Goal: Task Accomplishment & Management: Complete application form

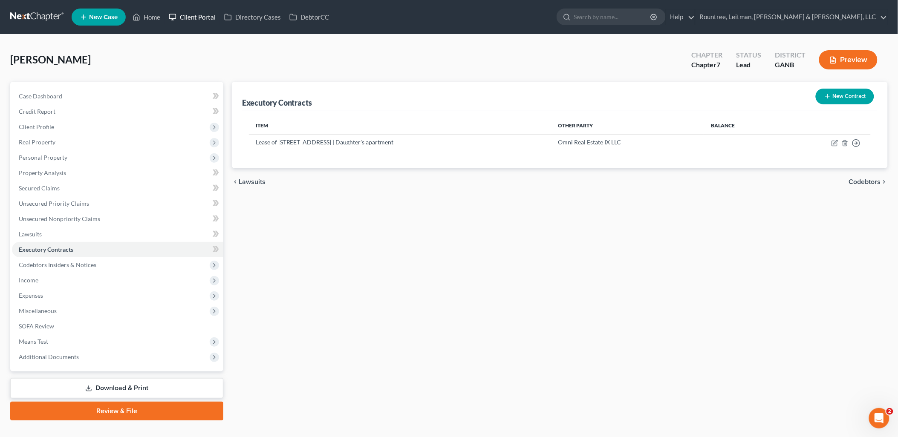
click at [185, 15] on link "Client Portal" at bounding box center [192, 16] width 55 height 15
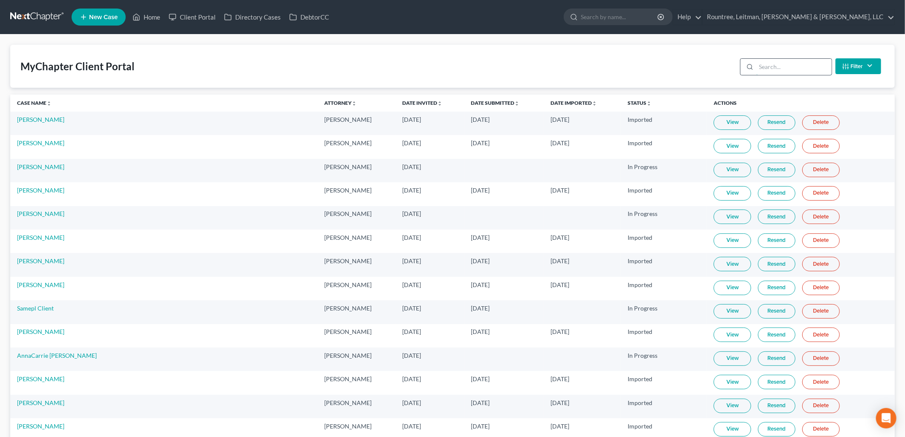
click at [772, 66] on input "search" at bounding box center [794, 67] width 75 height 16
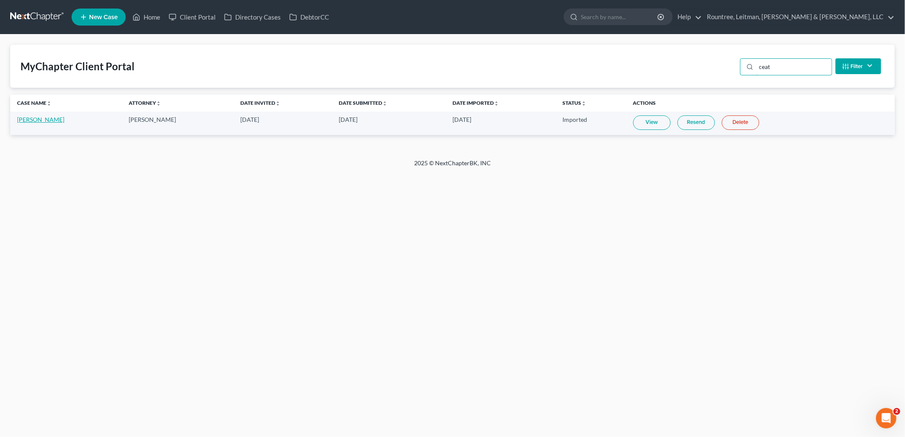
type input "ceat"
click at [29, 119] on link "[PERSON_NAME]" at bounding box center [40, 119] width 47 height 7
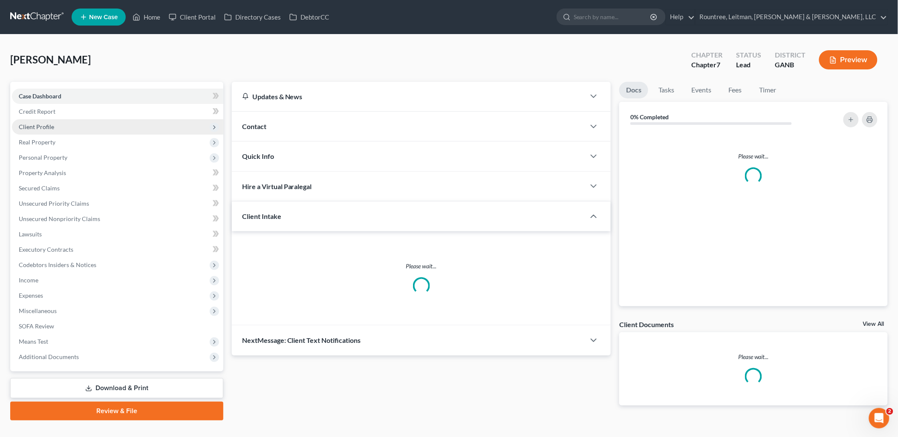
click at [56, 121] on span "Client Profile" at bounding box center [117, 126] width 211 height 15
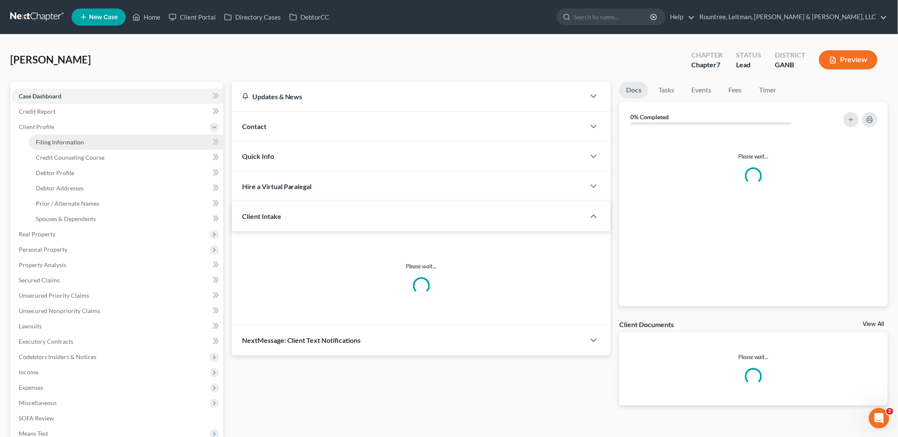
click at [64, 139] on span "Filing Information" at bounding box center [60, 142] width 48 height 7
select select "0"
select select "10"
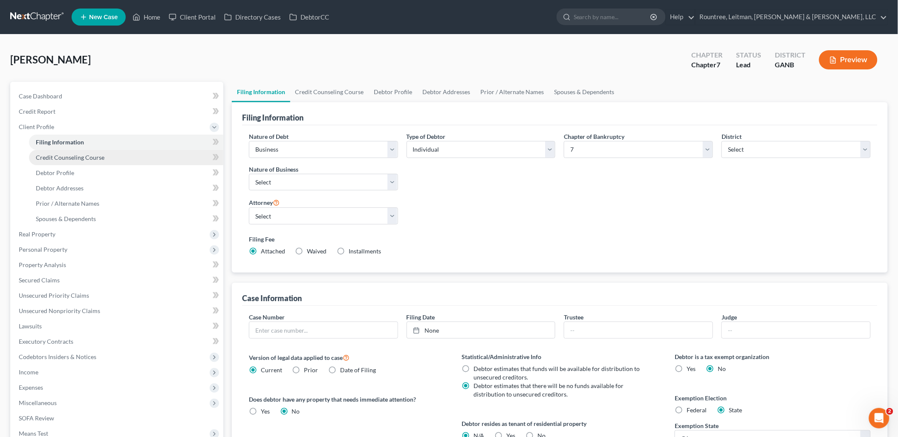
click at [68, 156] on span "Credit Counseling Course" at bounding box center [70, 157] width 69 height 7
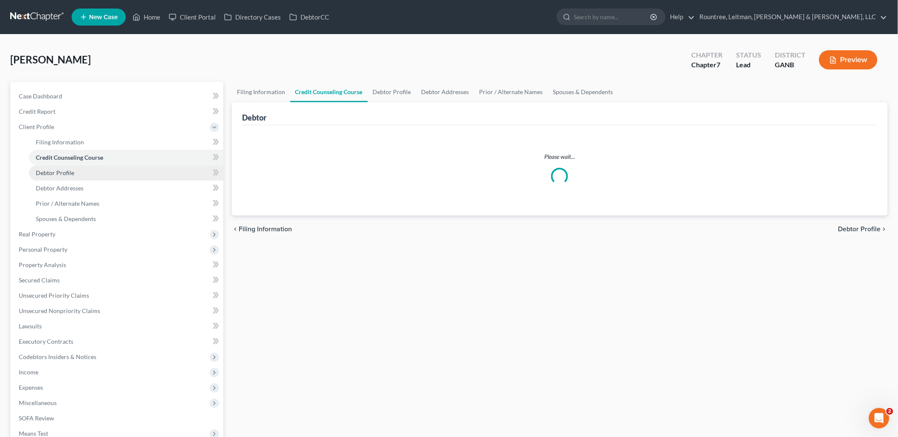
click at [64, 175] on span "Debtor Profile" at bounding box center [55, 172] width 38 height 7
select select "1"
select select "4"
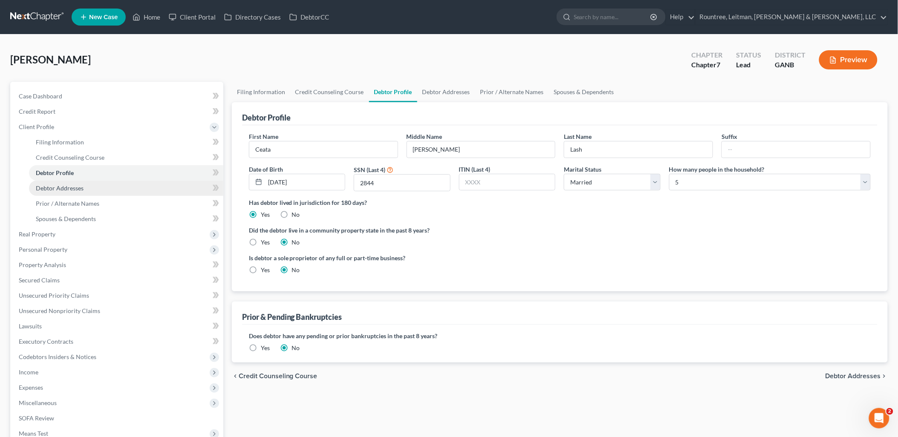
click at [69, 186] on span "Debtor Addresses" at bounding box center [60, 188] width 48 height 7
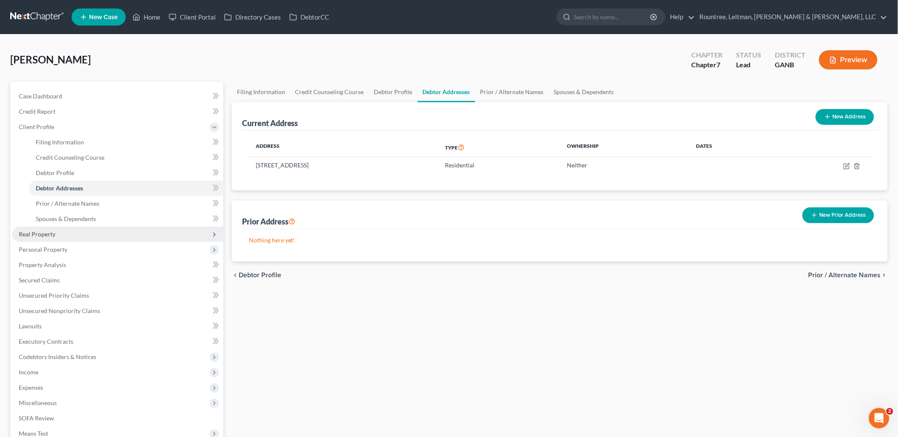
click at [73, 236] on span "Real Property" at bounding box center [117, 234] width 211 height 15
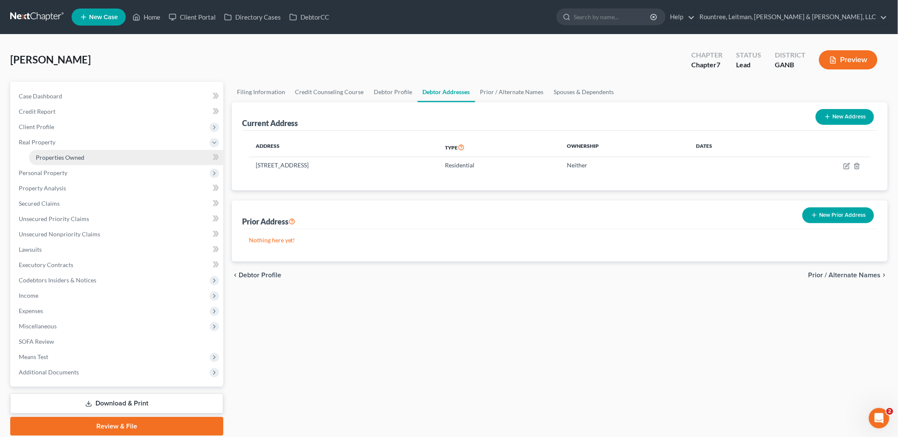
click at [84, 158] on link "Properties Owned" at bounding box center [126, 157] width 194 height 15
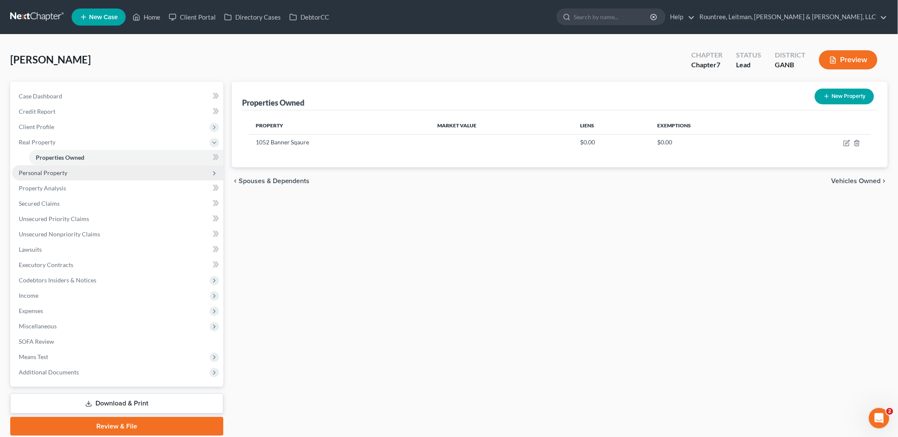
click at [85, 175] on span "Personal Property" at bounding box center [117, 172] width 211 height 15
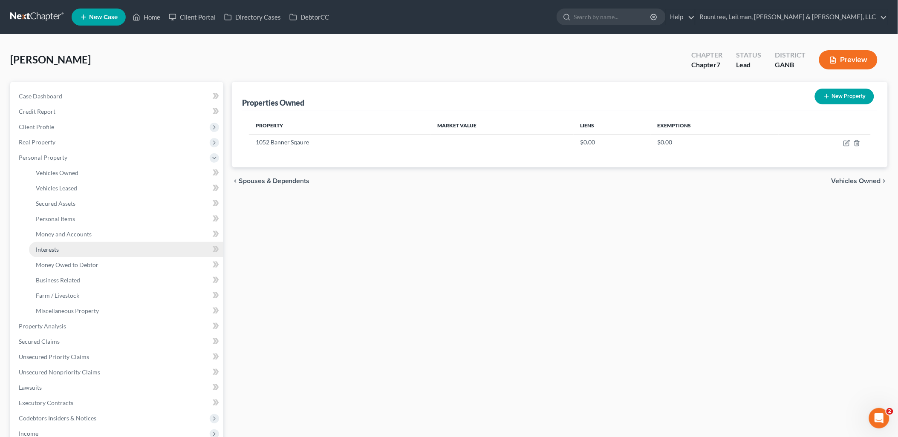
click at [69, 248] on link "Interests" at bounding box center [126, 249] width 194 height 15
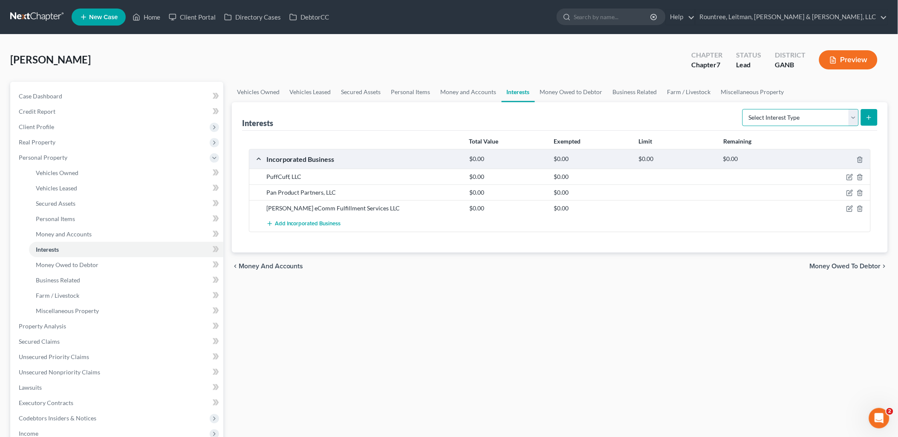
click at [772, 114] on select "Select Interest Type 401K (A/B: 21) Annuity (A/B: 23) Bond (A/B: 18) Education …" at bounding box center [801, 117] width 116 height 17
click at [662, 300] on div "Vehicles Owned Vehicles Leased Secured Assets Personal Items Money and Accounts…" at bounding box center [560, 328] width 665 height 492
click at [75, 263] on span "Money Owed to Debtor" at bounding box center [67, 264] width 63 height 7
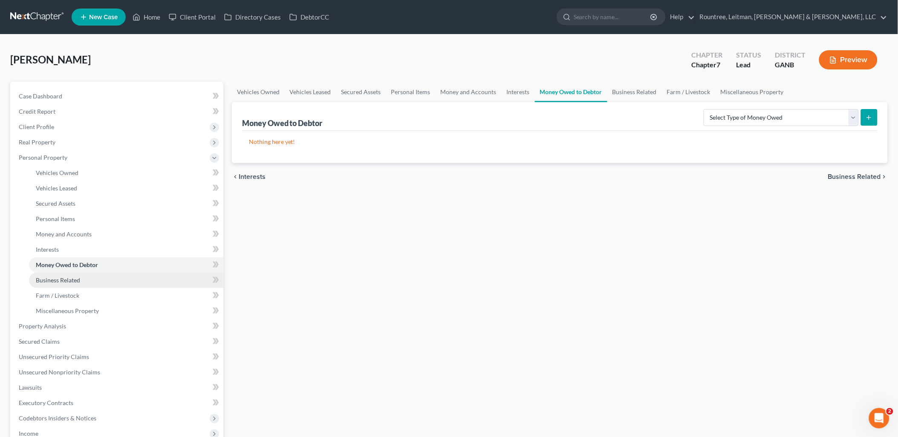
click at [77, 282] on span "Business Related" at bounding box center [58, 280] width 44 height 7
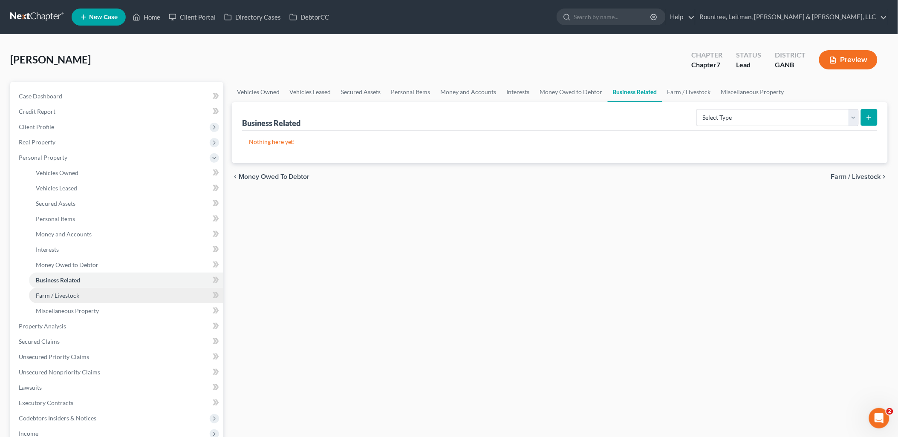
click at [84, 300] on link "Farm / Livestock" at bounding box center [126, 295] width 194 height 15
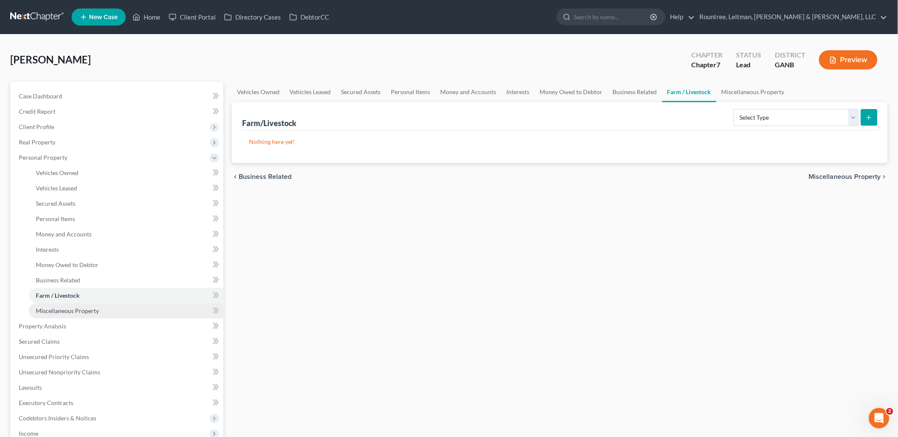
click at [84, 313] on span "Miscellaneous Property" at bounding box center [67, 310] width 63 height 7
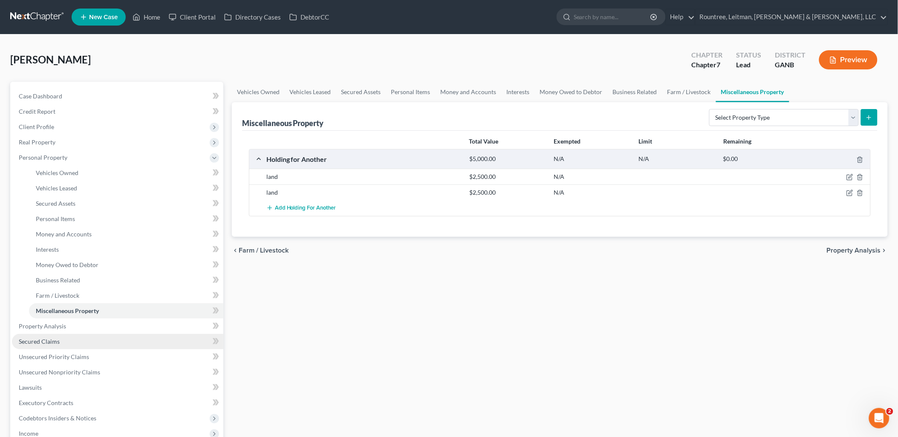
click at [77, 338] on link "Secured Claims" at bounding box center [117, 341] width 211 height 15
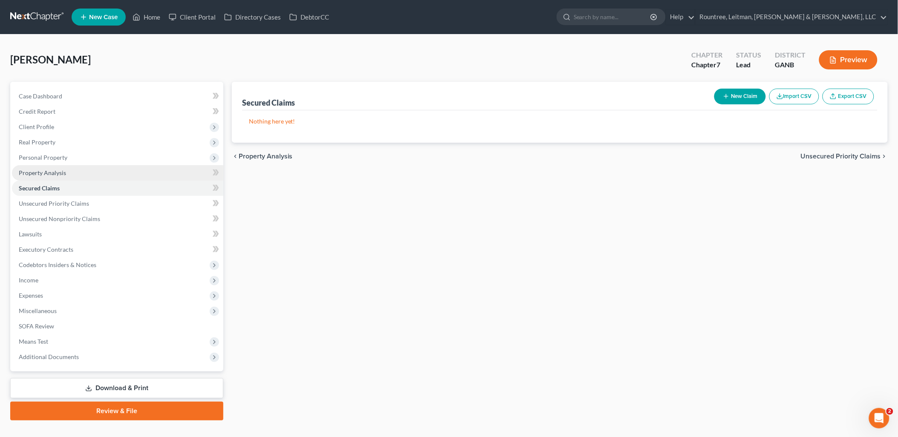
click at [58, 173] on span "Property Analysis" at bounding box center [42, 172] width 47 height 7
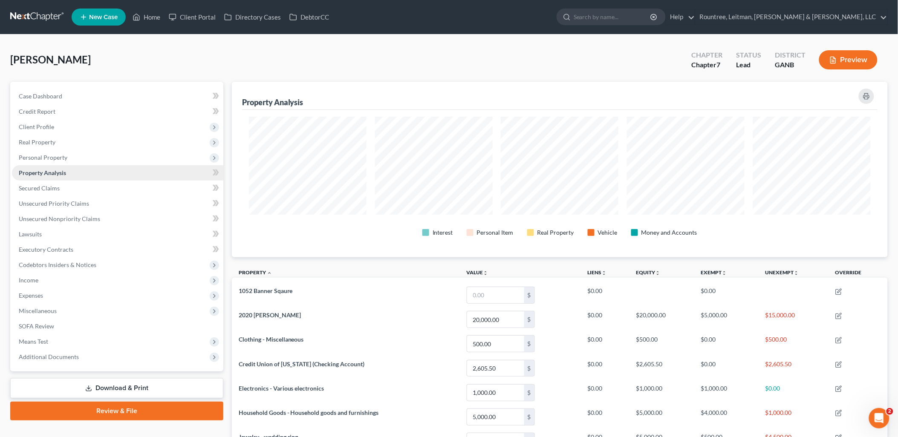
scroll to position [176, 656]
click at [60, 162] on span "Personal Property" at bounding box center [117, 157] width 211 height 15
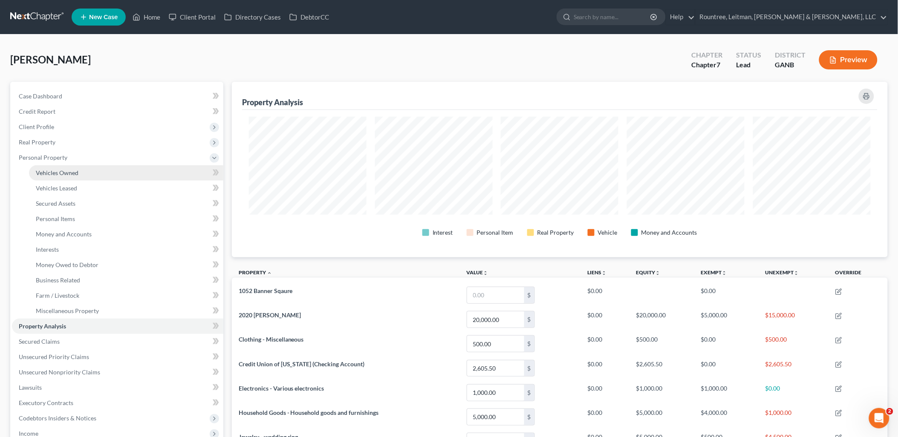
click at [62, 173] on span "Vehicles Owned" at bounding box center [57, 172] width 43 height 7
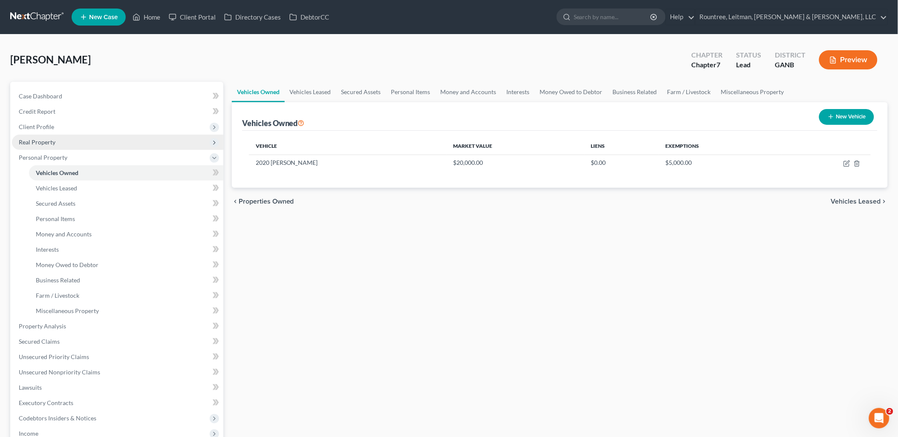
click at [58, 141] on span "Real Property" at bounding box center [117, 142] width 211 height 15
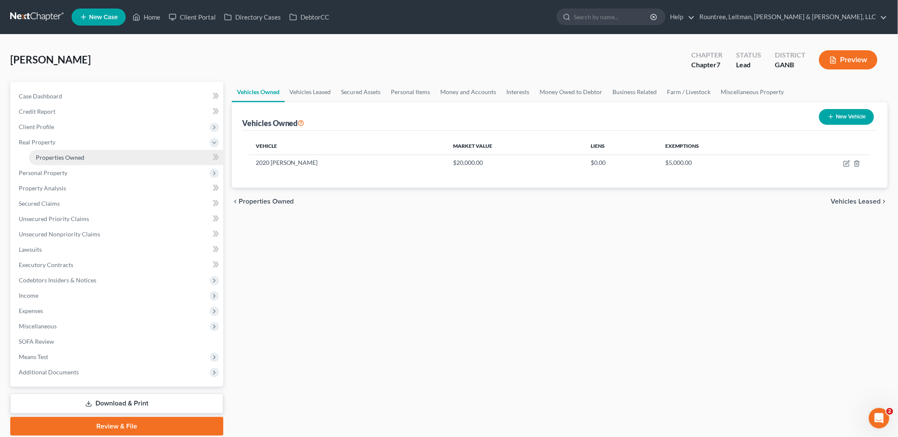
click at [60, 154] on span "Properties Owned" at bounding box center [60, 157] width 49 height 7
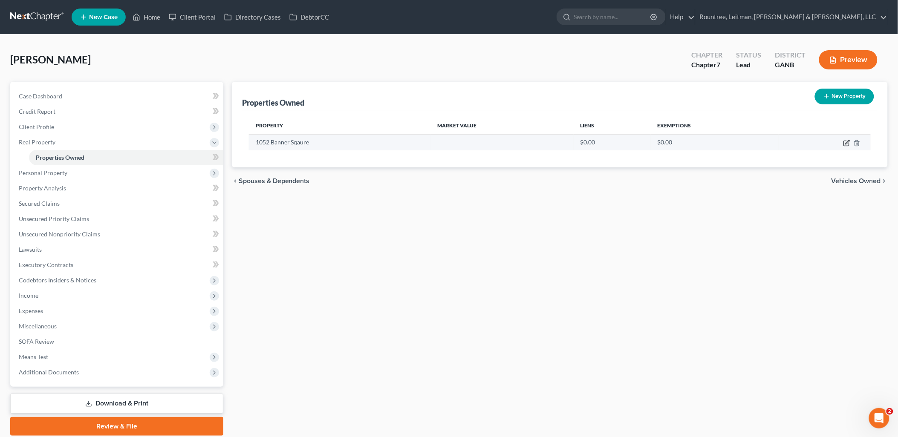
click at [845, 142] on icon "button" at bounding box center [847, 143] width 7 height 7
select select "10"
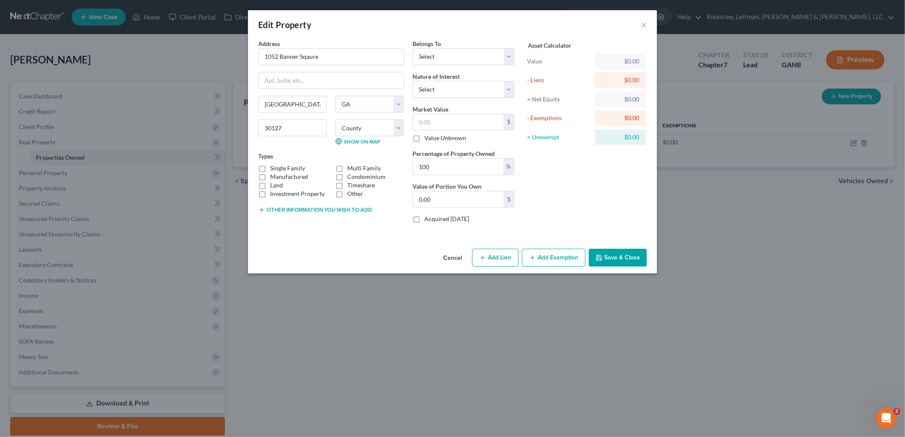
click at [440, 259] on button "Cancel" at bounding box center [452, 258] width 32 height 17
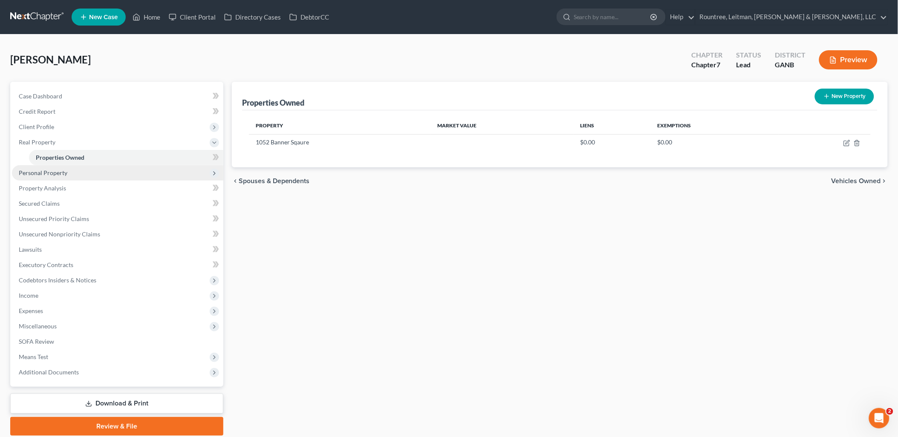
click at [83, 173] on span "Personal Property" at bounding box center [117, 172] width 211 height 15
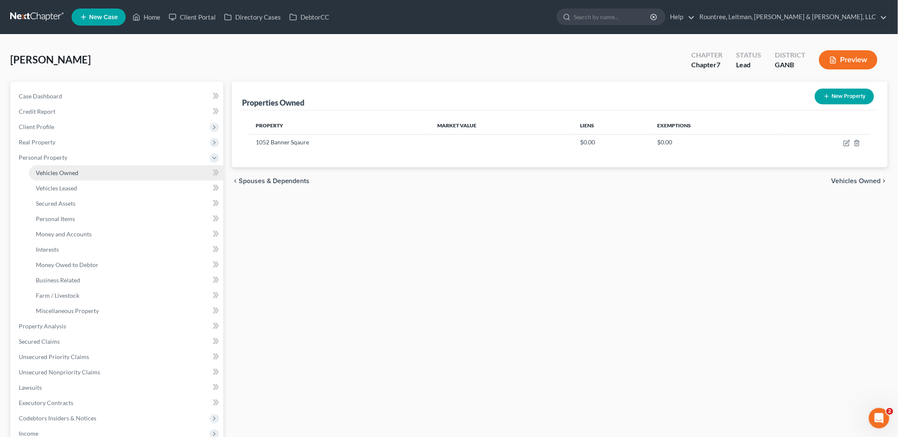
click at [77, 178] on link "Vehicles Owned" at bounding box center [126, 172] width 194 height 15
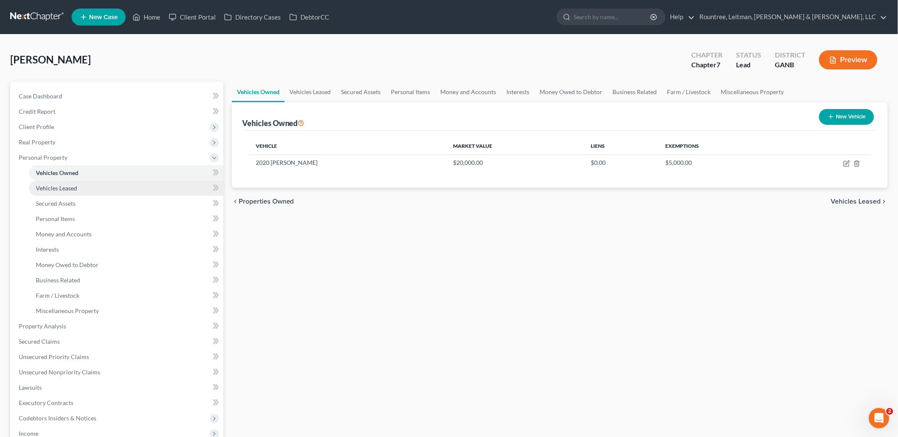
click at [77, 187] on span "Vehicles Leased" at bounding box center [56, 188] width 41 height 7
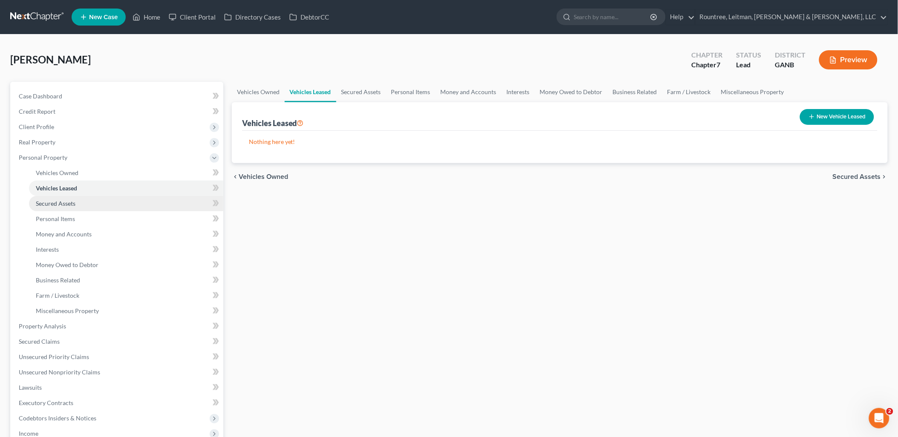
click at [74, 206] on span "Secured Assets" at bounding box center [56, 203] width 40 height 7
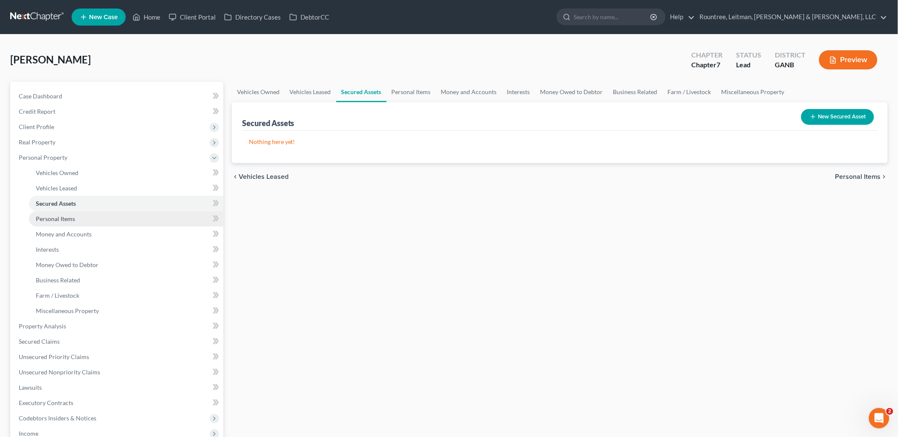
click at [78, 220] on link "Personal Items" at bounding box center [126, 218] width 194 height 15
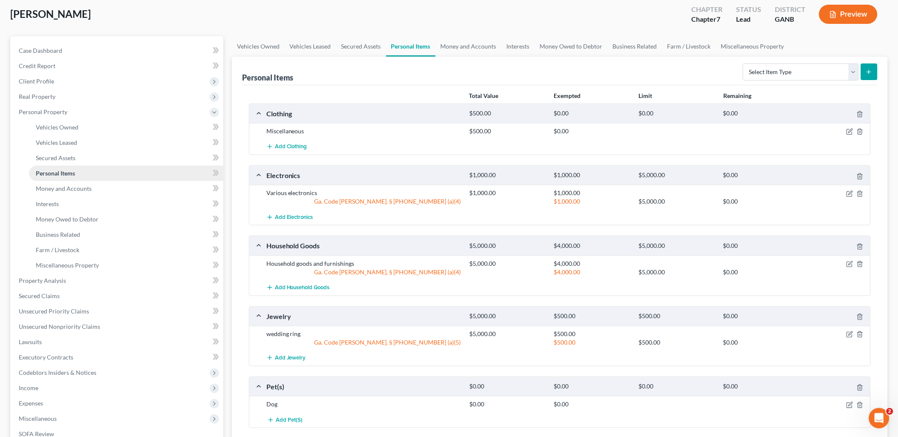
scroll to position [47, 0]
click at [65, 191] on link "Money and Accounts" at bounding box center [126, 186] width 194 height 15
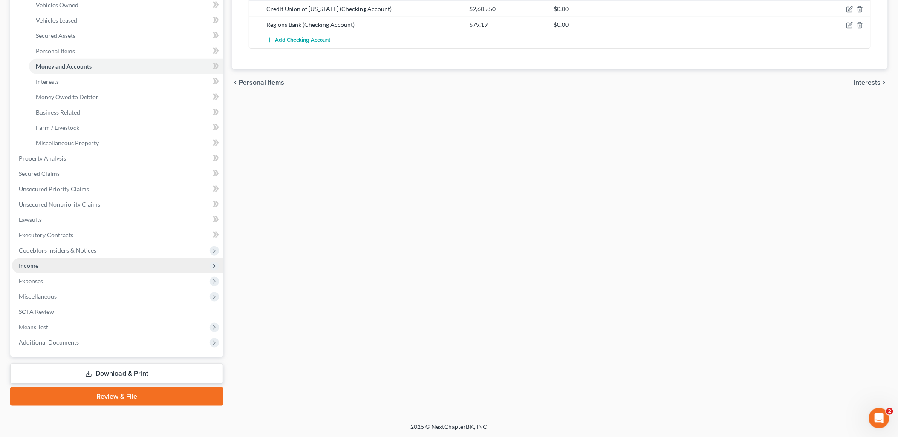
click at [76, 266] on span "Income" at bounding box center [117, 265] width 211 height 15
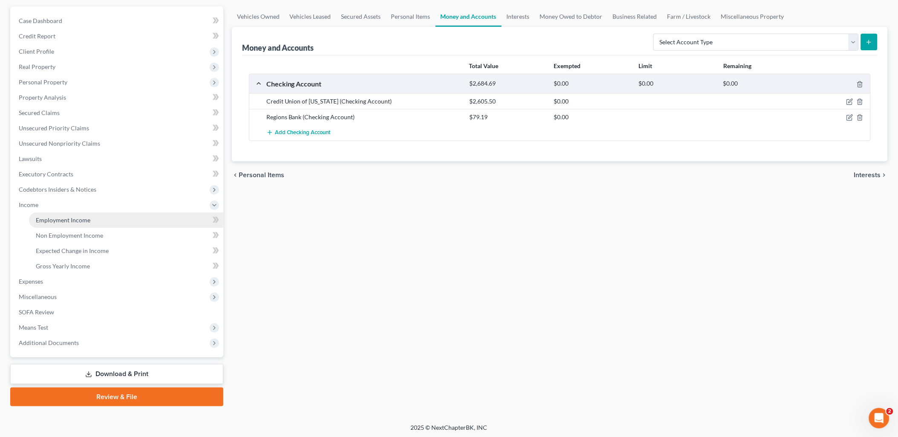
click at [73, 218] on span "Employment Income" at bounding box center [63, 220] width 55 height 7
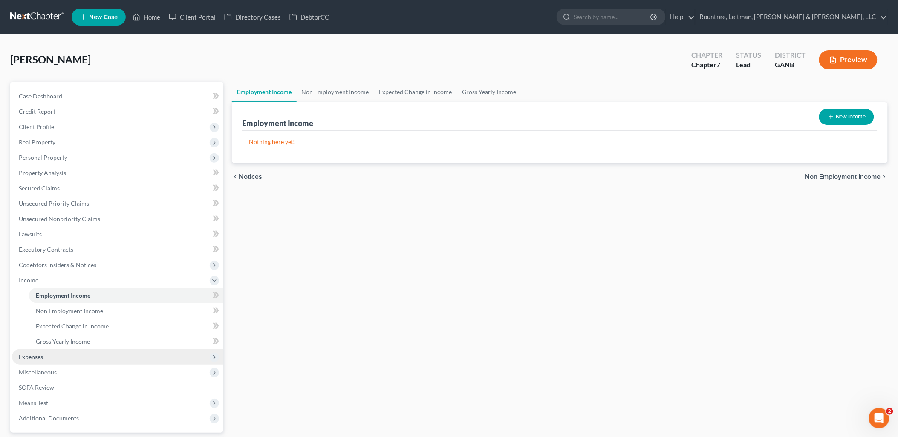
click at [57, 355] on span "Expenses" at bounding box center [117, 357] width 211 height 15
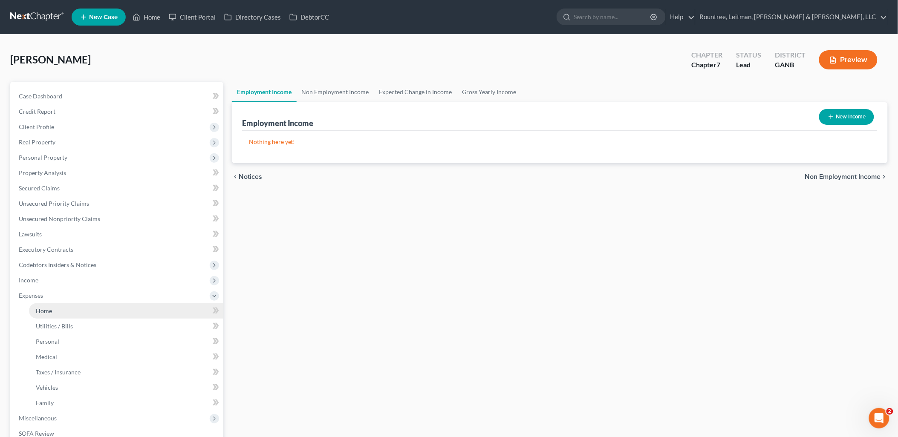
click at [54, 312] on link "Home" at bounding box center [126, 311] width 194 height 15
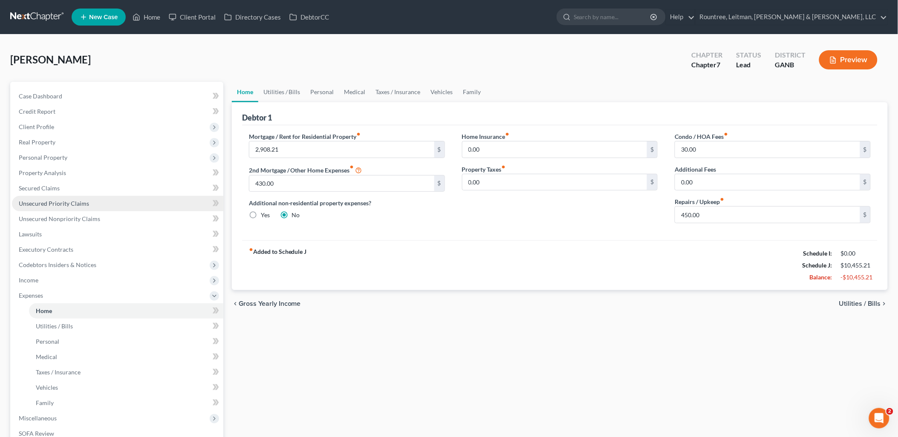
click at [77, 208] on link "Unsecured Priority Claims" at bounding box center [117, 203] width 211 height 15
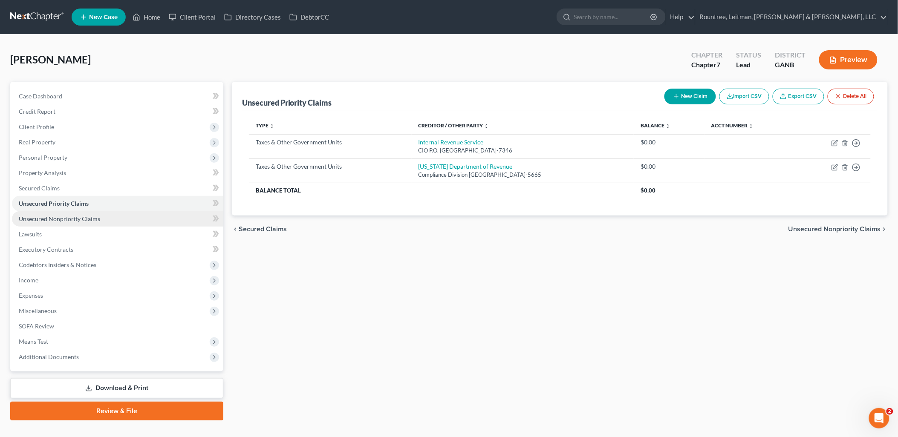
click at [78, 218] on span "Unsecured Nonpriority Claims" at bounding box center [59, 218] width 81 height 7
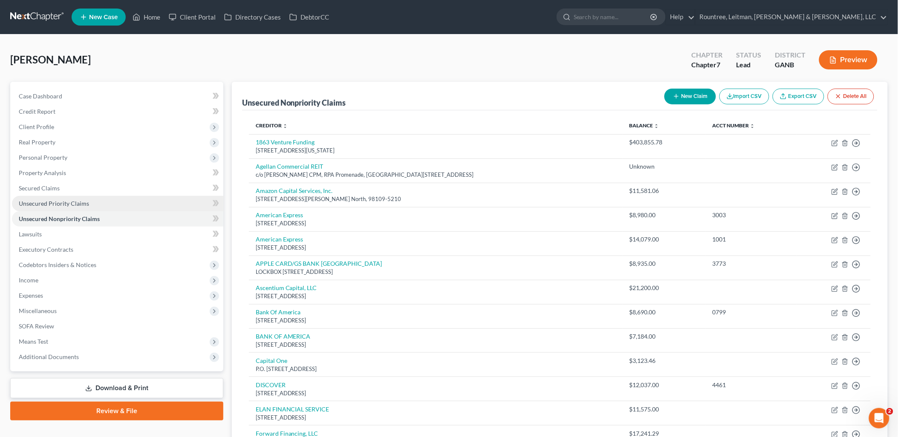
click at [53, 200] on span "Unsecured Priority Claims" at bounding box center [54, 203] width 70 height 7
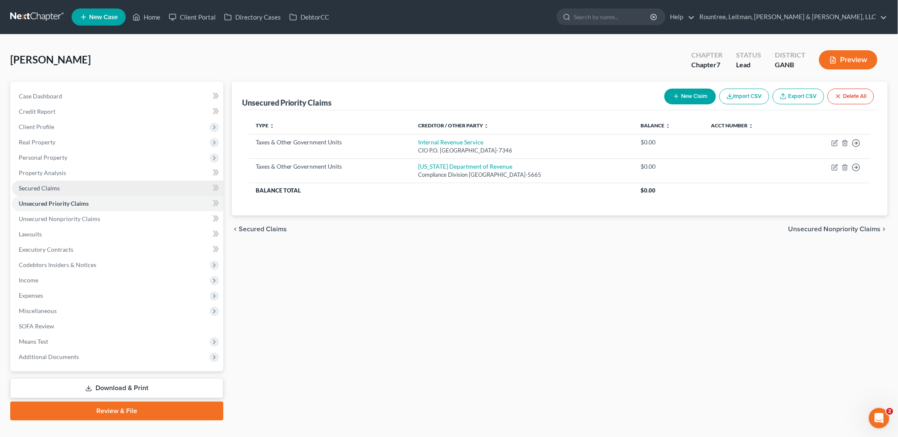
click at [55, 186] on span "Secured Claims" at bounding box center [39, 188] width 41 height 7
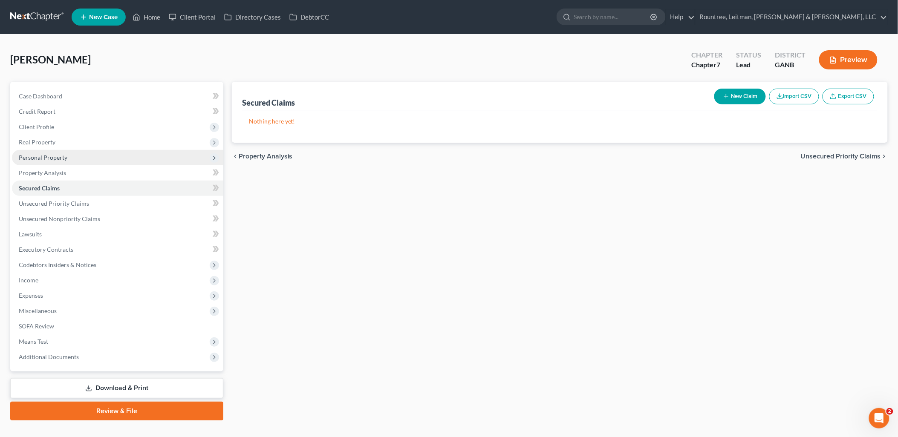
click at [49, 151] on span "Personal Property" at bounding box center [117, 157] width 211 height 15
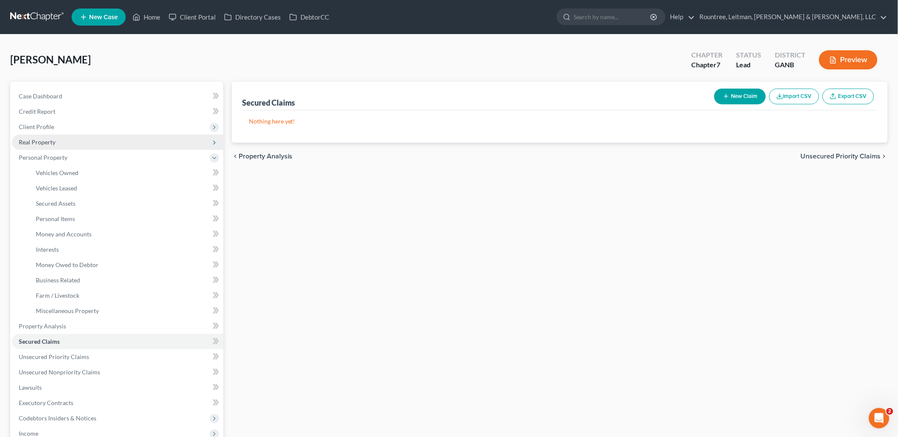
click at [48, 143] on span "Real Property" at bounding box center [37, 142] width 37 height 7
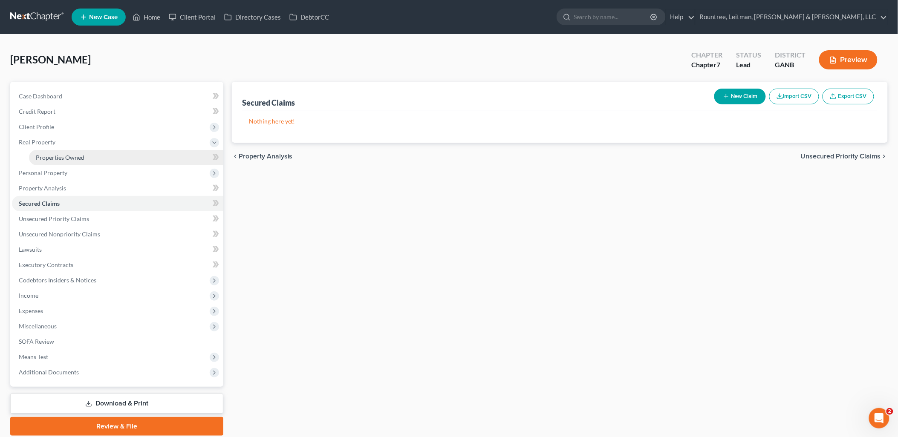
click at [54, 154] on span "Properties Owned" at bounding box center [60, 157] width 49 height 7
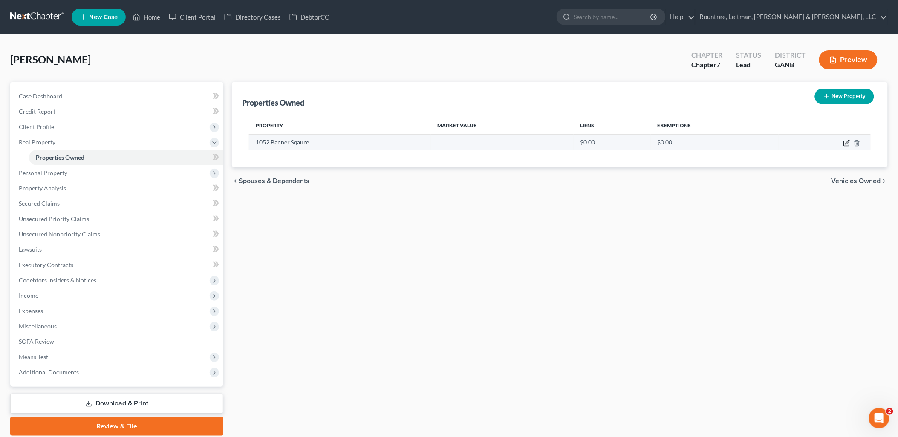
click at [846, 141] on icon "button" at bounding box center [847, 143] width 7 height 7
select select "10"
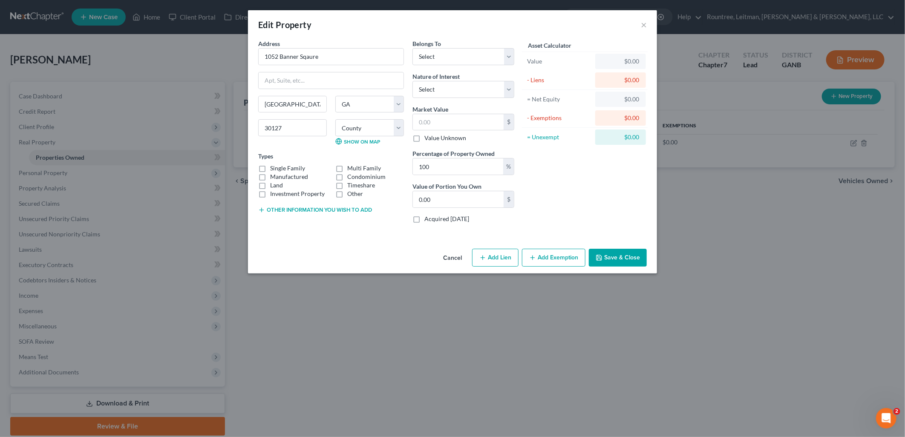
click at [453, 259] on button "Cancel" at bounding box center [452, 258] width 32 height 17
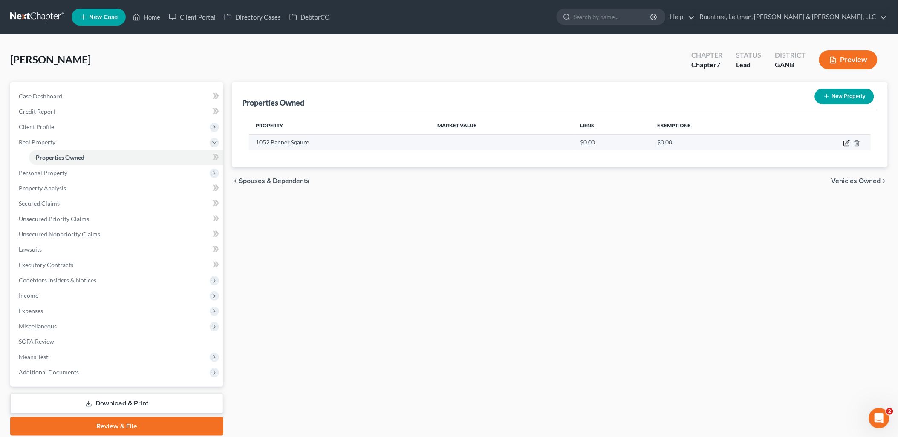
click at [847, 142] on icon "button" at bounding box center [848, 142] width 4 height 4
select select "10"
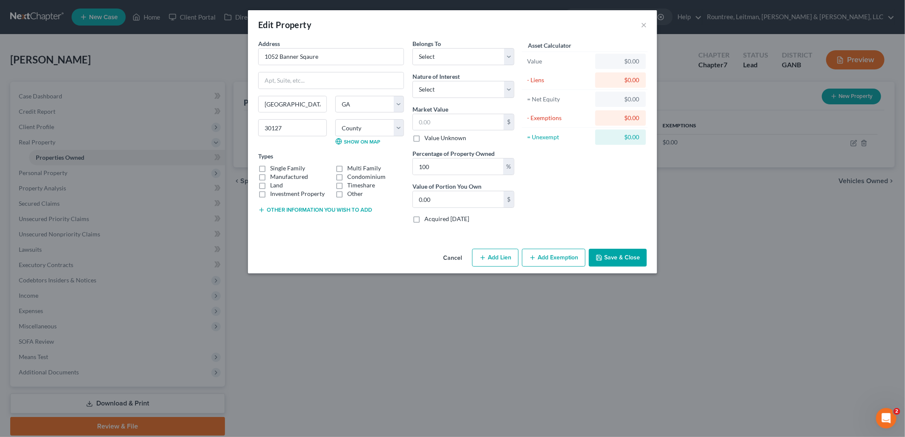
click at [453, 256] on button "Cancel" at bounding box center [452, 258] width 32 height 17
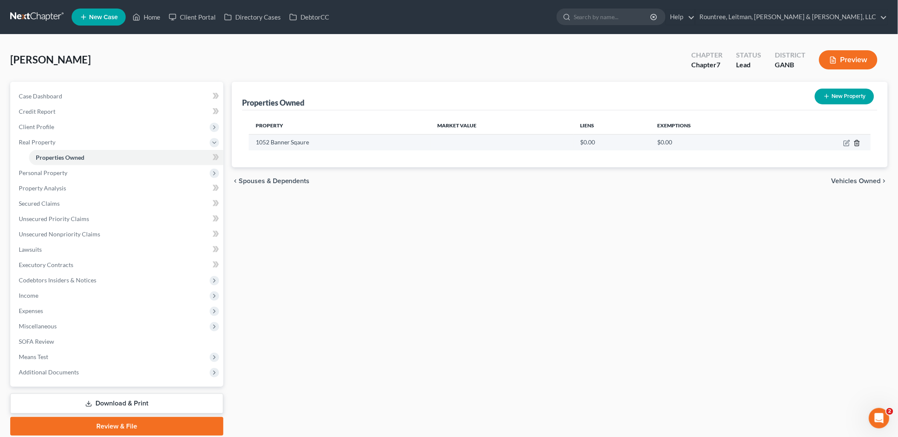
click at [858, 143] on icon "button" at bounding box center [857, 143] width 7 height 7
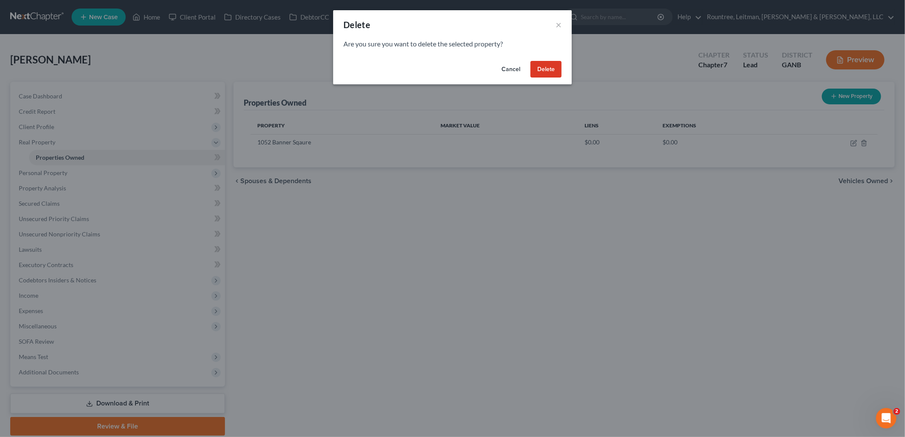
click at [551, 66] on button "Delete" at bounding box center [546, 69] width 31 height 17
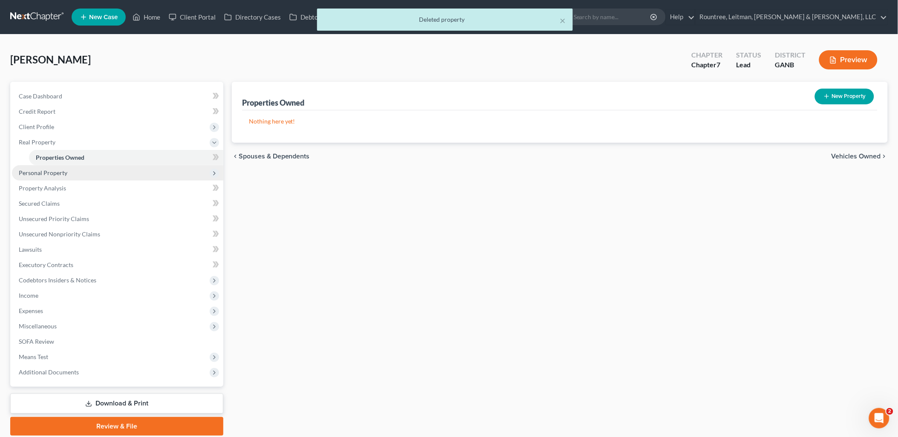
click at [53, 169] on span "Personal Property" at bounding box center [43, 172] width 49 height 7
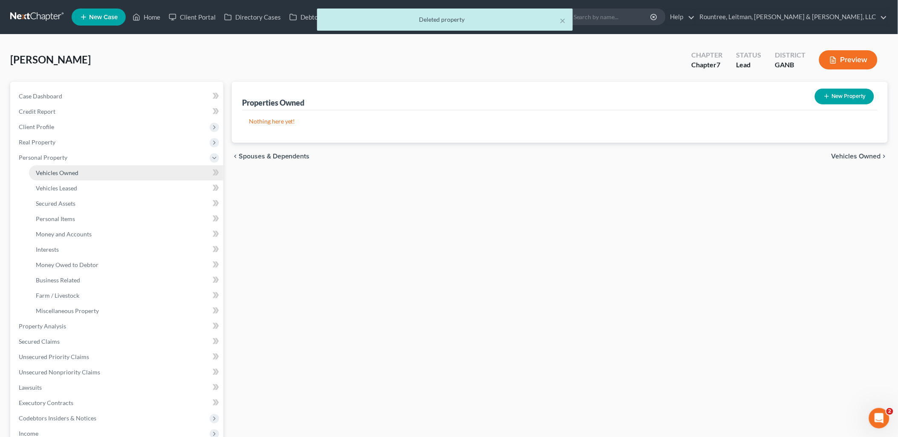
click at [64, 177] on link "Vehicles Owned" at bounding box center [126, 172] width 194 height 15
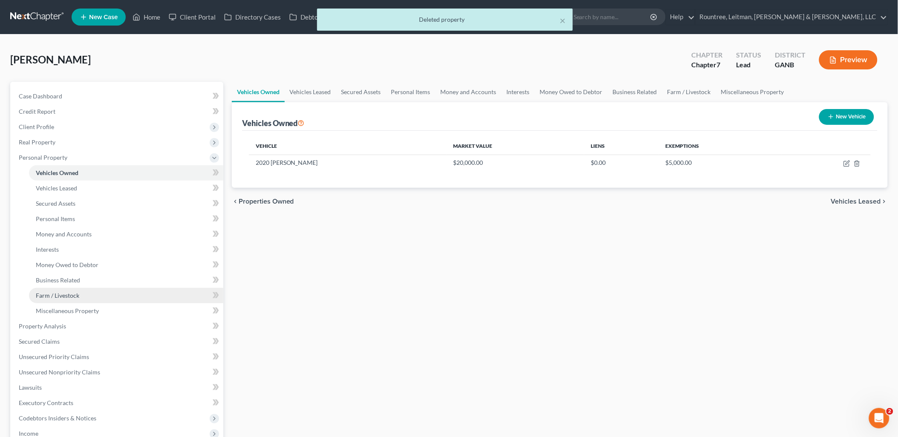
click at [63, 295] on span "Farm / Livestock" at bounding box center [57, 295] width 43 height 7
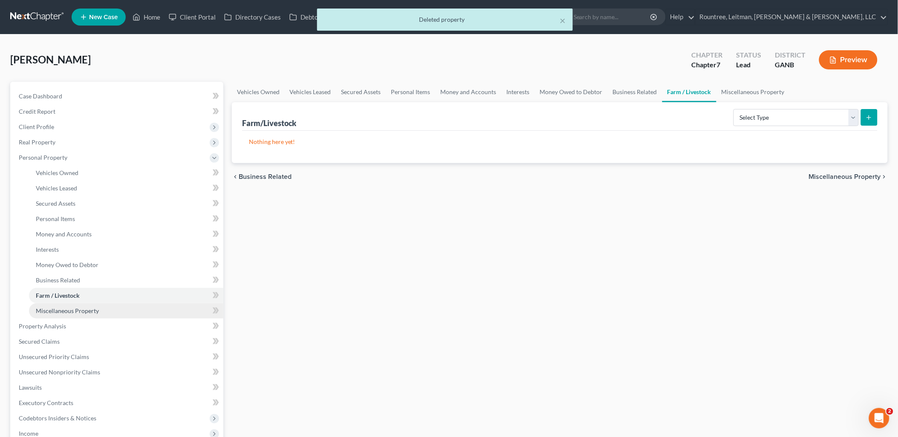
click at [73, 309] on span "Miscellaneous Property" at bounding box center [67, 310] width 63 height 7
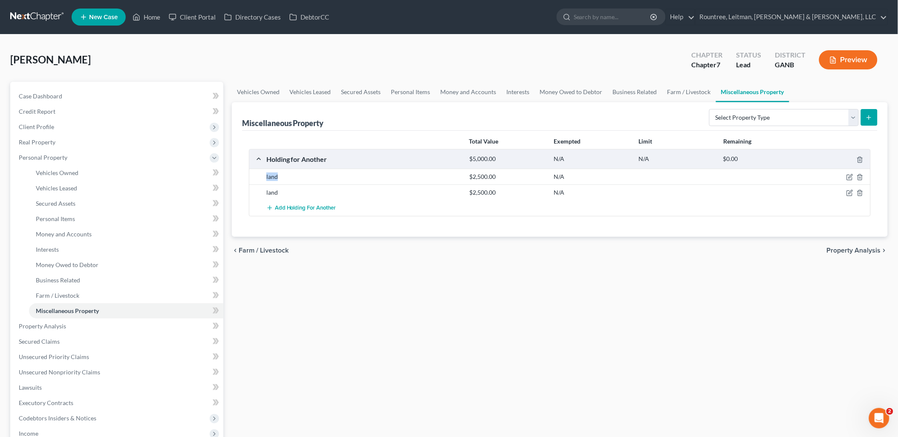
drag, startPoint x: 275, startPoint y: 178, endPoint x: 266, endPoint y: 179, distance: 9.0
click at [266, 179] on div "land" at bounding box center [363, 177] width 203 height 9
click at [312, 270] on div "Vehicles Owned Vehicles Leased Secured Assets Personal Items Money and Accounts…" at bounding box center [560, 328] width 665 height 492
click at [849, 180] on icon "button" at bounding box center [850, 177] width 7 height 7
select select "10"
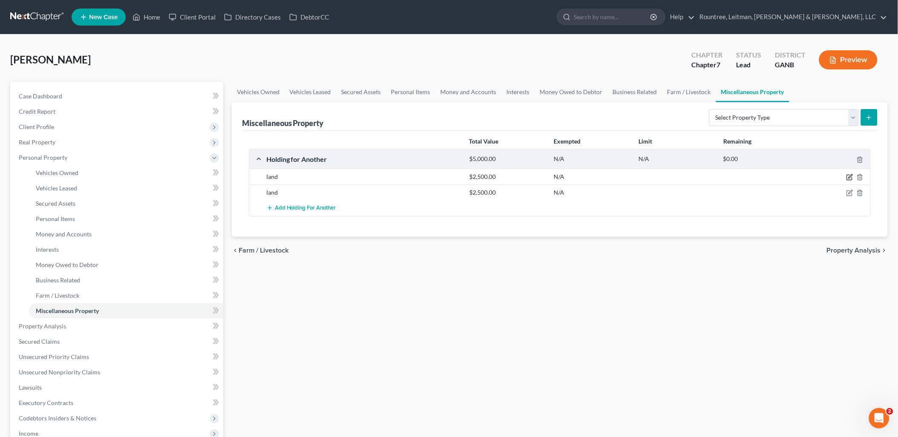
select select "15"
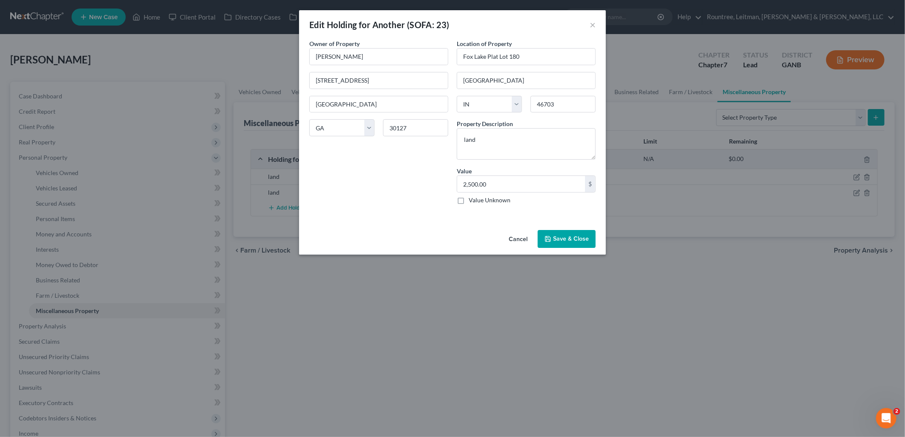
click at [512, 237] on button "Cancel" at bounding box center [518, 239] width 32 height 17
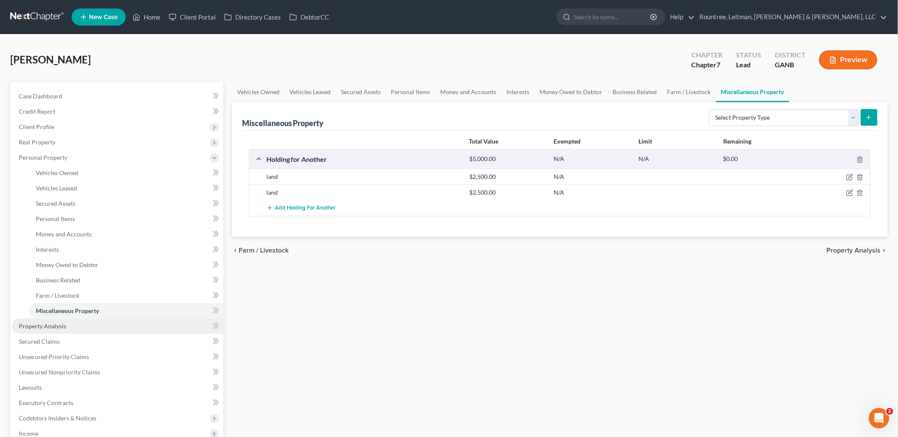
click at [104, 327] on link "Property Analysis" at bounding box center [117, 326] width 211 height 15
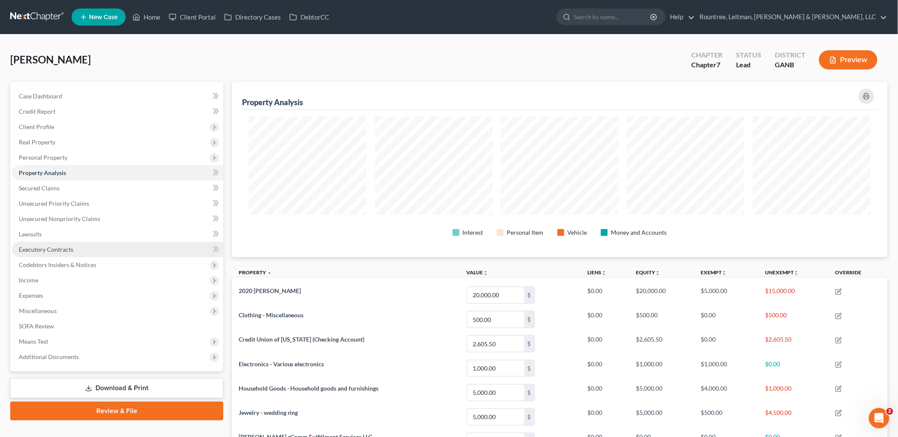
scroll to position [176, 656]
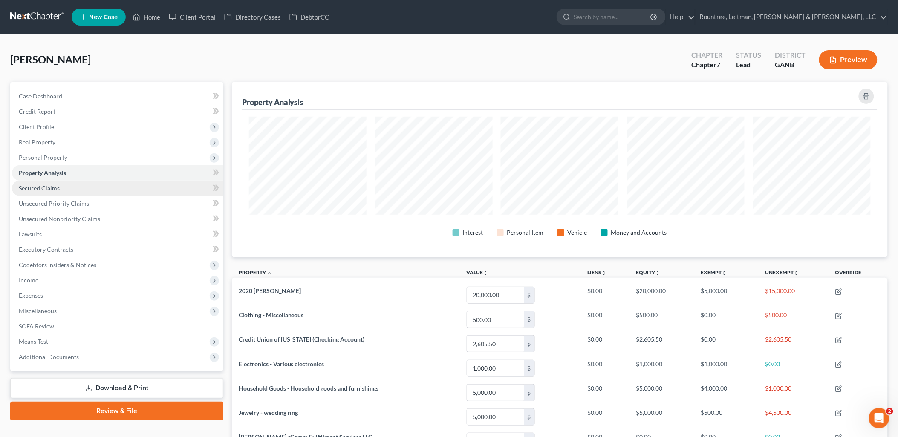
click at [66, 185] on link "Secured Claims" at bounding box center [117, 188] width 211 height 15
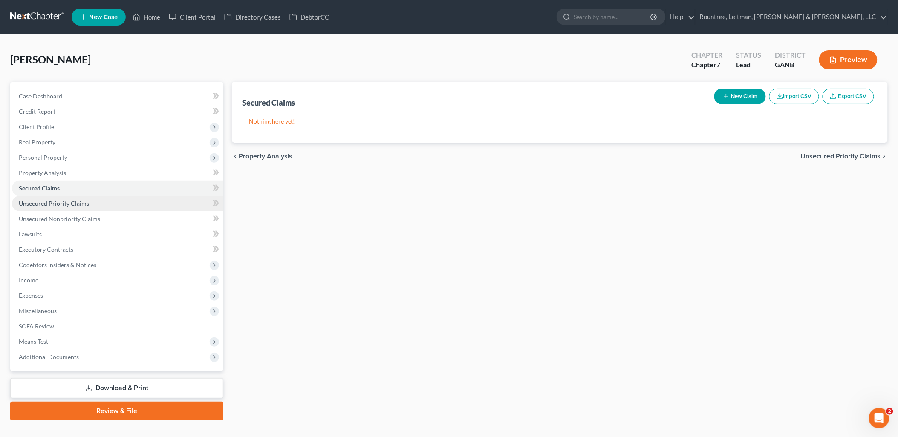
click at [74, 201] on span "Unsecured Priority Claims" at bounding box center [54, 203] width 70 height 7
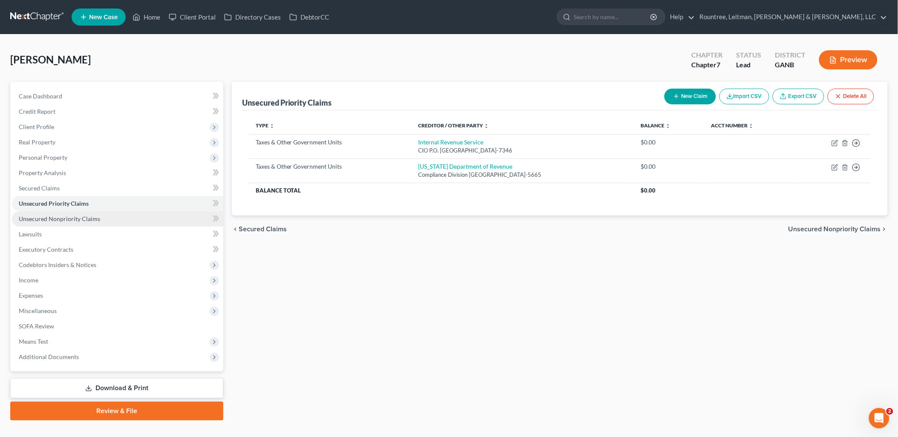
click at [83, 217] on span "Unsecured Nonpriority Claims" at bounding box center [59, 218] width 81 height 7
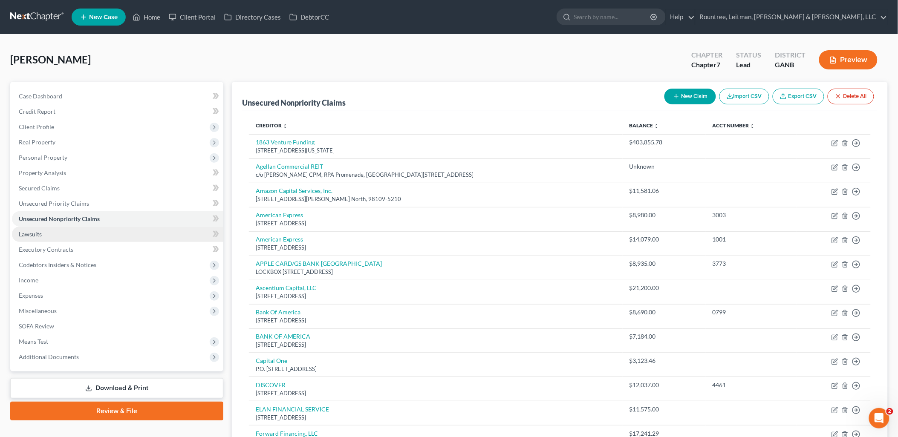
click at [79, 230] on link "Lawsuits" at bounding box center [117, 234] width 211 height 15
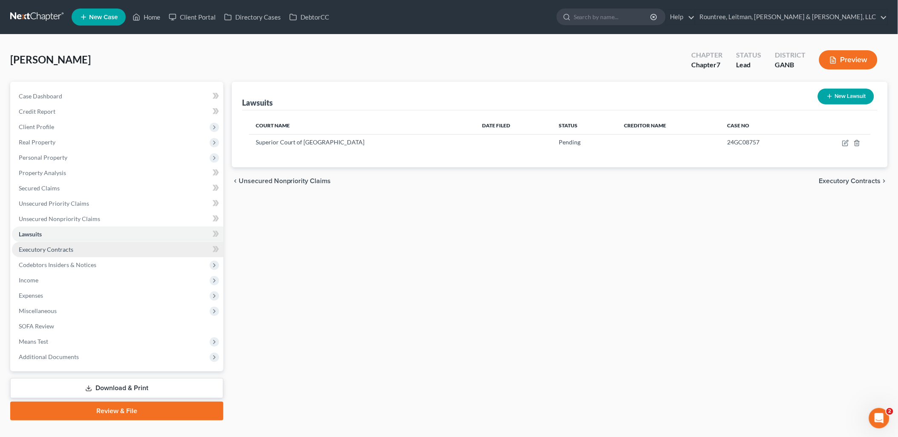
click at [80, 244] on link "Executory Contracts" at bounding box center [117, 249] width 211 height 15
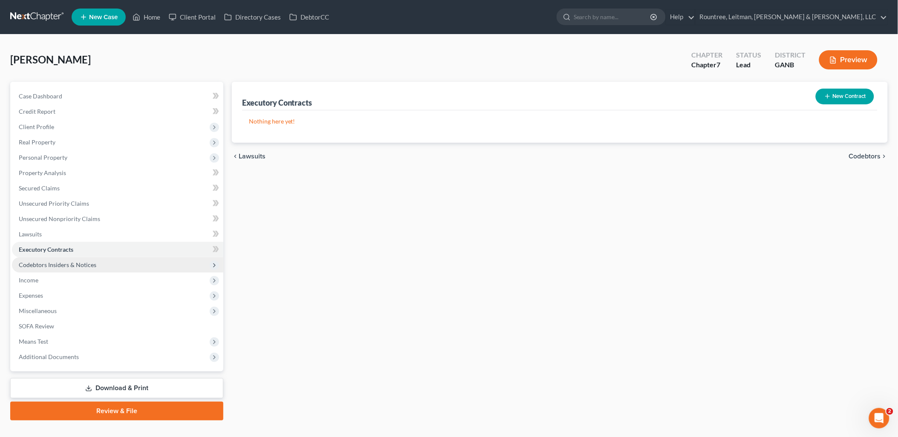
click at [81, 269] on span "Codebtors Insiders & Notices" at bounding box center [117, 264] width 211 height 15
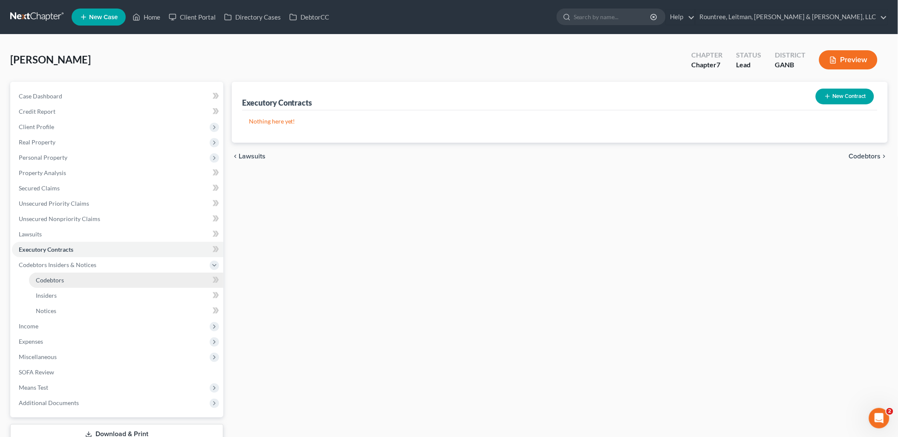
click at [77, 275] on link "Codebtors" at bounding box center [126, 280] width 194 height 15
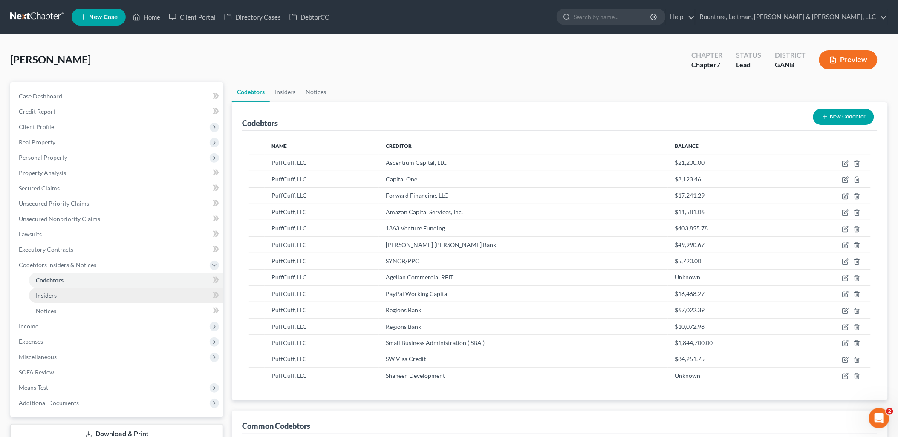
click at [78, 293] on link "Insiders" at bounding box center [126, 295] width 194 height 15
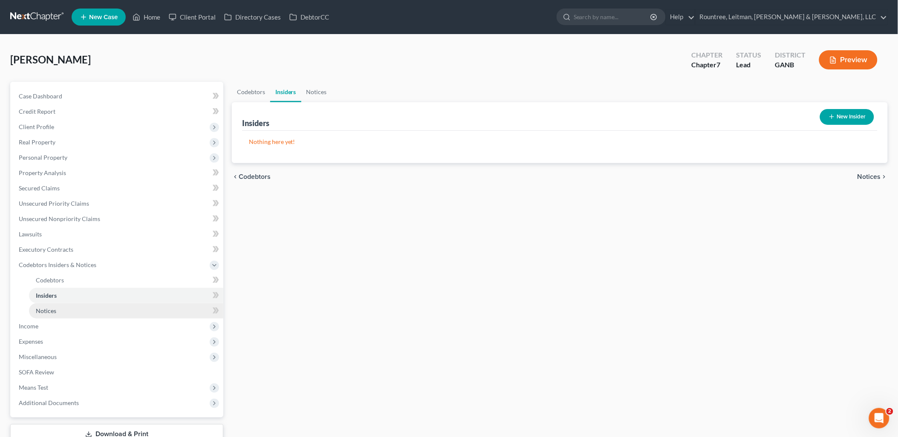
click at [78, 313] on link "Notices" at bounding box center [126, 311] width 194 height 15
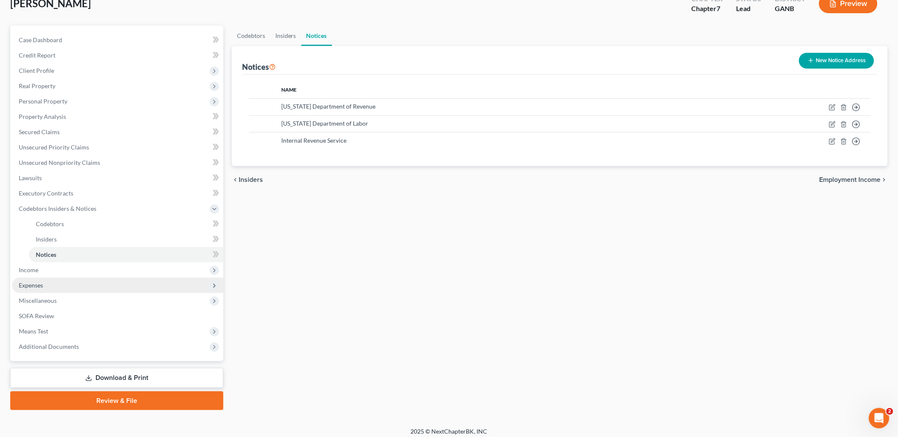
scroll to position [61, 0]
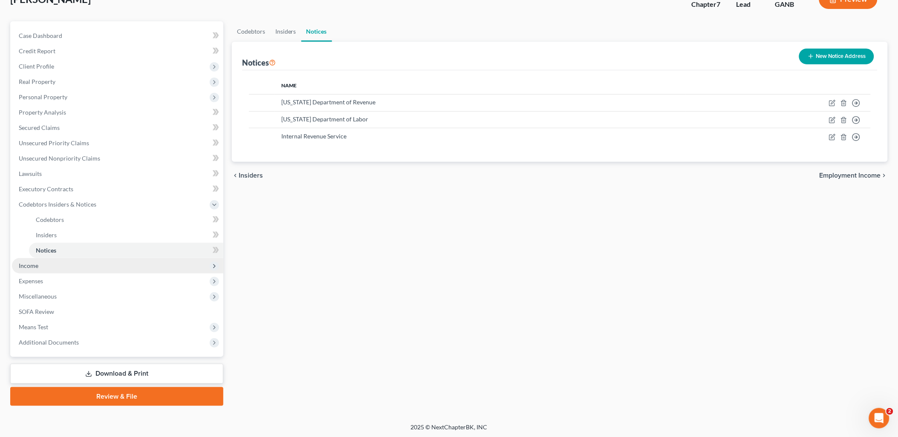
click at [66, 263] on span "Income" at bounding box center [117, 265] width 211 height 15
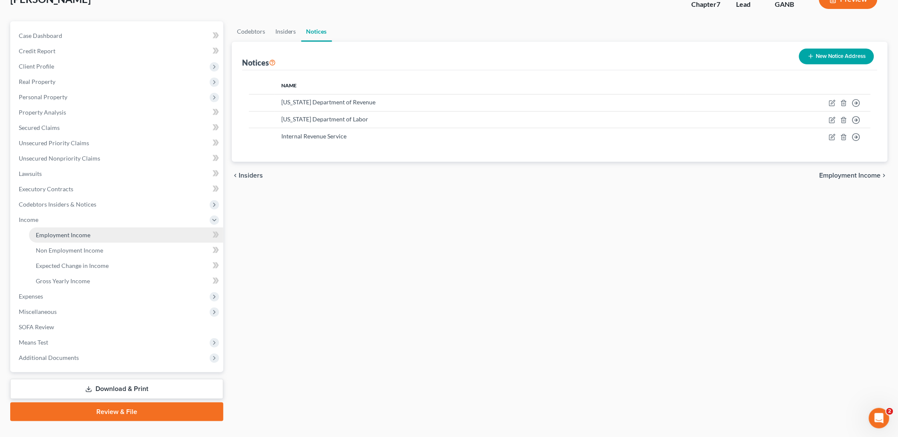
click at [65, 231] on span "Employment Income" at bounding box center [63, 234] width 55 height 7
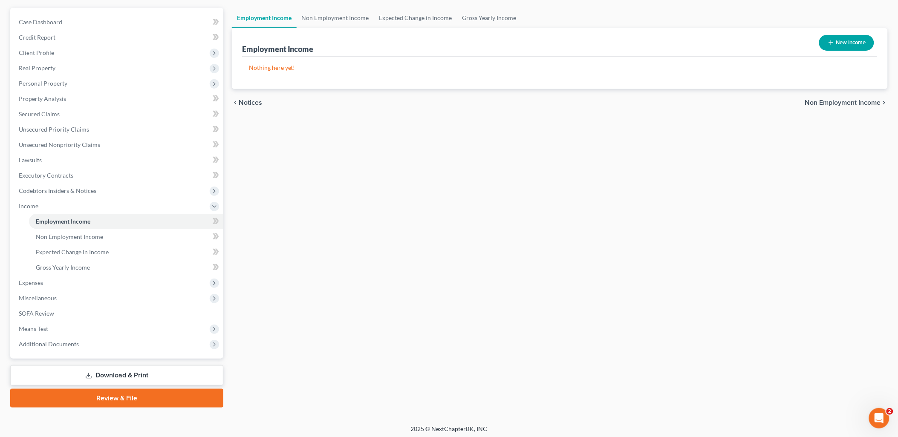
scroll to position [75, 0]
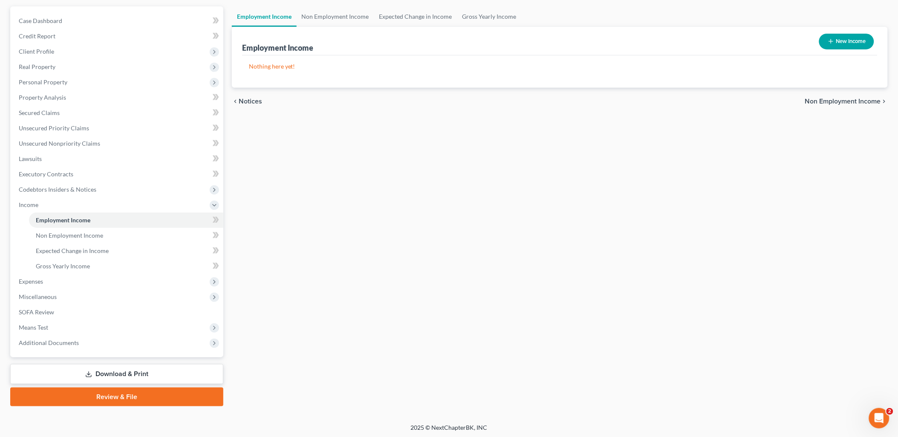
click at [566, 142] on div "Employment Income Non Employment Income Expected Change in Income Gross Yearly …" at bounding box center [560, 206] width 665 height 400
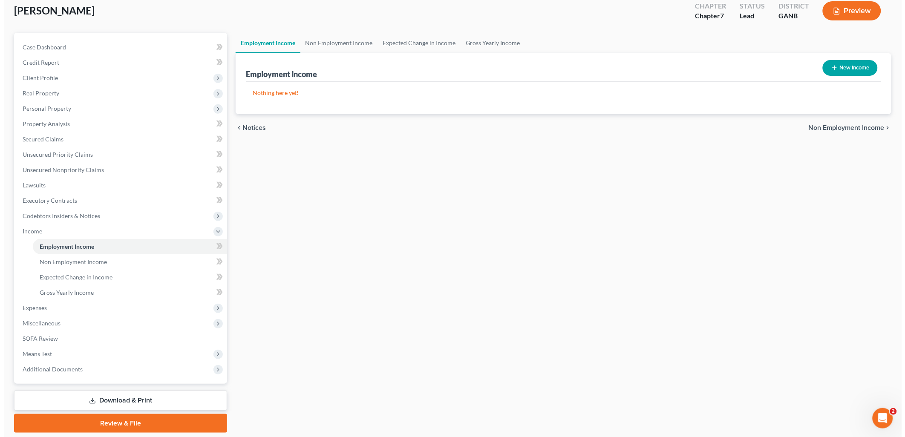
scroll to position [0, 0]
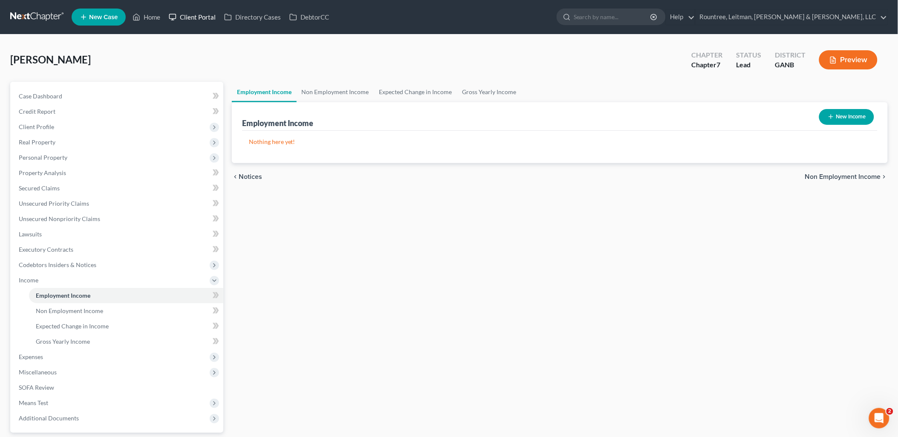
click at [184, 18] on link "Client Portal" at bounding box center [192, 16] width 55 height 15
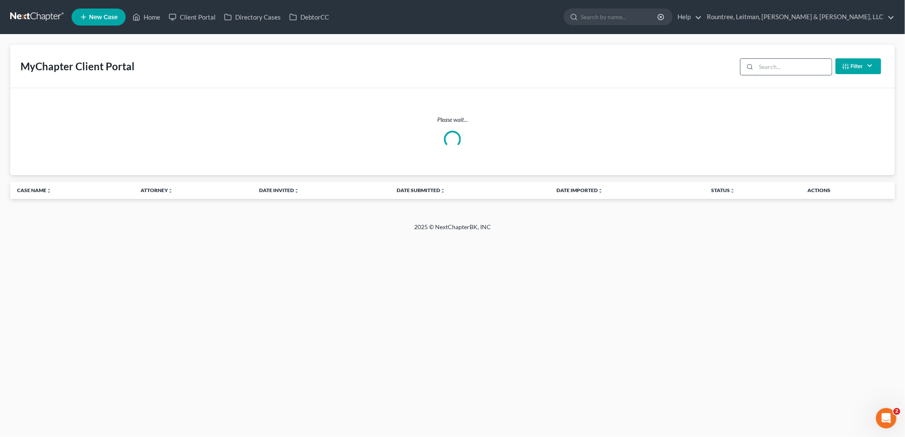
click at [774, 69] on input "search" at bounding box center [794, 67] width 75 height 16
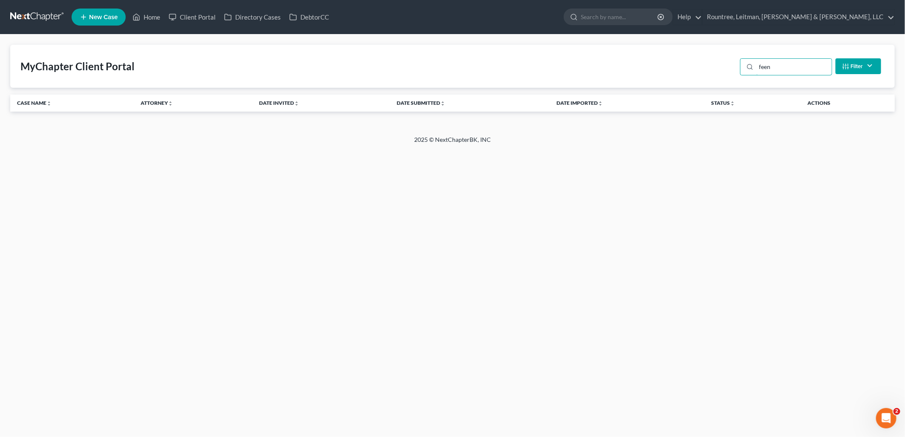
type input "feen"
click at [97, 22] on link "New Case" at bounding box center [99, 17] width 54 height 17
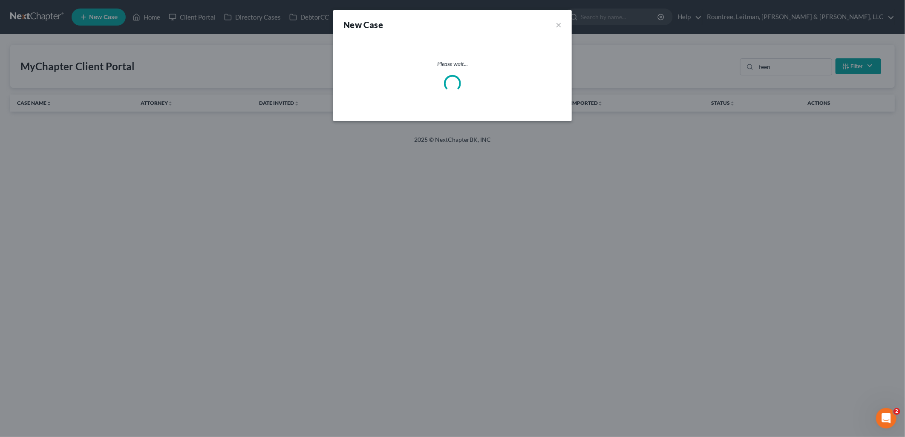
select select "19"
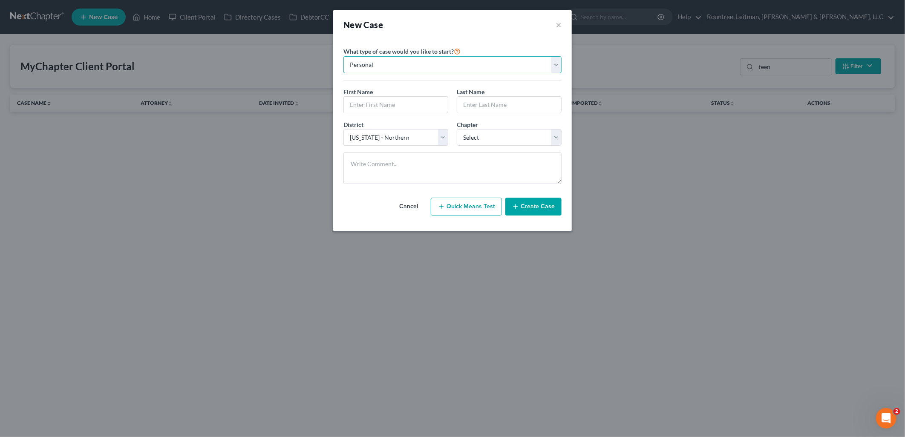
click at [382, 58] on select "Personal Business" at bounding box center [453, 64] width 218 height 17
select select "1"
click at [344, 56] on select "Personal Business" at bounding box center [453, 64] width 218 height 17
click at [404, 108] on input "text" at bounding box center [452, 105] width 217 height 16
paste input "FeeNom Enterprises, Inc"
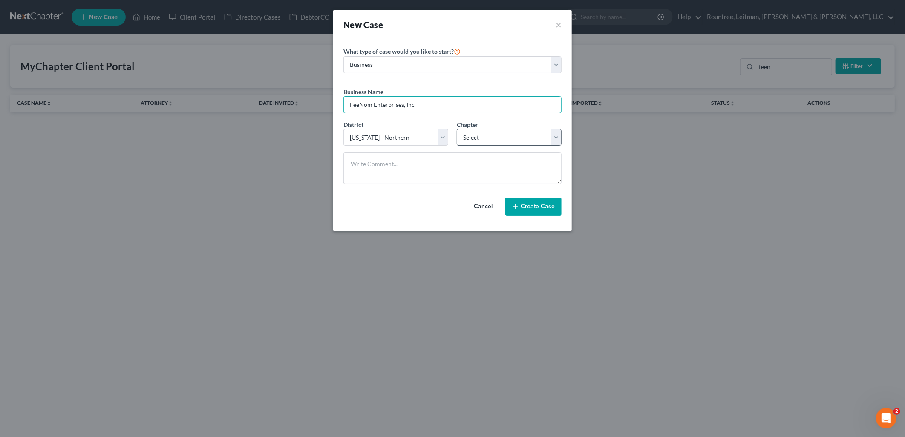
type input "FeeNom Enterprises, Inc"
click at [480, 142] on select "Select 7 11 12" at bounding box center [509, 137] width 105 height 17
select select "0"
click at [457, 129] on select "Select 7 11 12" at bounding box center [509, 137] width 105 height 17
click at [522, 205] on button "Create Case" at bounding box center [534, 207] width 56 height 18
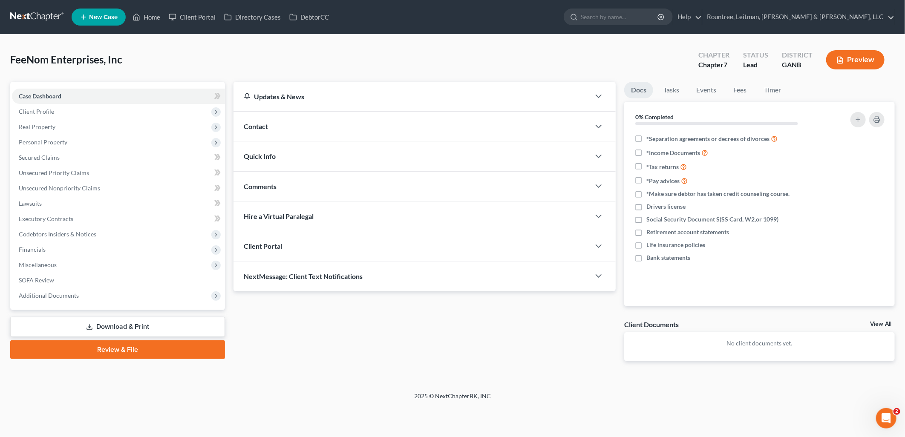
click at [293, 125] on div "Contact" at bounding box center [412, 126] width 357 height 29
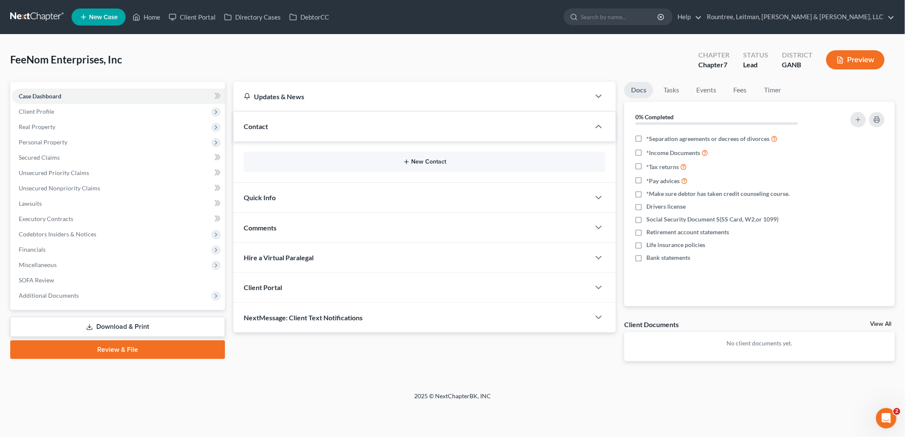
click at [408, 159] on icon "button" at bounding box center [406, 162] width 7 height 7
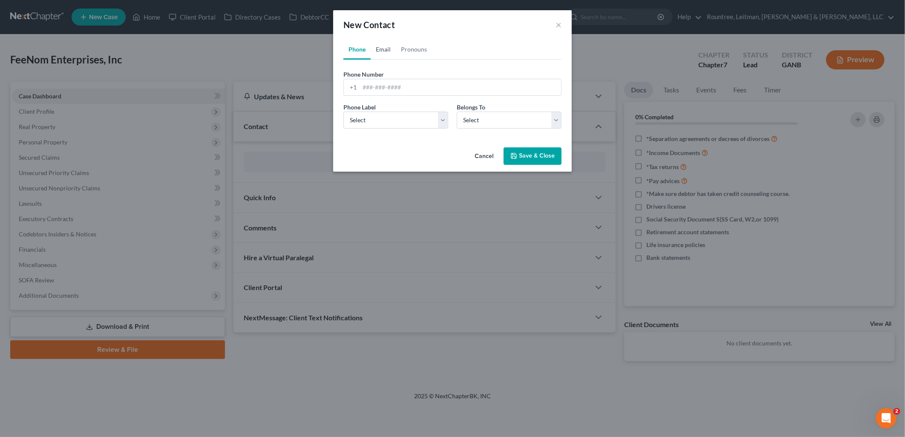
drag, startPoint x: 384, startPoint y: 45, endPoint x: 398, endPoint y: 77, distance: 34.5
click at [384, 45] on link "Email" at bounding box center [383, 49] width 25 height 20
drag, startPoint x: 395, startPoint y: 84, endPoint x: 402, endPoint y: 81, distance: 7.7
click at [395, 84] on input "email" at bounding box center [461, 87] width 202 height 16
paste input "feenom22@yahoo.com"
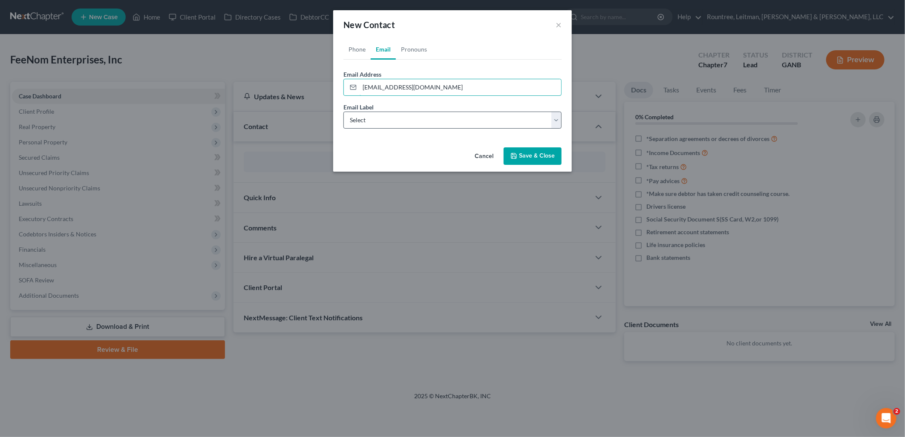
type input "feenom22@yahoo.com"
drag, startPoint x: 428, startPoint y: 116, endPoint x: 422, endPoint y: 129, distance: 13.4
click at [428, 116] on select "Select Home Work Other" at bounding box center [453, 120] width 218 height 17
select select "0"
click at [344, 112] on select "Select Home Work Other" at bounding box center [453, 120] width 218 height 17
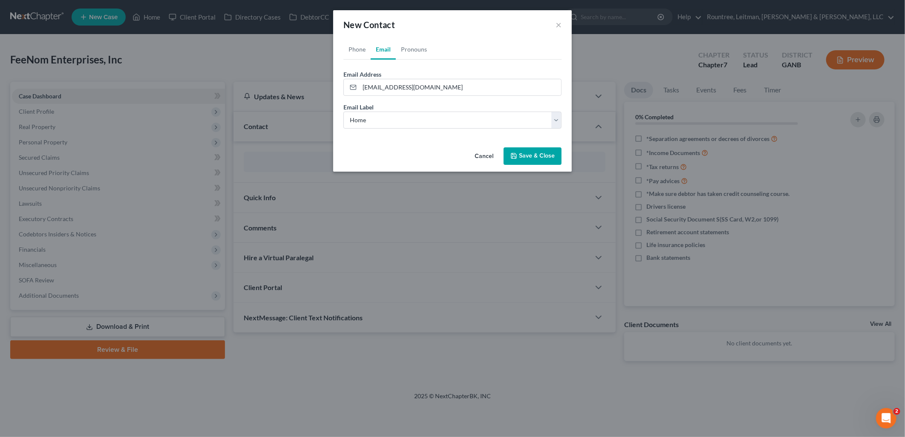
click at [526, 155] on button "Save & Close" at bounding box center [533, 156] width 58 height 18
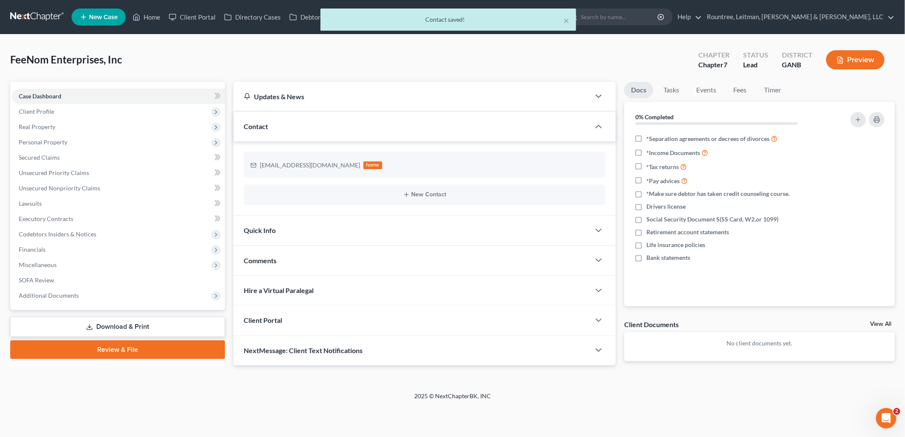
click at [384, 316] on div "Client Portal" at bounding box center [412, 320] width 357 height 29
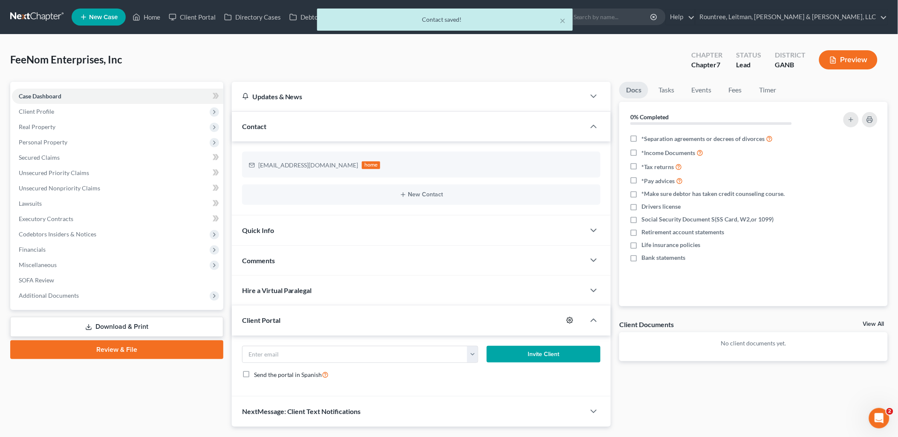
click at [573, 321] on icon "button" at bounding box center [570, 320] width 7 height 7
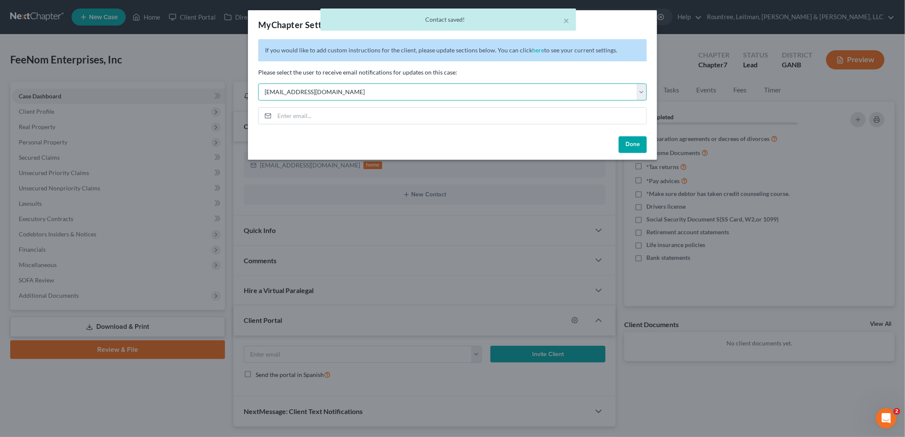
click at [364, 89] on select "Select [EMAIL_ADDRESS][DOMAIN_NAME] [EMAIL_ADDRESS][DOMAIN_NAME] [EMAIL_ADDRESS…" at bounding box center [452, 92] width 389 height 17
select select "5"
click at [258, 84] on select "Select [EMAIL_ADDRESS][DOMAIN_NAME] [EMAIL_ADDRESS][DOMAIN_NAME] [EMAIL_ADDRESS…" at bounding box center [452, 92] width 389 height 17
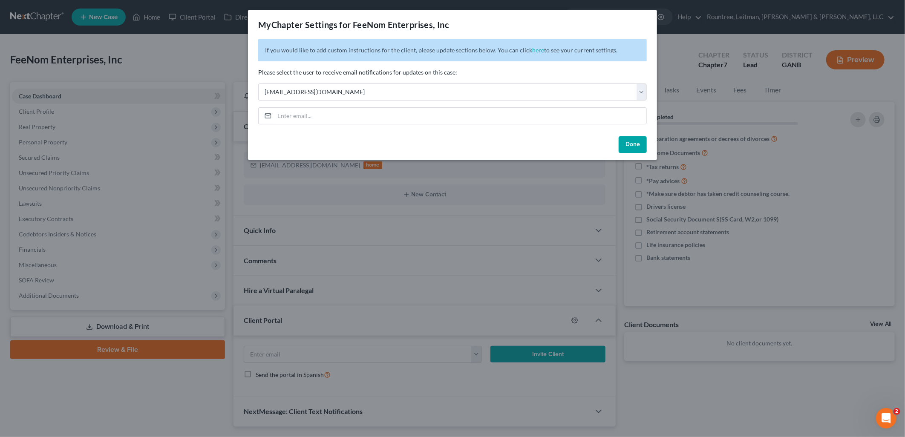
click at [634, 147] on button "Done" at bounding box center [633, 144] width 28 height 17
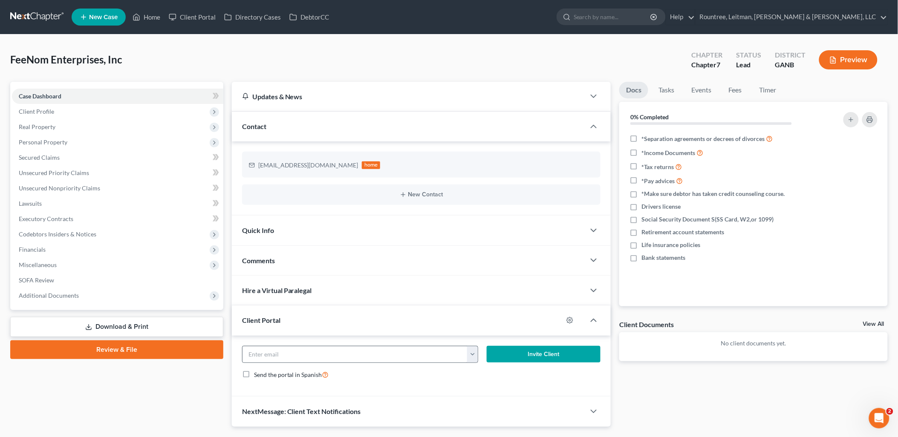
click at [470, 357] on button "button" at bounding box center [472, 355] width 11 height 16
click at [484, 374] on link "feenom22@yahoo.com" at bounding box center [526, 373] width 116 height 14
type input "feenom22@yahoo.com"
click at [546, 351] on button "Invite Client" at bounding box center [544, 354] width 114 height 17
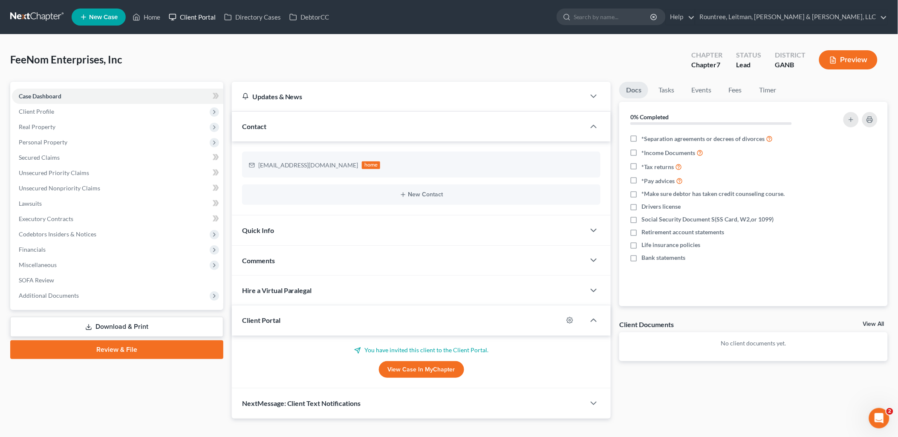
click at [192, 15] on link "Client Portal" at bounding box center [192, 16] width 55 height 15
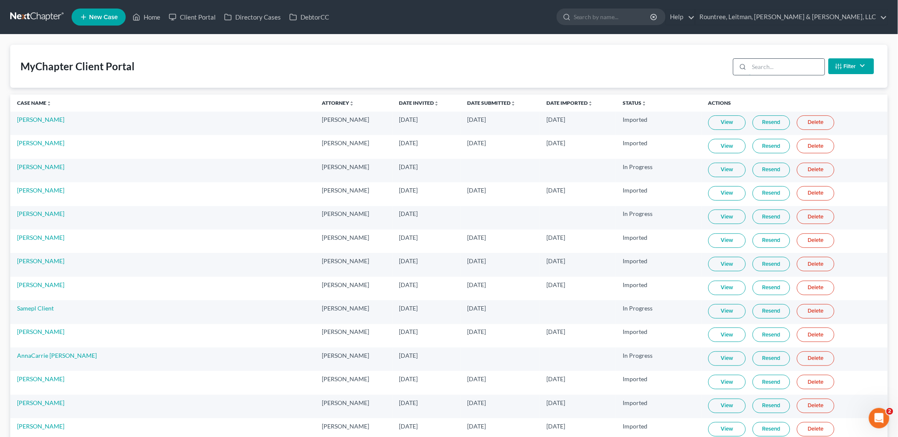
click at [789, 66] on input "search" at bounding box center [786, 67] width 75 height 16
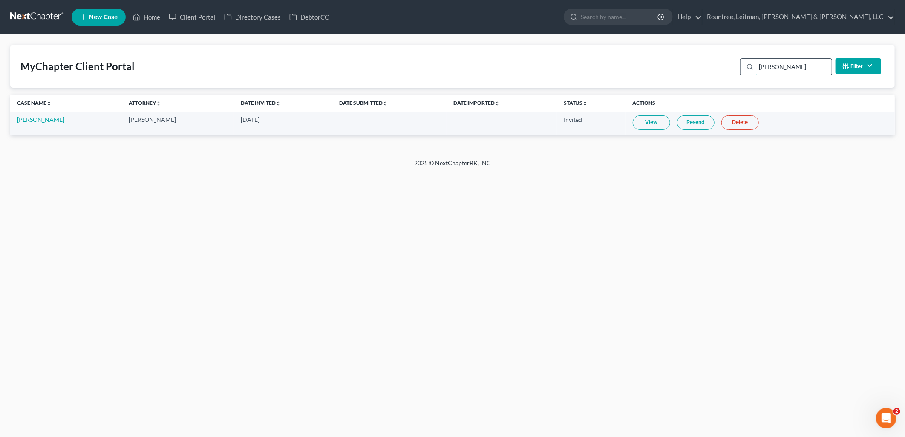
click at [789, 66] on input "denis" at bounding box center [794, 67] width 75 height 16
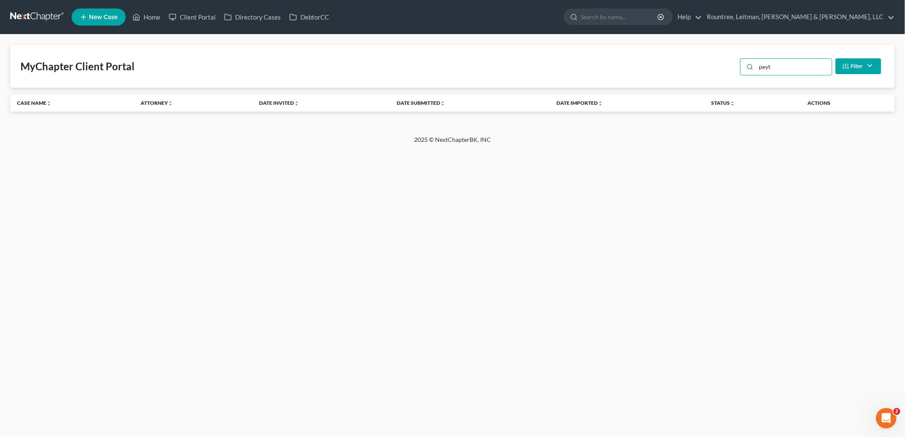
type input "peyt"
click at [81, 14] on icon at bounding box center [84, 17] width 8 height 10
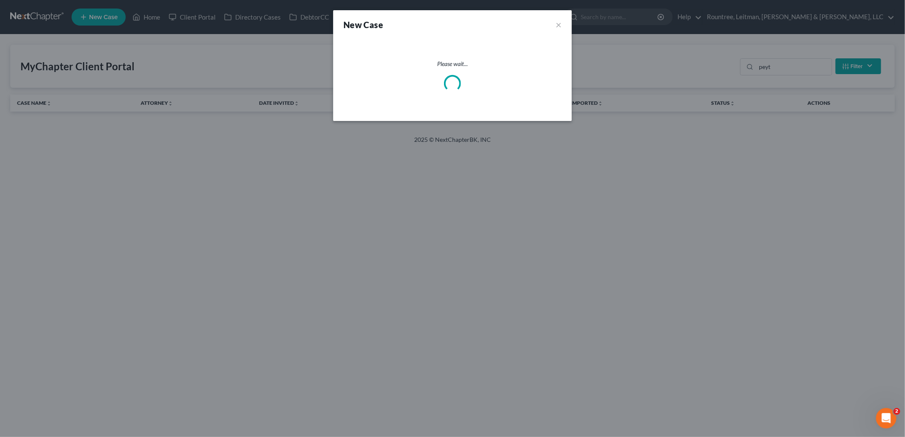
select select "19"
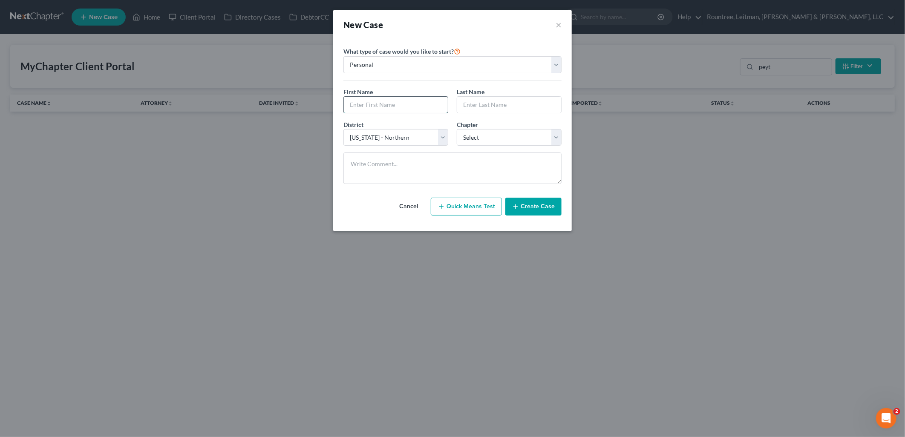
click at [412, 104] on input "text" at bounding box center [396, 105] width 104 height 16
type input "David"
type input "Peyton"
click at [492, 133] on select "Select 7 11 12 13" at bounding box center [509, 137] width 105 height 17
select select "0"
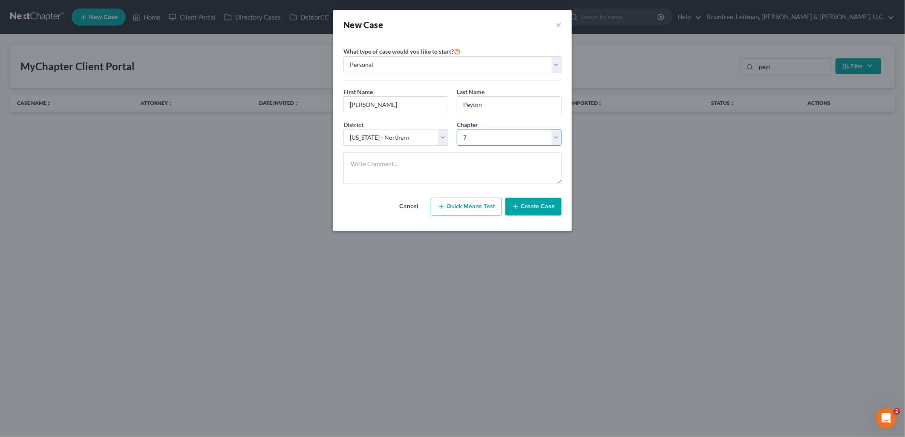
click at [457, 129] on select "Select 7 11 12 13" at bounding box center [509, 137] width 105 height 17
click at [534, 206] on button "Create Case" at bounding box center [534, 207] width 56 height 18
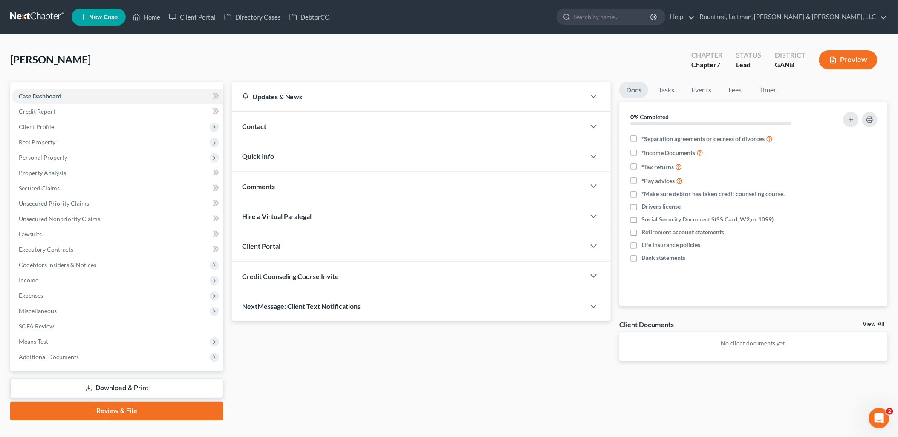
drag, startPoint x: 415, startPoint y: 120, endPoint x: 416, endPoint y: 144, distance: 23.5
click at [415, 120] on div "Contact" at bounding box center [409, 126] width 354 height 29
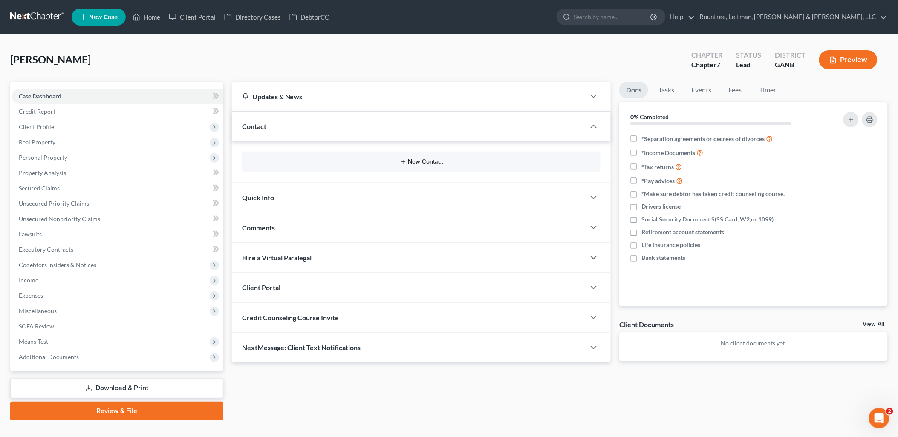
click at [420, 162] on button "New Contact" at bounding box center [421, 162] width 345 height 7
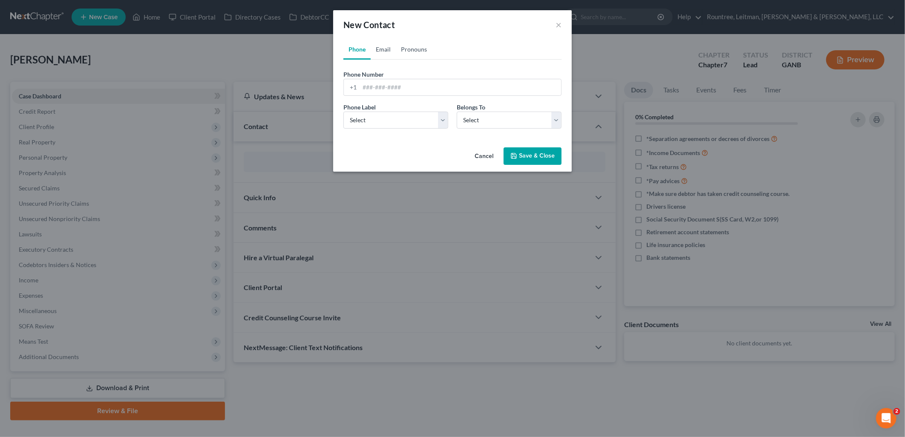
drag, startPoint x: 396, startPoint y: 45, endPoint x: 390, endPoint y: 45, distance: 5.5
click at [396, 45] on link "Pronouns" at bounding box center [414, 49] width 36 height 20
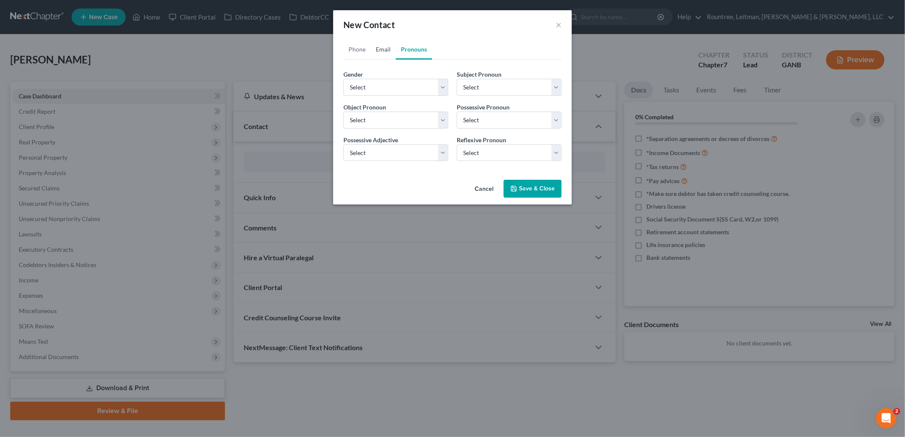
click at [390, 45] on link "Email" at bounding box center [383, 49] width 25 height 20
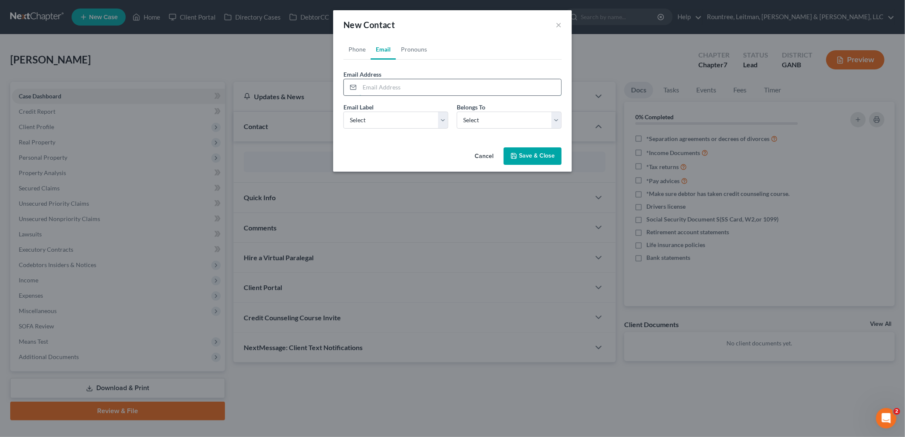
drag, startPoint x: 386, startPoint y: 84, endPoint x: 386, endPoint y: 91, distance: 6.8
click at [386, 84] on input "email" at bounding box center [461, 87] width 202 height 16
paste input "dpeyton@consultingdpc.com"
type input "dpeyton@consultingdpc.com"
drag, startPoint x: 414, startPoint y: 122, endPoint x: 413, endPoint y: 130, distance: 7.9
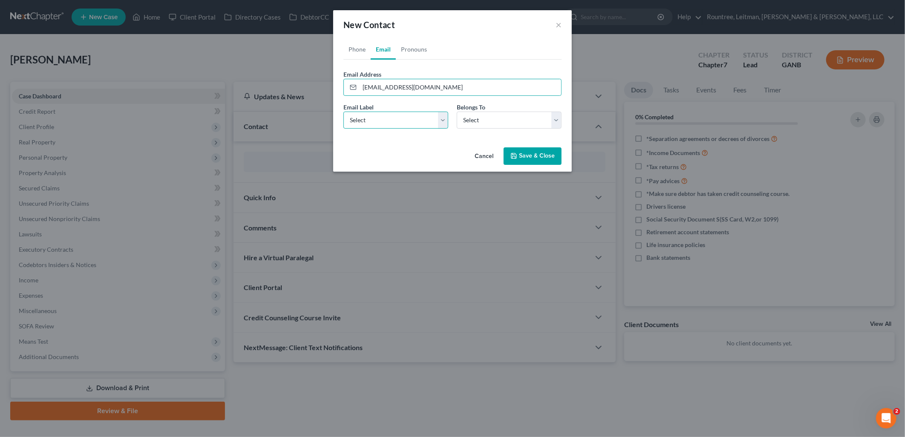
click at [414, 122] on select "Select Home Work Other" at bounding box center [396, 120] width 105 height 17
select select "0"
click at [344, 112] on select "Select Home Work Other" at bounding box center [396, 120] width 105 height 17
drag, startPoint x: 472, startPoint y: 122, endPoint x: 472, endPoint y: 130, distance: 7.7
click at [472, 122] on select "Select Client Other" at bounding box center [509, 120] width 105 height 17
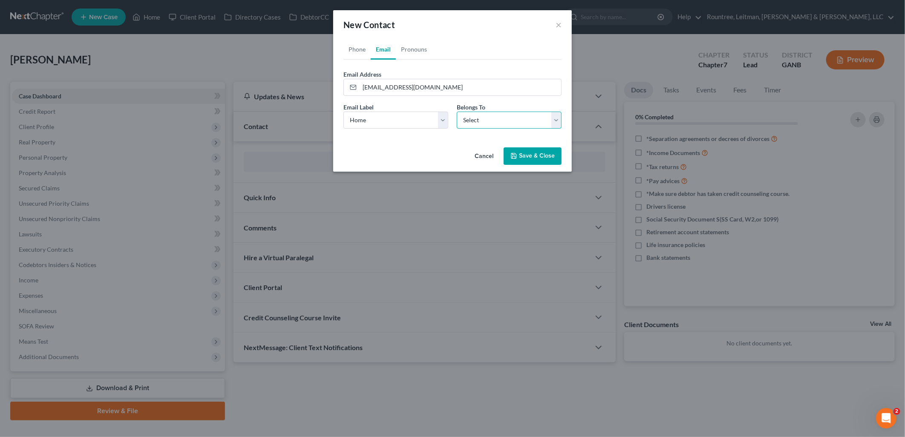
select select "0"
click at [457, 112] on select "Select Client Other" at bounding box center [509, 120] width 105 height 17
drag, startPoint x: 413, startPoint y: 116, endPoint x: 409, endPoint y: 130, distance: 14.1
click at [413, 116] on select "Select Home Work Other" at bounding box center [396, 120] width 105 height 17
select select "1"
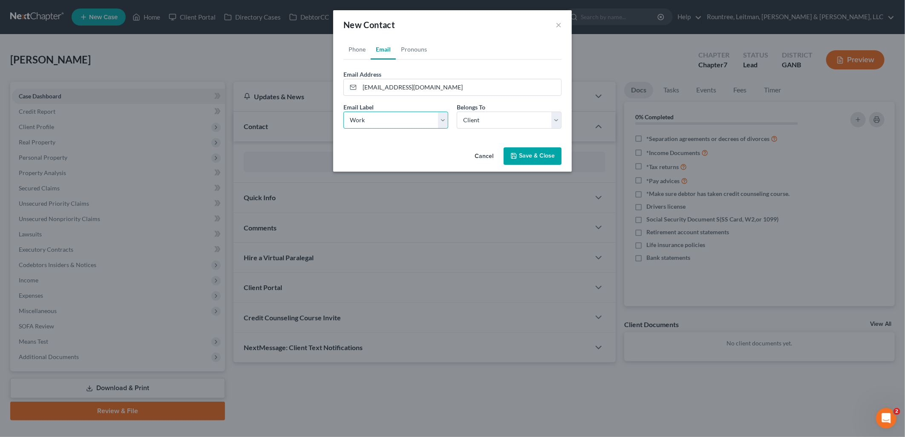
click at [344, 112] on select "Select Home Work Other" at bounding box center [396, 120] width 105 height 17
click at [550, 159] on button "Save & Close" at bounding box center [533, 156] width 58 height 18
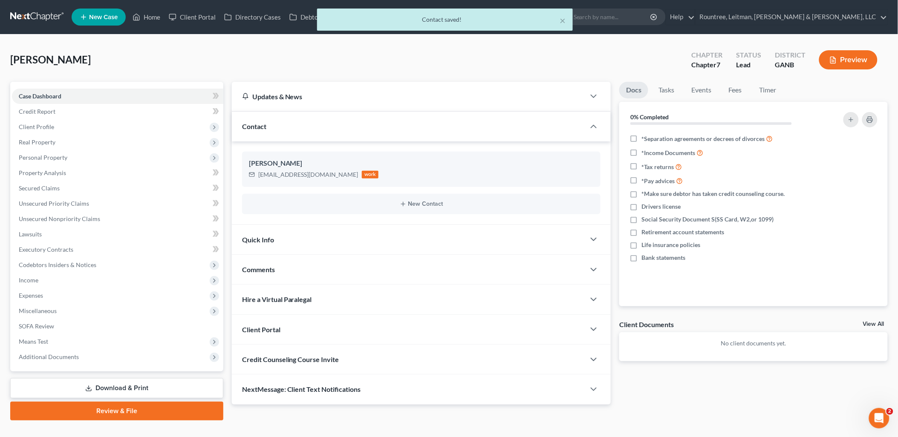
drag, startPoint x: 471, startPoint y: 322, endPoint x: 477, endPoint y: 328, distance: 7.9
click at [472, 322] on div "Client Portal" at bounding box center [409, 329] width 354 height 29
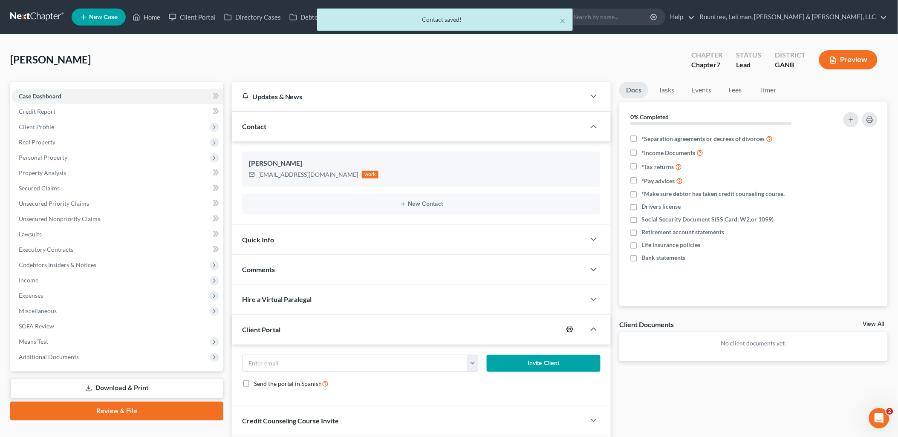
click at [569, 330] on circle "button" at bounding box center [570, 330] width 2 height 2
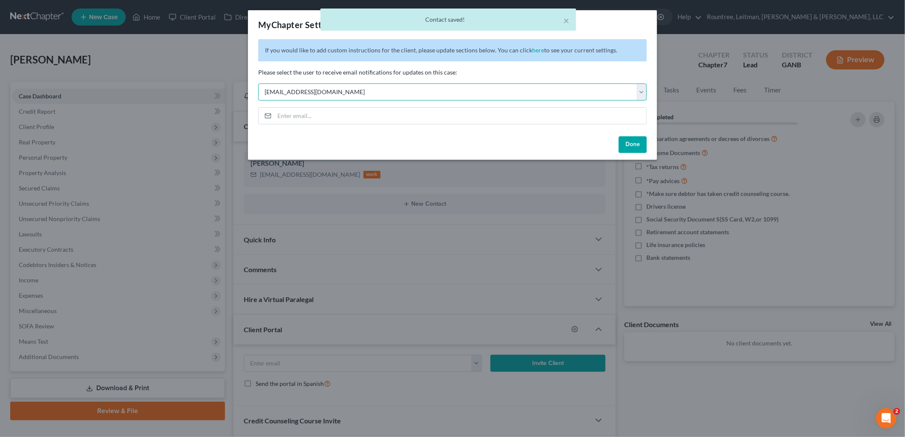
click at [471, 94] on select "Select [EMAIL_ADDRESS][DOMAIN_NAME] [EMAIL_ADDRESS][DOMAIN_NAME] [EMAIL_ADDRESS…" at bounding box center [452, 92] width 389 height 17
select select "5"
click at [258, 84] on select "Select [EMAIL_ADDRESS][DOMAIN_NAME] [EMAIL_ADDRESS][DOMAIN_NAME] [EMAIL_ADDRESS…" at bounding box center [452, 92] width 389 height 17
drag, startPoint x: 636, startPoint y: 148, endPoint x: 523, endPoint y: 272, distance: 167.8
click at [636, 147] on button "Done" at bounding box center [633, 144] width 28 height 17
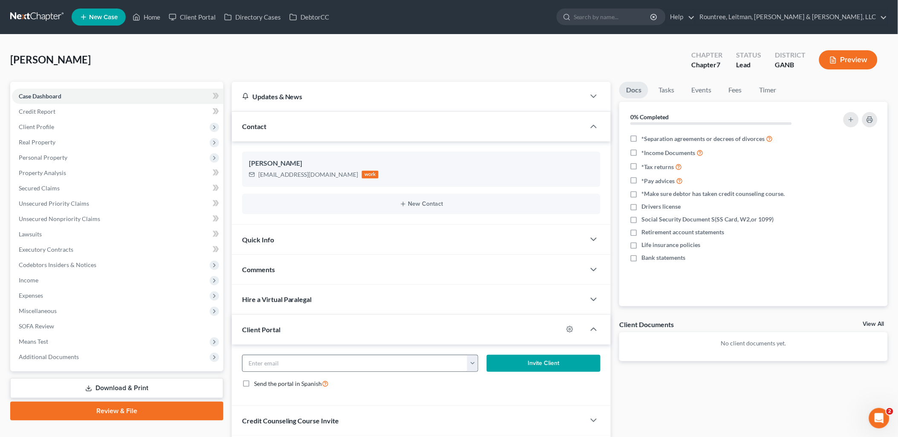
drag, startPoint x: 480, startPoint y: 360, endPoint x: 471, endPoint y: 364, distance: 9.3
click at [480, 360] on div "dpeyton@consultingdpc.com" at bounding box center [360, 363] width 245 height 17
click at [471, 363] on button "button" at bounding box center [472, 364] width 11 height 16
click at [486, 380] on link "dpeyton@consultingdpc.com" at bounding box center [526, 382] width 116 height 14
type input "dpeyton@consultingdpc.com"
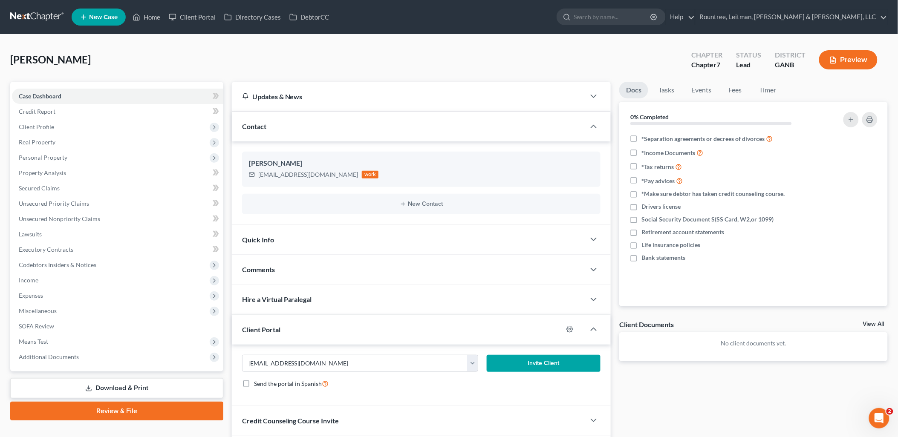
click at [522, 361] on button "Invite Client" at bounding box center [544, 363] width 114 height 17
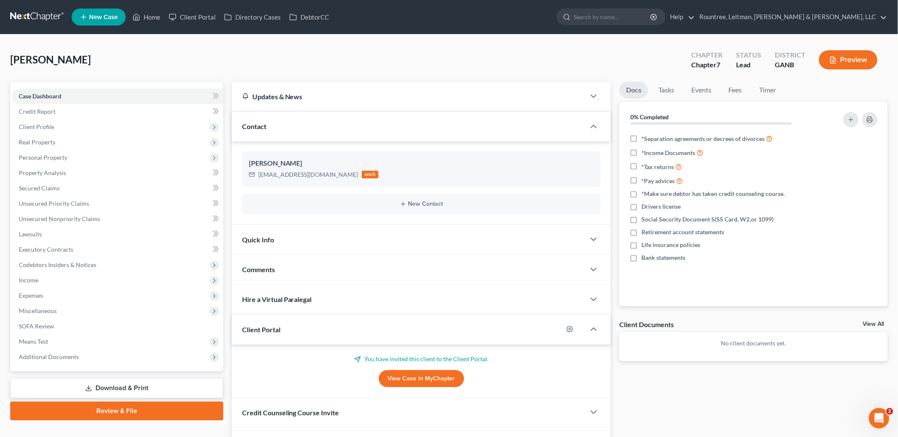
click at [266, 61] on div "Peyton, David Upgraded Chapter Chapter 7 Status Lead District GANB Preview" at bounding box center [449, 63] width 878 height 37
click at [193, 17] on link "Client Portal" at bounding box center [192, 16] width 55 height 15
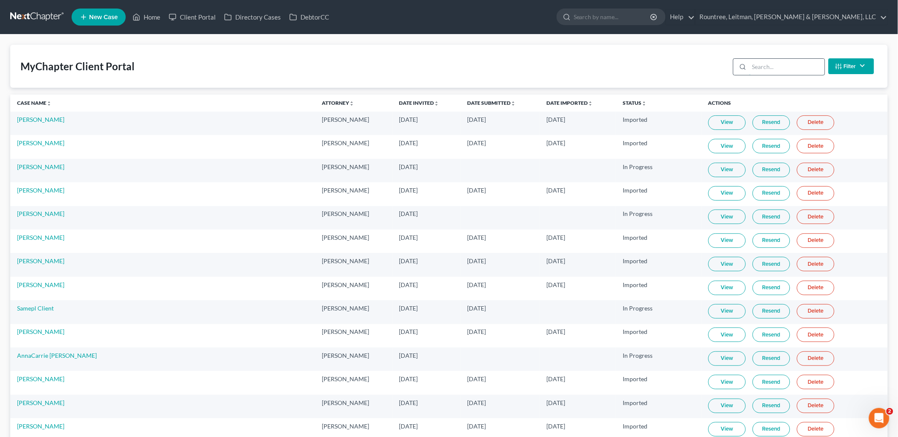
click at [765, 63] on input "search" at bounding box center [786, 67] width 75 height 16
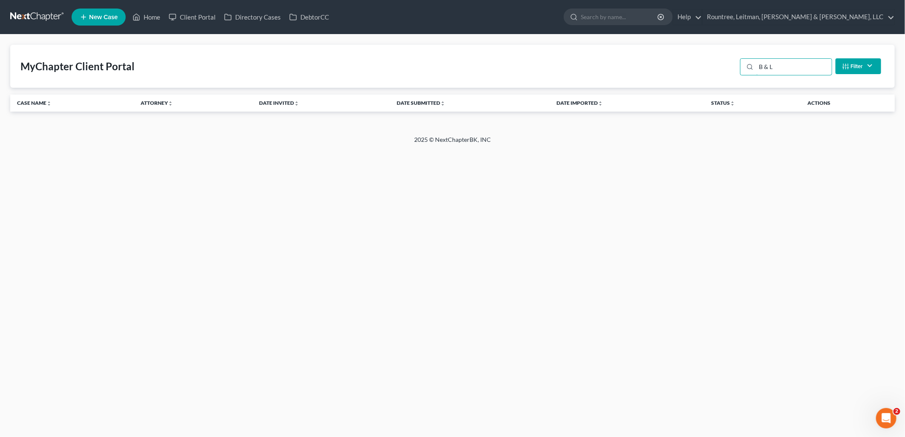
type input "B & L"
click at [83, 11] on link "New Case" at bounding box center [99, 17] width 54 height 17
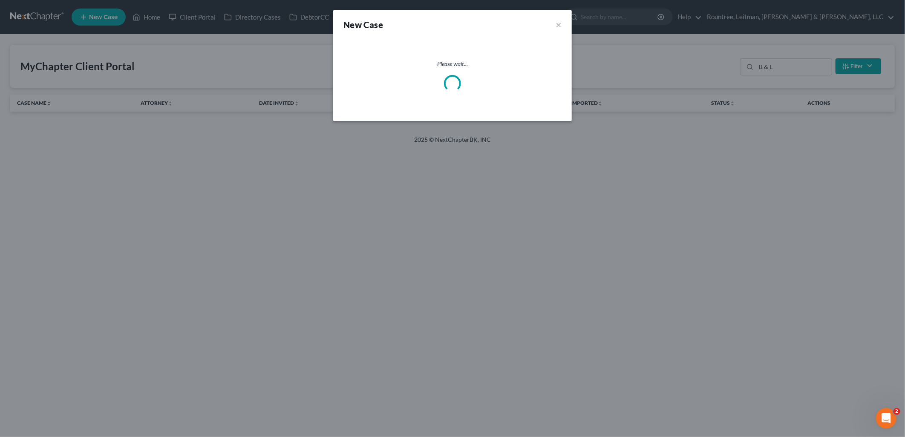
select select "19"
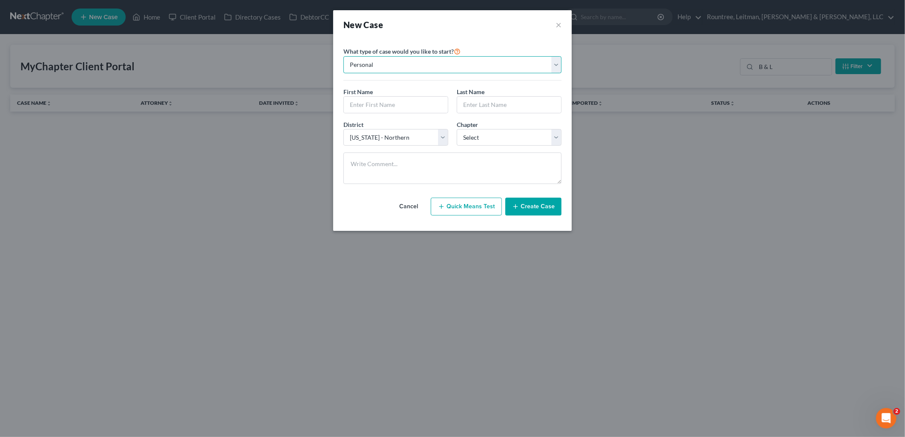
click at [414, 60] on select "Personal Business" at bounding box center [453, 64] width 218 height 17
select select "1"
click at [344, 56] on select "Personal Business" at bounding box center [453, 64] width 218 height 17
click at [402, 97] on input "text" at bounding box center [452, 105] width 217 height 16
paste input "B & L Associates, Inc"
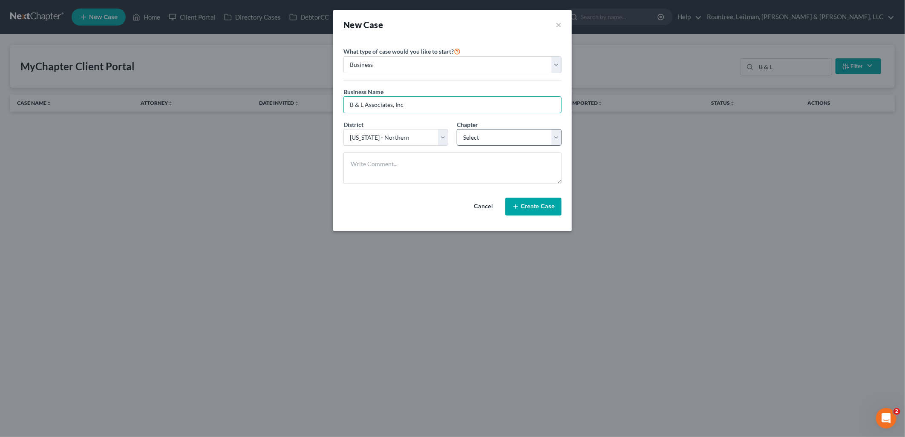
type input "B & L Associates, Inc"
click at [463, 130] on select "Select 7 11 12" at bounding box center [509, 137] width 105 height 17
select select "0"
click at [457, 129] on select "Select 7 11 12" at bounding box center [509, 137] width 105 height 17
click at [537, 209] on button "Create Case" at bounding box center [534, 207] width 56 height 18
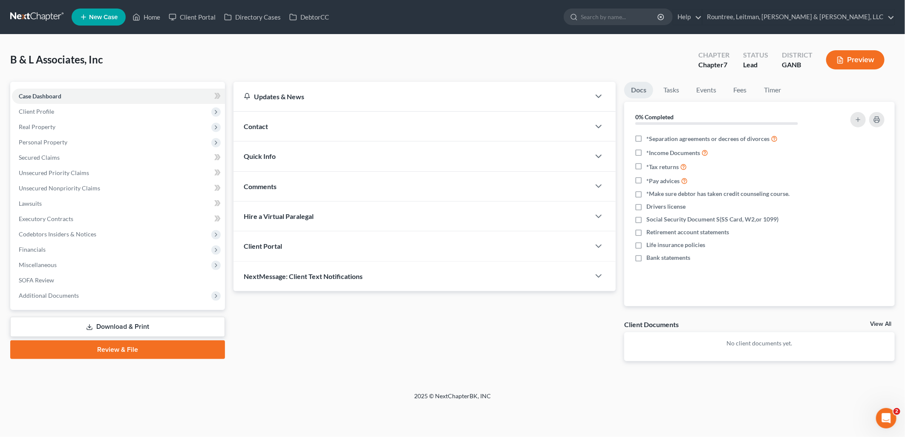
click at [318, 126] on div "Contact" at bounding box center [412, 126] width 357 height 29
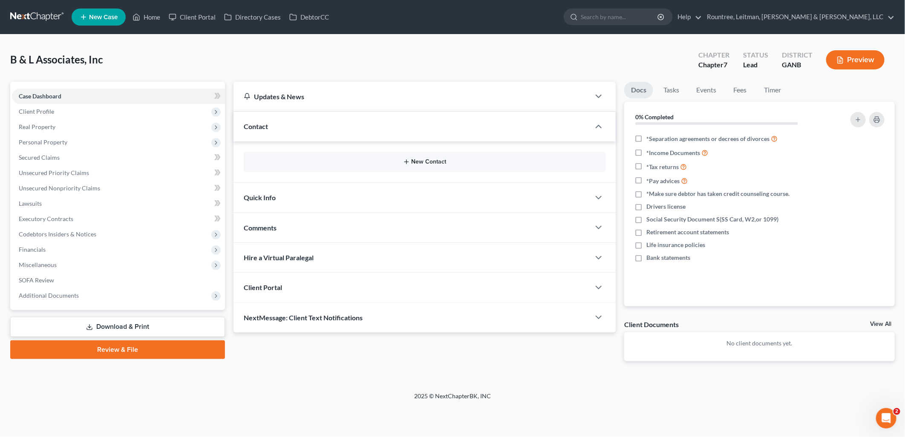
click at [411, 162] on button "New Contact" at bounding box center [425, 162] width 348 height 7
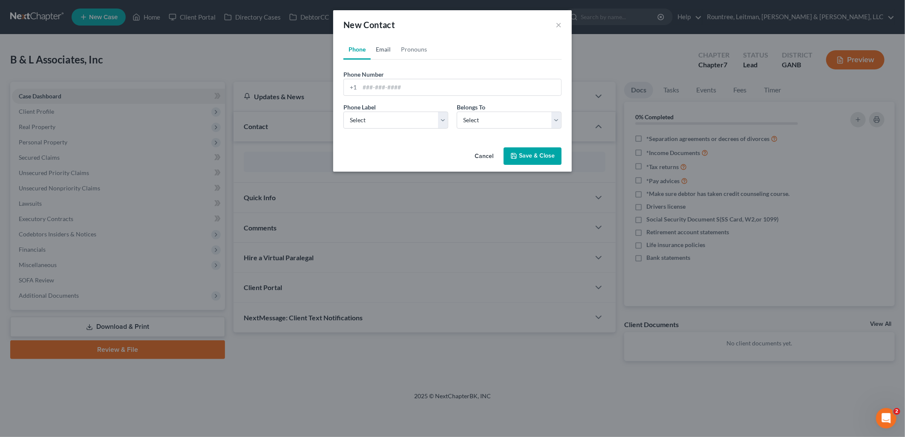
click at [388, 46] on link "Email" at bounding box center [383, 49] width 25 height 20
drag, startPoint x: 381, startPoint y: 86, endPoint x: 458, endPoint y: 79, distance: 77.9
click at [381, 86] on input "email" at bounding box center [461, 87] width 202 height 16
paste input "Glen Lee <bl.glenlee@comcast.net>"
type input "bl.glenlee@comcast.net"
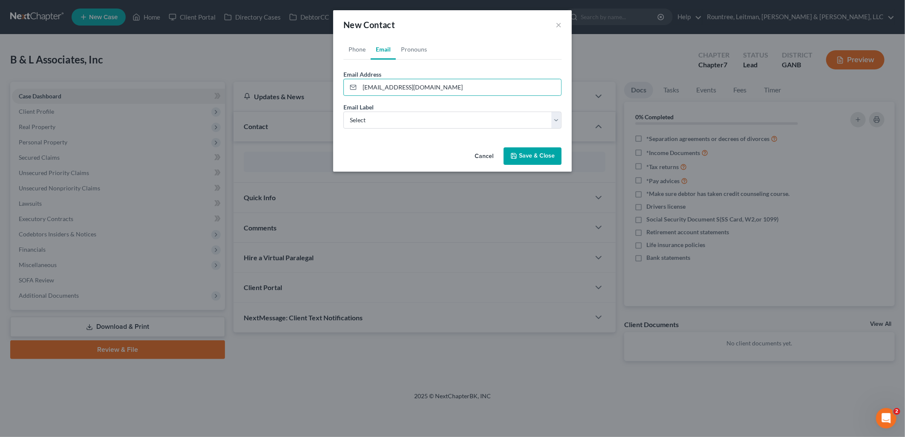
drag, startPoint x: 418, startPoint y: 148, endPoint x: 411, endPoint y: 129, distance: 20.4
click at [418, 149] on div "Cancel Save & Close" at bounding box center [452, 158] width 239 height 28
click at [411, 117] on select "Select Home Work Other" at bounding box center [453, 120] width 218 height 17
select select "0"
click at [344, 112] on select "Select Home Work Other" at bounding box center [453, 120] width 218 height 17
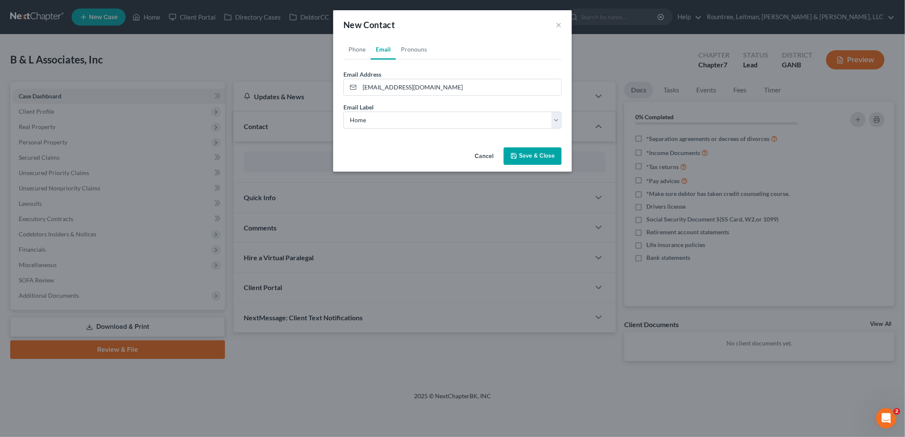
click at [527, 156] on button "Save & Close" at bounding box center [533, 156] width 58 height 18
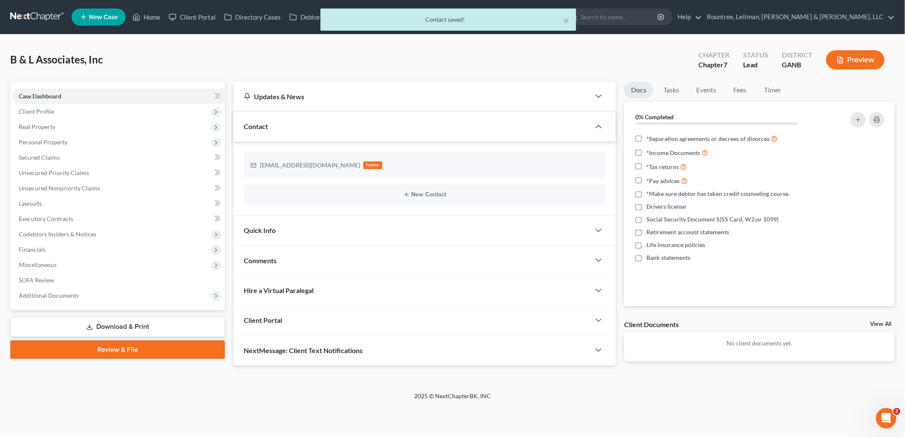
click at [328, 321] on div "Client Portal" at bounding box center [412, 320] width 357 height 29
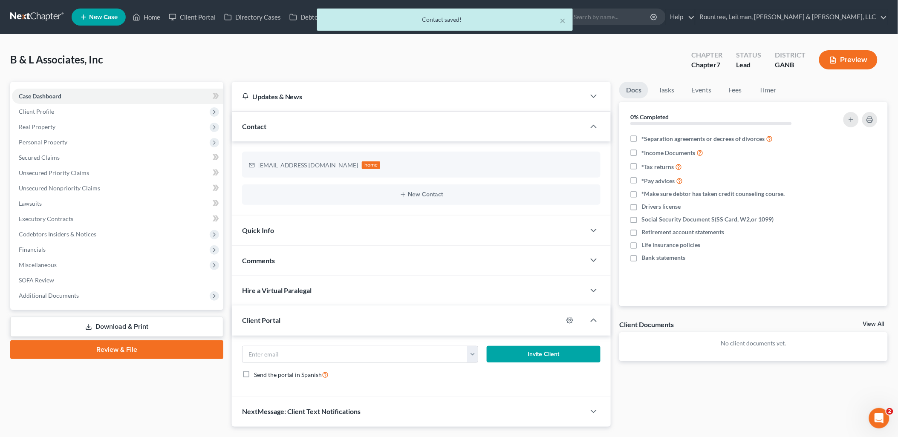
click at [565, 325] on div at bounding box center [574, 321] width 22 height 14
click at [572, 323] on icon "button" at bounding box center [570, 321] width 6 height 6
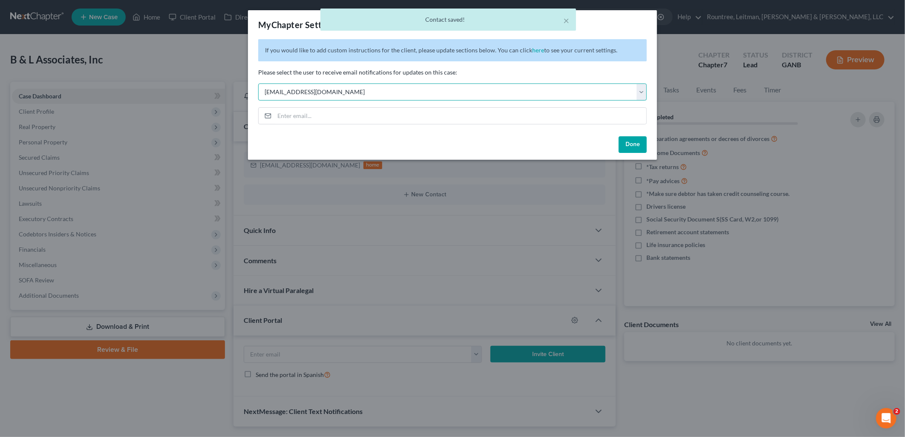
drag, startPoint x: 459, startPoint y: 91, endPoint x: 454, endPoint y: 100, distance: 10.1
click at [459, 91] on select "Select [EMAIL_ADDRESS][DOMAIN_NAME] [EMAIL_ADDRESS][DOMAIN_NAME] [EMAIL_ADDRESS…" at bounding box center [452, 92] width 389 height 17
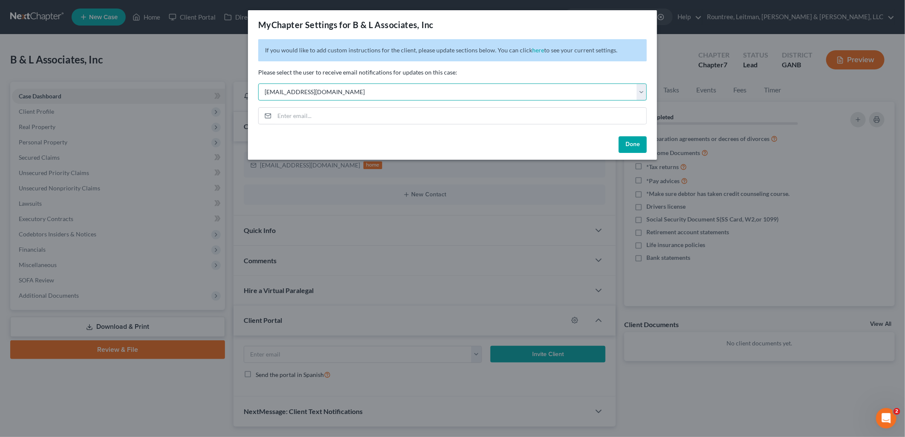
select select "5"
click at [258, 84] on select "Select [EMAIL_ADDRESS][DOMAIN_NAME] [EMAIL_ADDRESS][DOMAIN_NAME] [EMAIL_ADDRESS…" at bounding box center [452, 92] width 389 height 17
drag, startPoint x: 636, startPoint y: 143, endPoint x: 314, endPoint y: 100, distance: 325.5
click at [636, 143] on button "Done" at bounding box center [633, 144] width 28 height 17
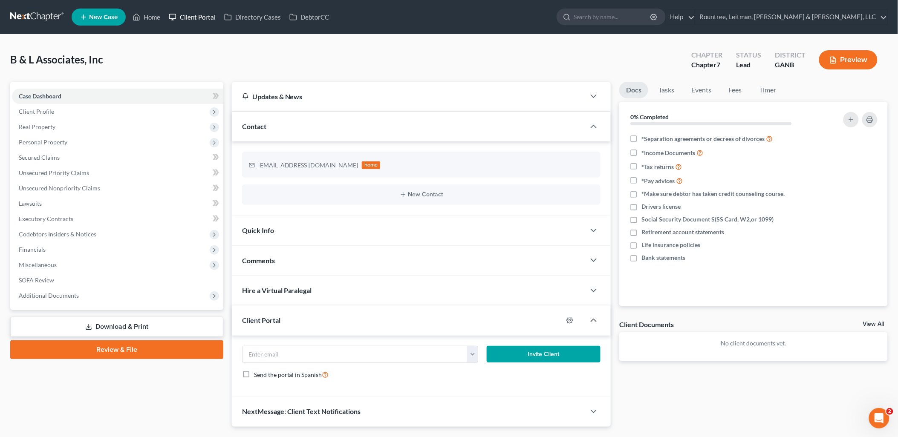
click at [194, 16] on link "Client Portal" at bounding box center [192, 16] width 55 height 15
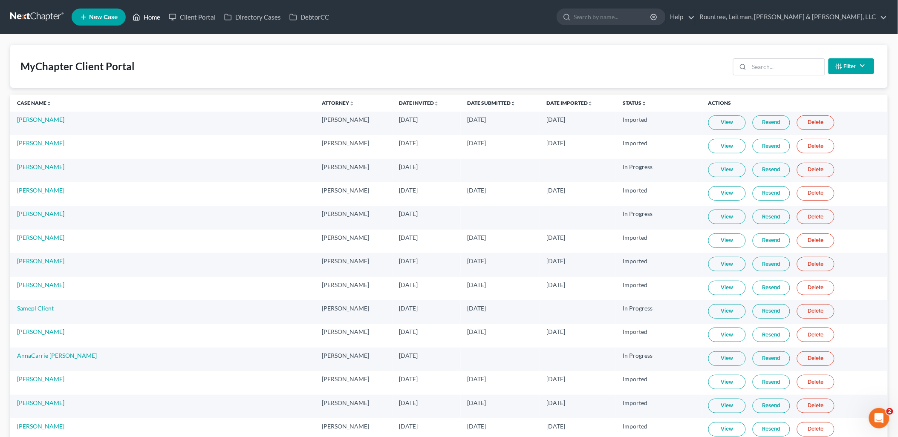
click at [155, 16] on link "Home" at bounding box center [146, 16] width 36 height 15
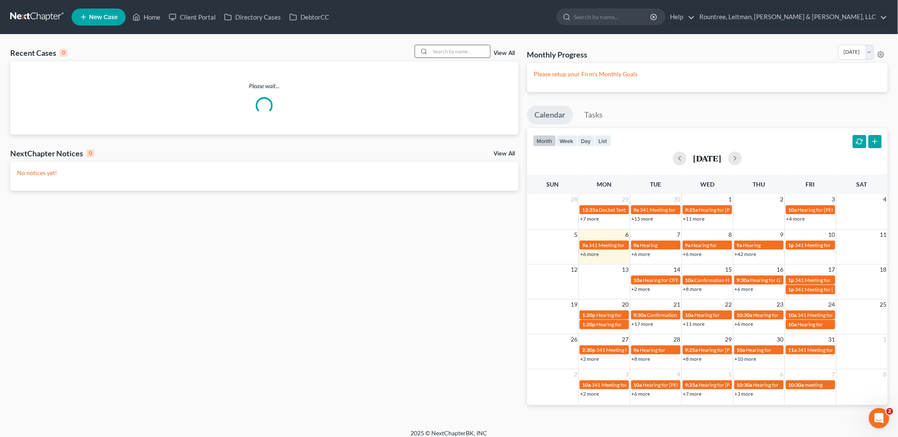
click at [438, 52] on input "search" at bounding box center [461, 51] width 60 height 12
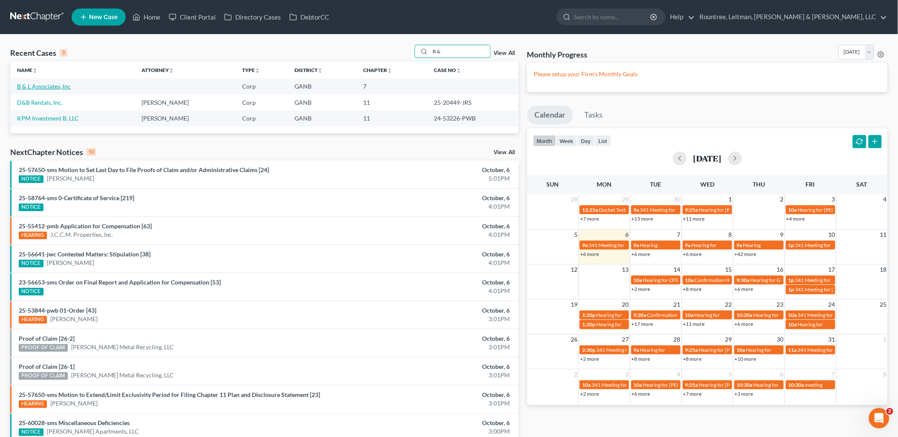
type input "B &"
drag, startPoint x: 56, startPoint y: 86, endPoint x: 67, endPoint y: 85, distance: 11.1
click at [55, 86] on link "B & L Associates, Inc" at bounding box center [44, 86] width 54 height 7
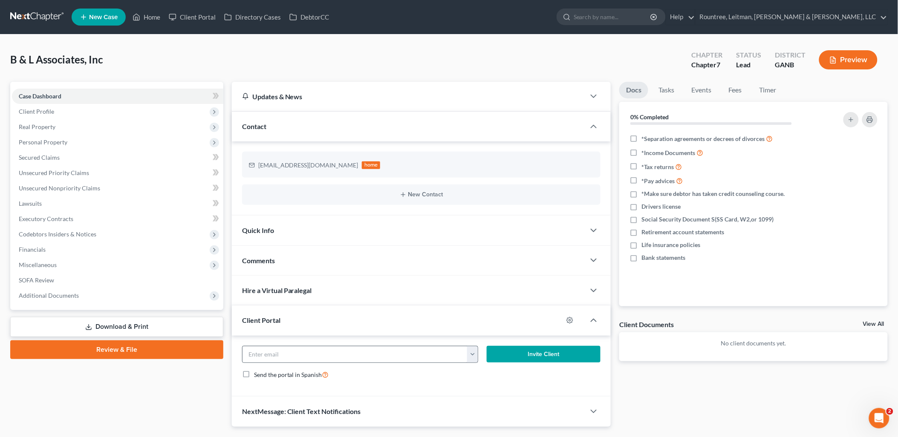
click at [471, 354] on button "button" at bounding box center [472, 355] width 11 height 16
click at [484, 374] on link "bl.glenlee@comcast.net" at bounding box center [526, 373] width 116 height 14
type input "bl.glenlee@comcast.net"
click at [547, 359] on button "Invite Client" at bounding box center [544, 354] width 114 height 17
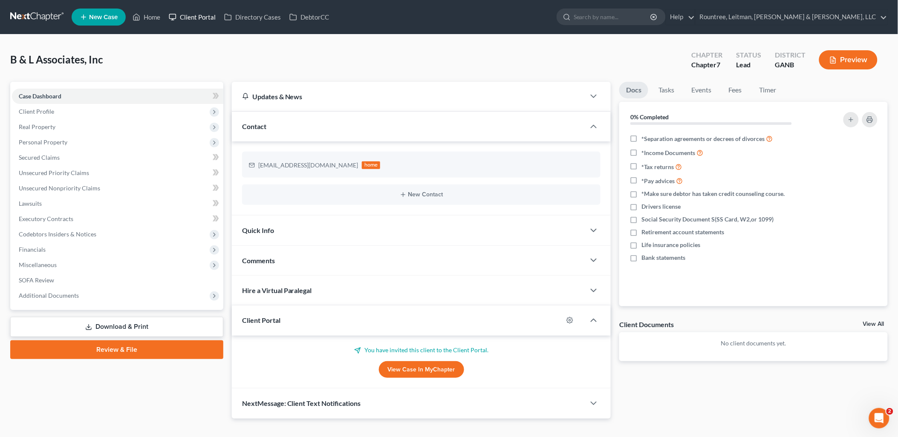
click at [202, 18] on link "Client Portal" at bounding box center [192, 16] width 55 height 15
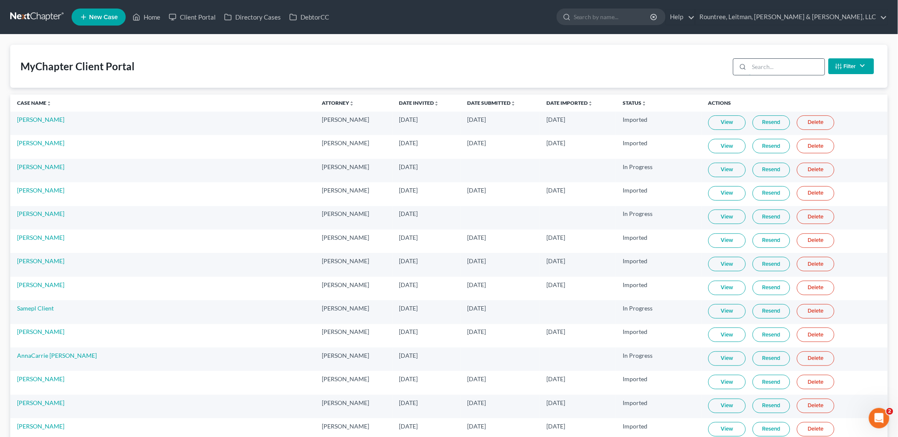
click at [793, 68] on input "search" at bounding box center [786, 67] width 75 height 16
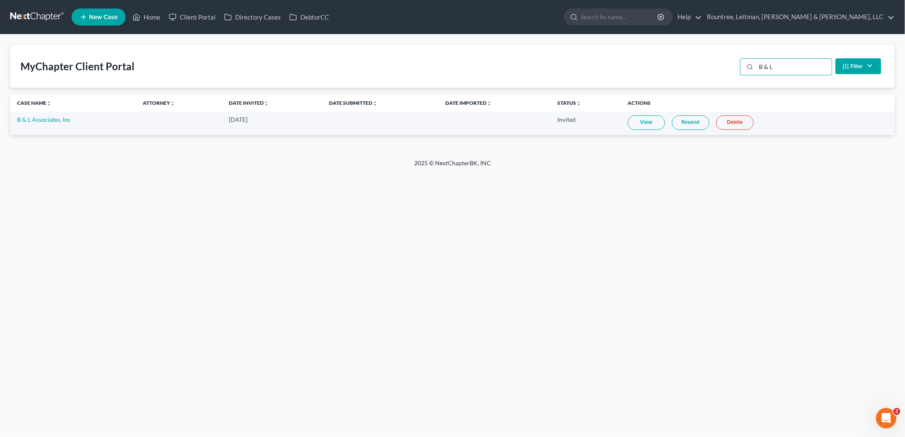
type input "B & L"
click at [692, 125] on link "Resend" at bounding box center [691, 123] width 38 height 14
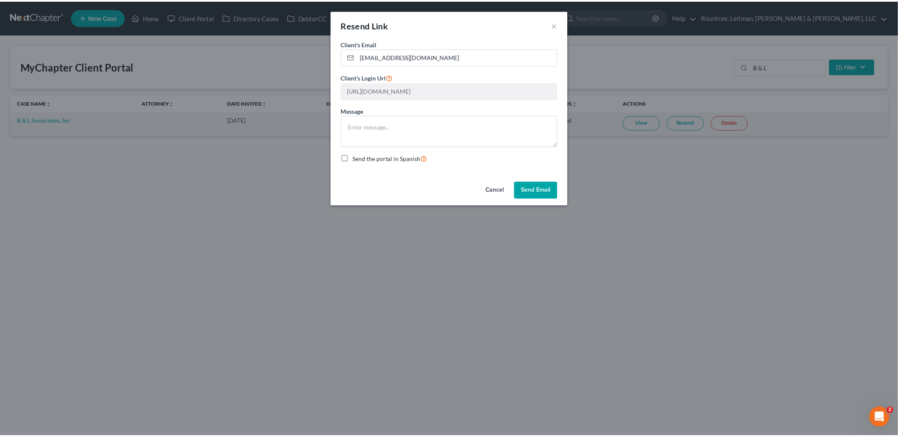
scroll to position [0, 159]
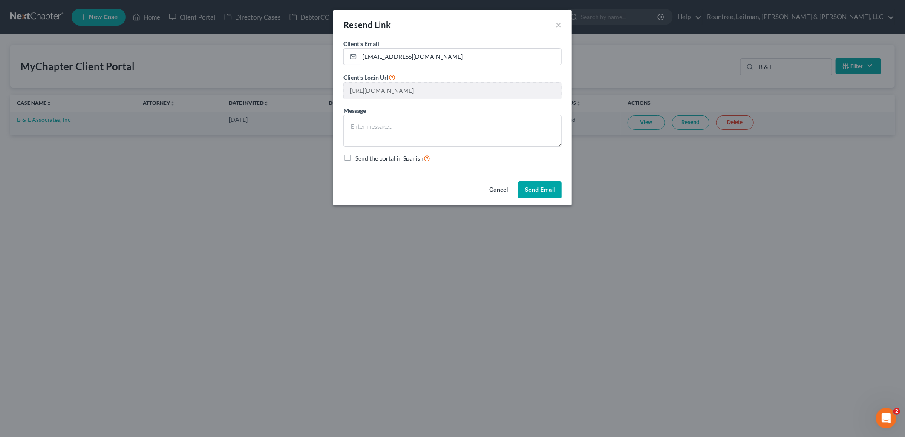
click at [681, 97] on div "Resend Link × Client's Email * bl.glenlee@comcast.net Client's Login Url https:…" at bounding box center [452, 218] width 905 height 437
click at [397, 254] on div "Resend Link × Client's Email * bl.glenlee@comcast.net Client's Login Url https:…" at bounding box center [452, 218] width 905 height 437
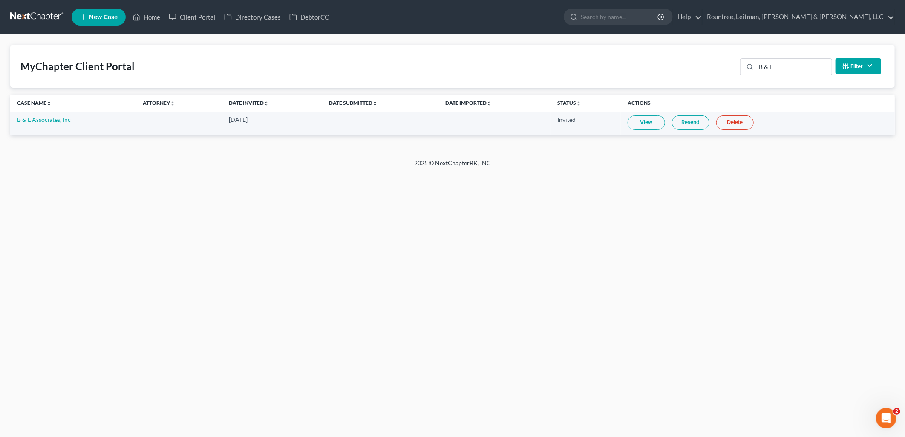
click at [112, 16] on span "New Case" at bounding box center [103, 17] width 29 height 6
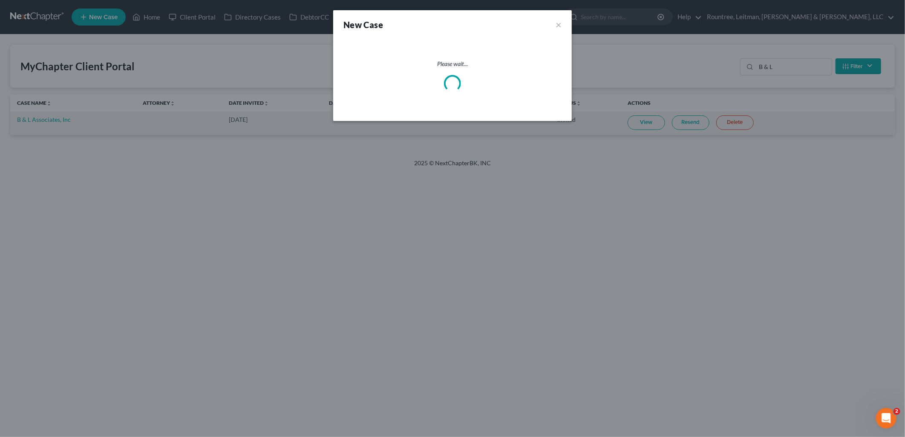
select select "19"
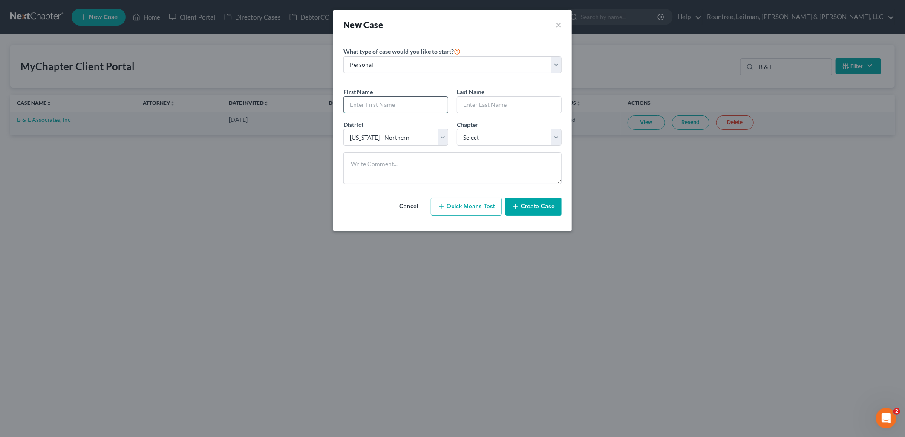
click at [374, 103] on input "text" at bounding box center [396, 105] width 104 height 16
type input "Kathleen"
type input "Story"
click at [484, 142] on select "Select 7 11 12 13" at bounding box center [509, 137] width 105 height 17
select select "0"
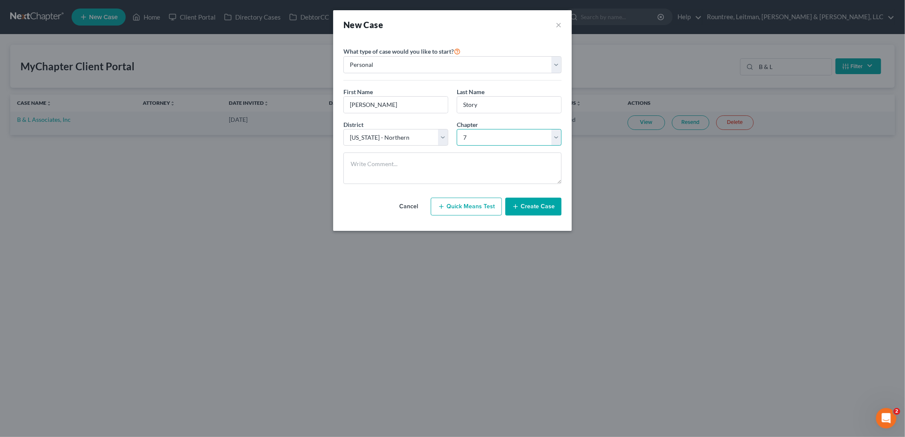
click at [457, 129] on select "Select 7 11 12 13" at bounding box center [509, 137] width 105 height 17
click at [530, 213] on button "Create Case" at bounding box center [534, 207] width 56 height 18
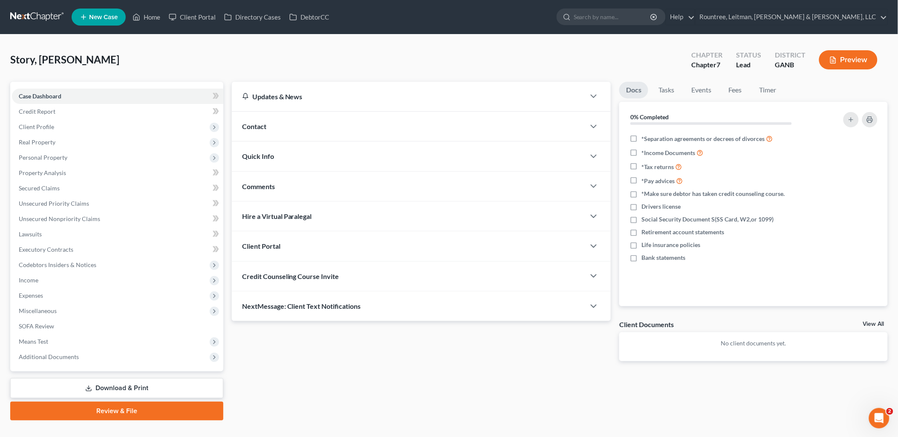
click at [290, 124] on div "Contact" at bounding box center [409, 126] width 354 height 29
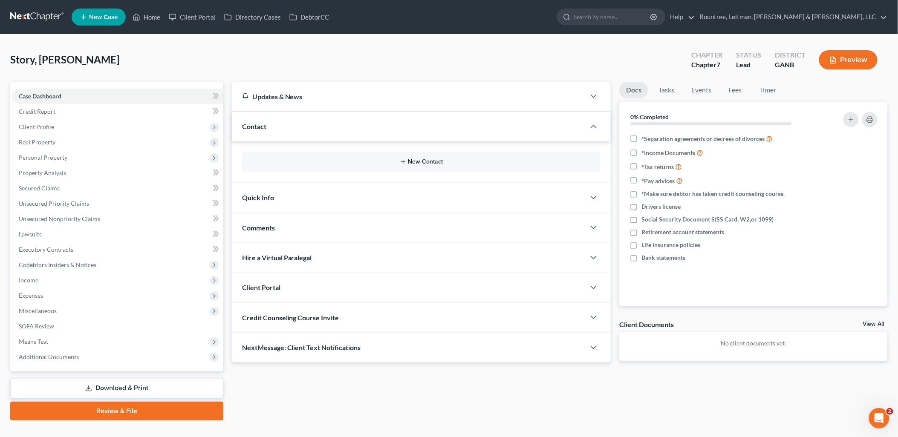
click at [402, 164] on icon "button" at bounding box center [403, 162] width 7 height 7
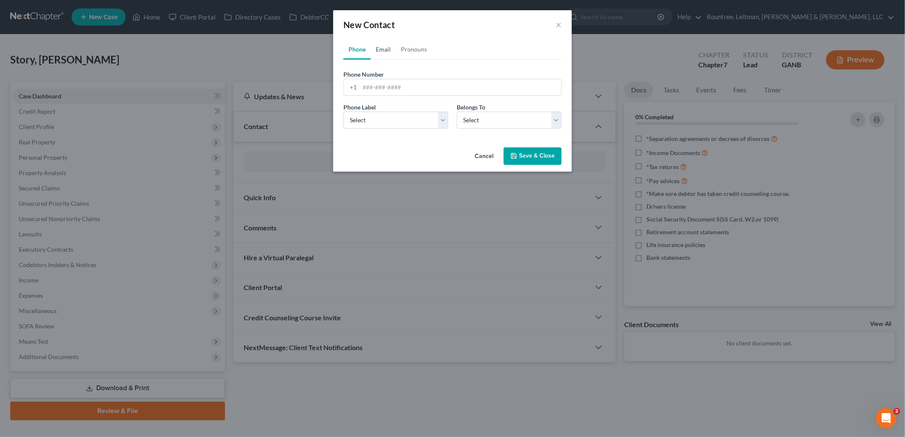
click at [383, 52] on link "Email" at bounding box center [383, 49] width 25 height 20
click at [388, 88] on input "email" at bounding box center [461, 87] width 202 height 16
paste input "kathy@claire-bella.com"
type input "kathy@claire-bella.com"
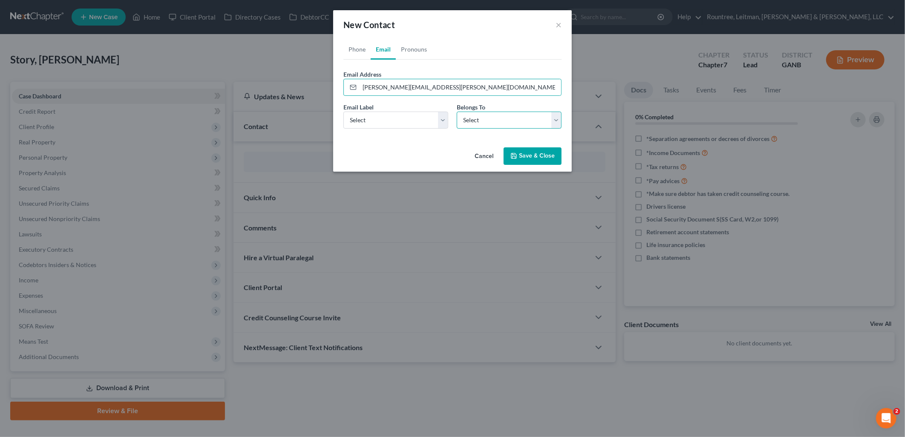
drag, startPoint x: 470, startPoint y: 120, endPoint x: 474, endPoint y: 130, distance: 10.1
click at [470, 120] on select "Select Client Other" at bounding box center [509, 120] width 105 height 17
select select "0"
click at [457, 112] on select "Select Client Other" at bounding box center [509, 120] width 105 height 17
drag, startPoint x: 371, startPoint y: 119, endPoint x: 366, endPoint y: 130, distance: 12.6
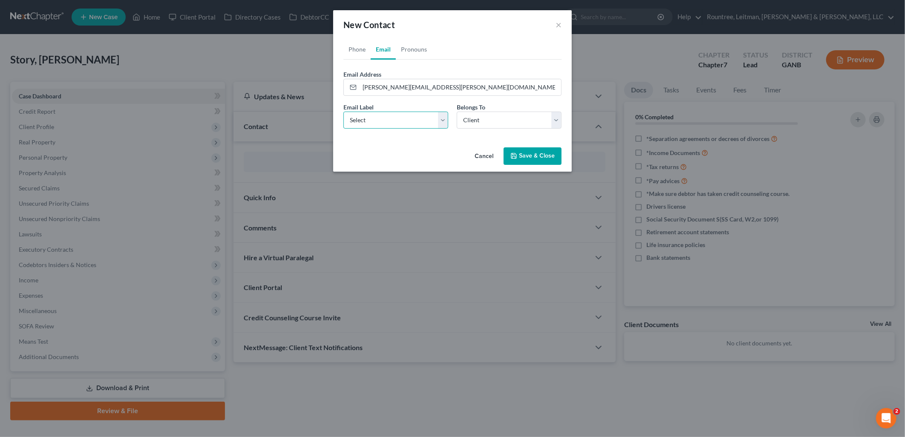
click at [371, 119] on select "Select Home Work Other" at bounding box center [396, 120] width 105 height 17
select select "0"
click at [344, 112] on select "Select Home Work Other" at bounding box center [396, 120] width 105 height 17
click at [527, 156] on button "Save & Close" at bounding box center [533, 156] width 58 height 18
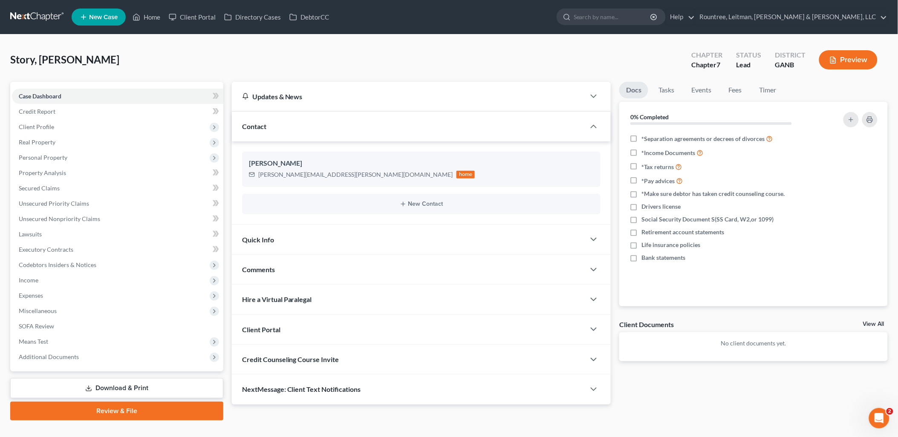
click at [475, 327] on div "Client Portal" at bounding box center [409, 329] width 354 height 29
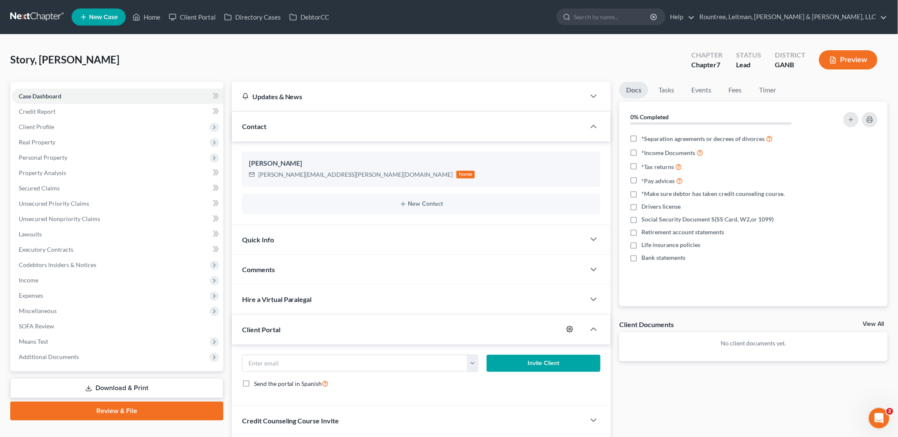
click at [570, 330] on icon "button" at bounding box center [570, 329] width 7 height 7
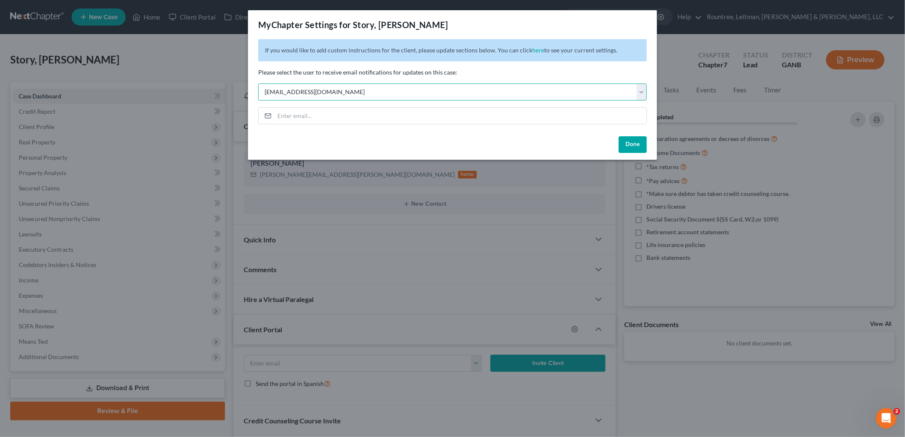
click at [348, 91] on select "Select [EMAIL_ADDRESS][DOMAIN_NAME] [EMAIL_ADDRESS][DOMAIN_NAME] [EMAIL_ADDRESS…" at bounding box center [452, 92] width 389 height 17
select select "5"
click at [258, 84] on select "Select [EMAIL_ADDRESS][DOMAIN_NAME] [EMAIL_ADDRESS][DOMAIN_NAME] [EMAIL_ADDRESS…" at bounding box center [452, 92] width 389 height 17
click at [633, 146] on button "Done" at bounding box center [633, 144] width 28 height 17
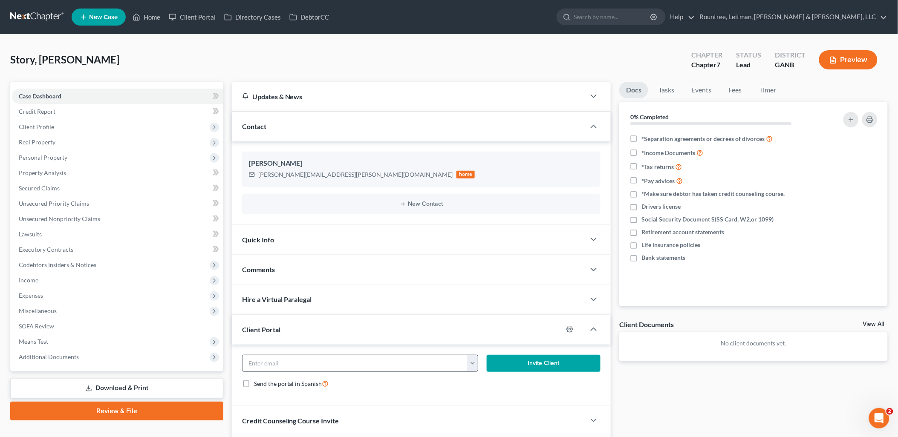
click at [474, 361] on button "button" at bounding box center [472, 364] width 11 height 16
click at [478, 382] on link "kathy@claire-bella.com" at bounding box center [573, 382] width 211 height 14
type input "kathy@claire-bella.com"
click at [540, 361] on button "Invite Client" at bounding box center [544, 363] width 114 height 17
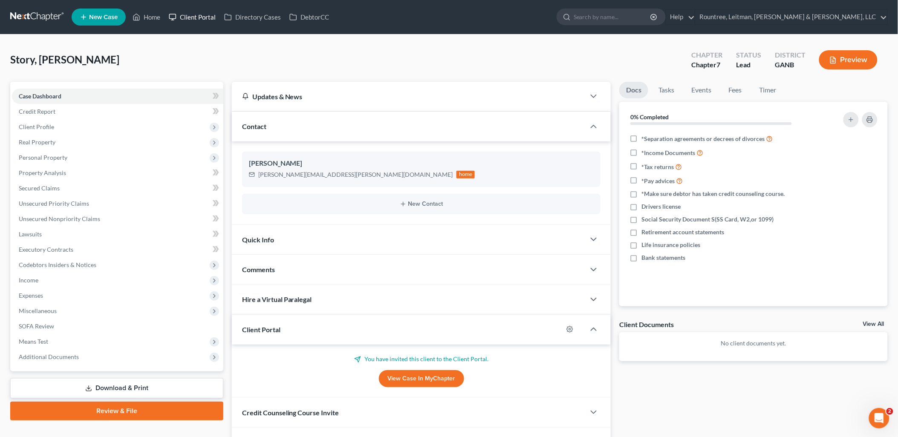
click at [207, 11] on link "Client Portal" at bounding box center [192, 16] width 55 height 15
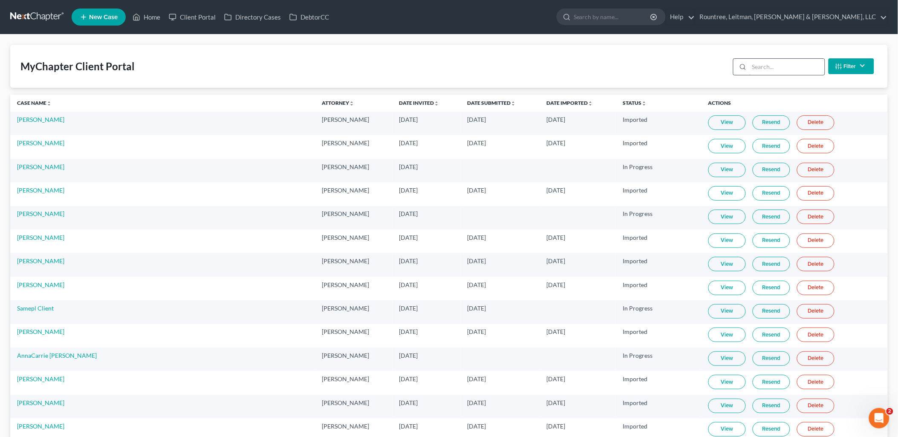
click at [790, 66] on input "search" at bounding box center [786, 67] width 75 height 16
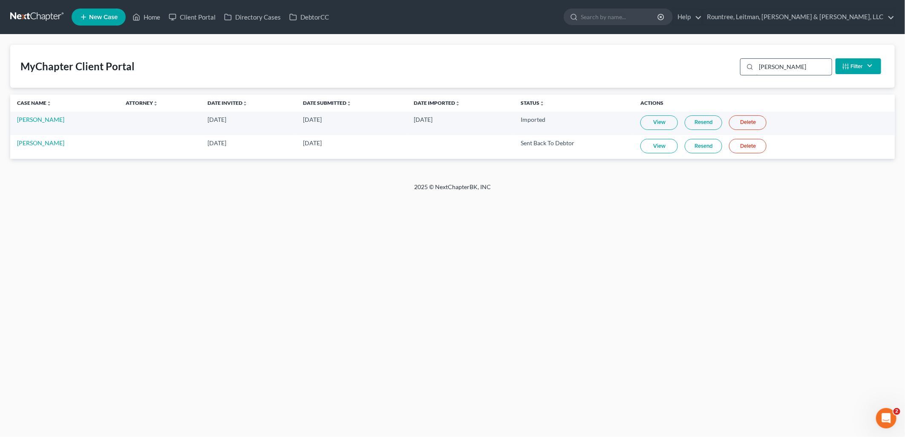
click at [784, 67] on input "janel" at bounding box center [794, 67] width 75 height 16
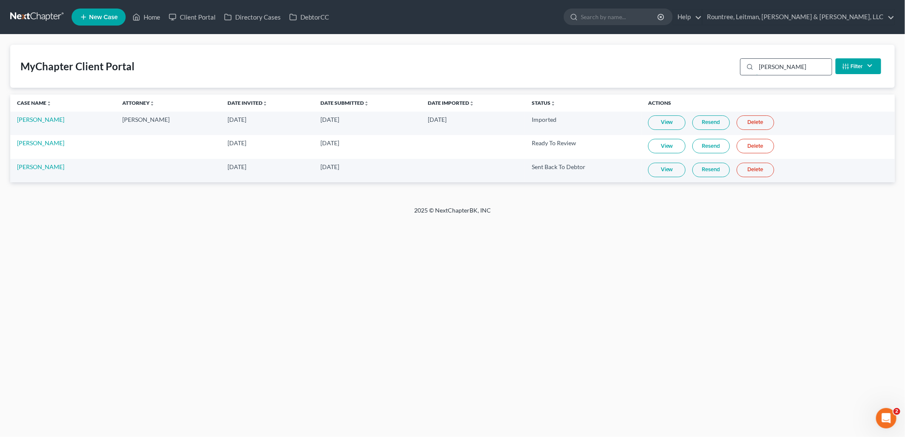
click at [786, 66] on input "deborah" at bounding box center [794, 67] width 75 height 16
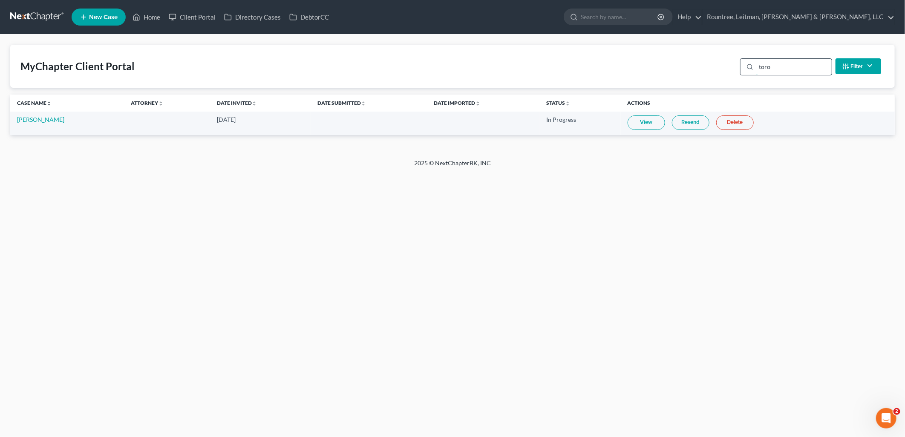
click at [783, 64] on input "toro" at bounding box center [794, 67] width 75 height 16
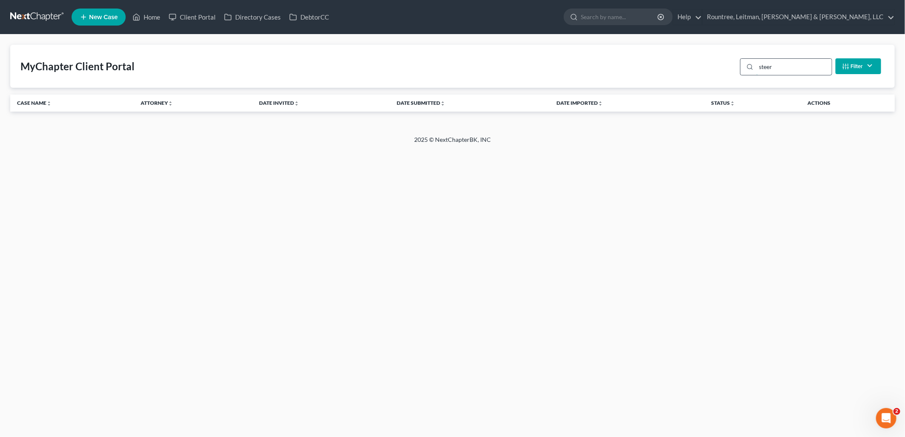
click at [808, 69] on input "steer" at bounding box center [794, 67] width 75 height 16
type input "valentin"
click at [87, 13] on link "New Case" at bounding box center [99, 17] width 54 height 17
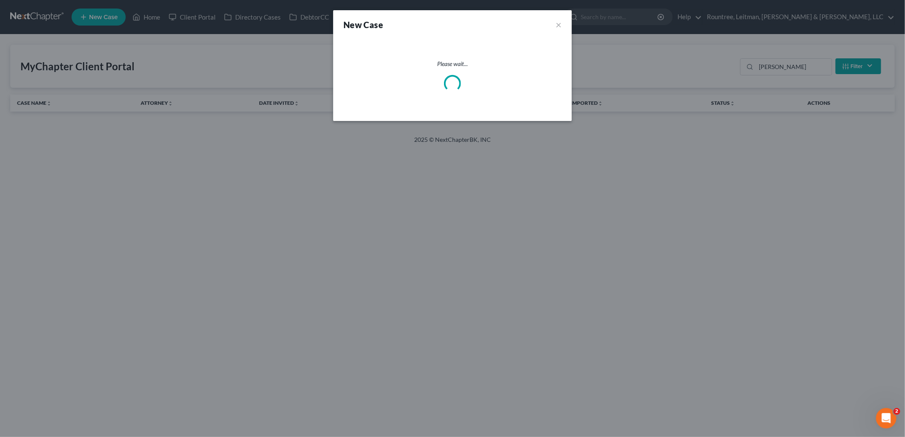
select select "19"
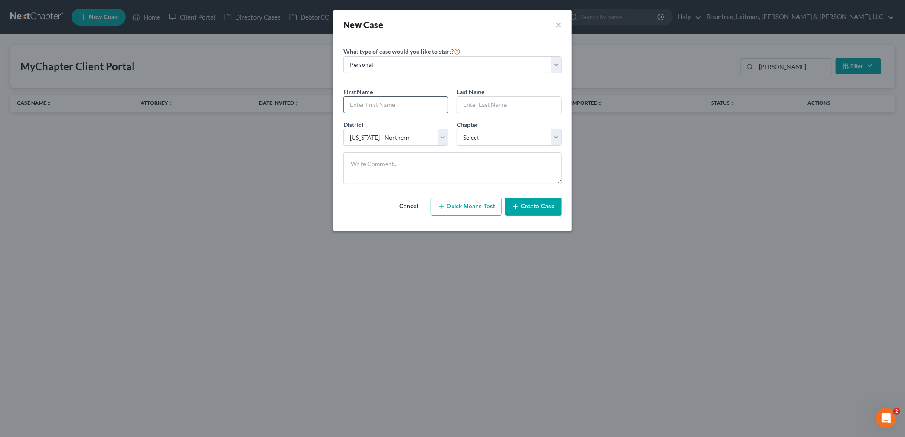
click at [401, 101] on input "text" at bounding box center [396, 105] width 104 height 16
type input "Lauren"
type input "Valentin"
click at [488, 147] on div "District * Select Alabama - Middle Alabama - Northern Alabama - Southern Alaska…" at bounding box center [452, 136] width 227 height 33
click at [489, 138] on select "Select 7 11 12 13" at bounding box center [509, 137] width 105 height 17
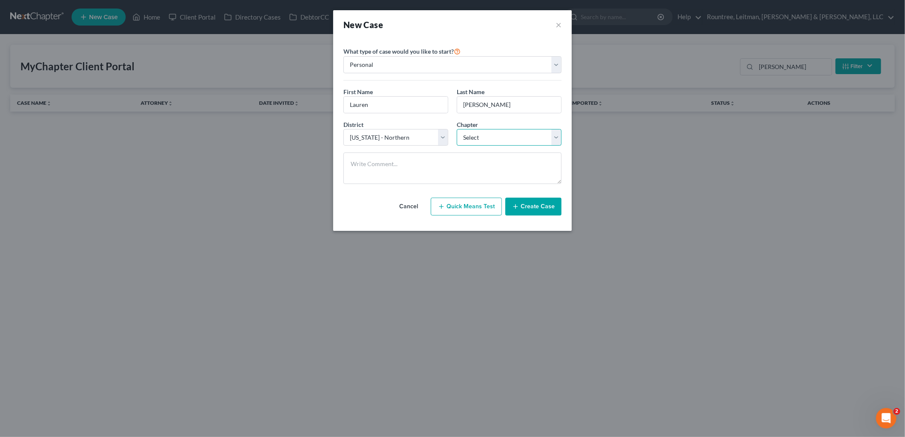
select select "0"
click at [457, 129] on select "Select 7 11 12 13" at bounding box center [509, 137] width 105 height 17
click at [522, 211] on button "Create Case" at bounding box center [534, 207] width 56 height 18
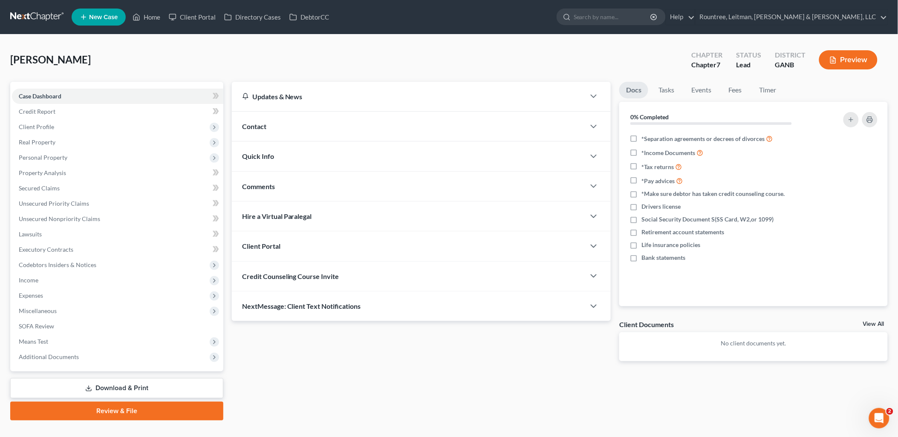
click at [361, 125] on div "Contact" at bounding box center [409, 126] width 354 height 29
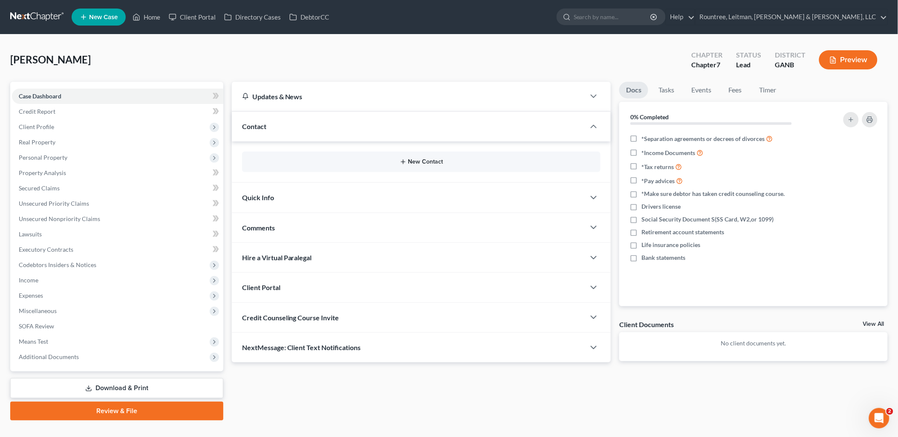
click at [404, 161] on icon "button" at bounding box center [403, 162] width 7 height 7
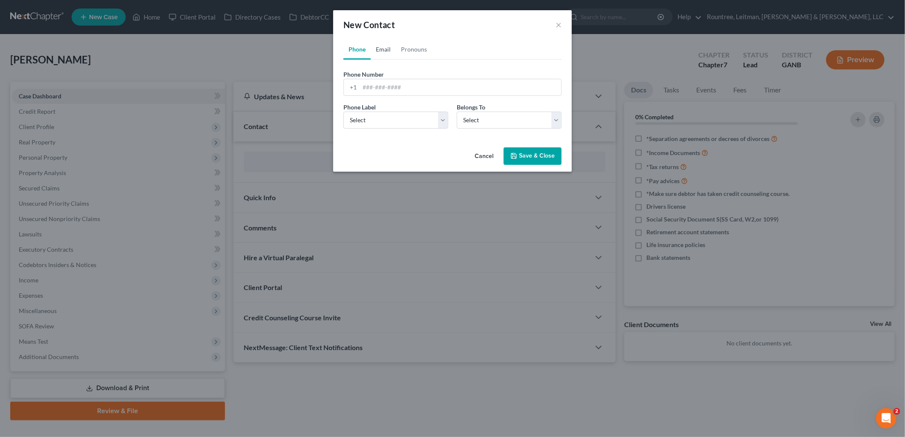
drag, startPoint x: 382, startPoint y: 52, endPoint x: 380, endPoint y: 85, distance: 33.7
click at [382, 52] on link "Email" at bounding box center [383, 49] width 25 height 20
click at [380, 85] on input "email" at bounding box center [461, 87] width 202 height 16
paste input "laurensnider@yahoo.com"
type input "laurensnider@yahoo.com"
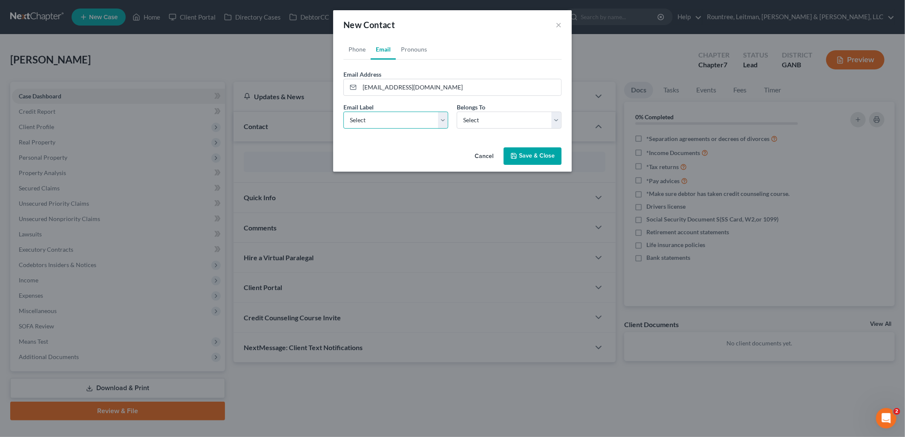
drag, startPoint x: 417, startPoint y: 116, endPoint x: 408, endPoint y: 129, distance: 15.3
click at [417, 116] on select "Select Home Work Other" at bounding box center [396, 120] width 105 height 17
select select "0"
click at [344, 112] on select "Select Home Work Other" at bounding box center [396, 120] width 105 height 17
drag, startPoint x: 478, startPoint y: 125, endPoint x: 477, endPoint y: 130, distance: 5.3
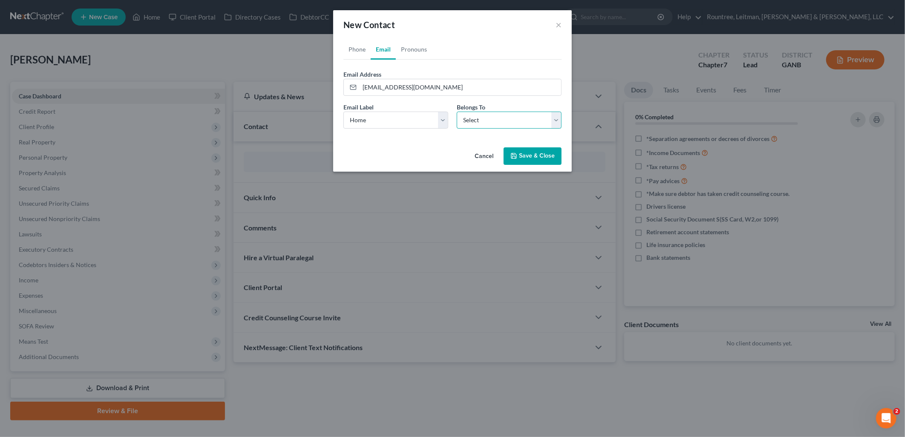
click at [478, 125] on select "Select Client Other" at bounding box center [509, 120] width 105 height 17
select select "0"
click at [457, 112] on select "Select Client Other" at bounding box center [509, 120] width 105 height 17
drag, startPoint x: 518, startPoint y: 156, endPoint x: 590, endPoint y: 266, distance: 131.4
click at [519, 156] on button "Save & Close" at bounding box center [533, 156] width 58 height 18
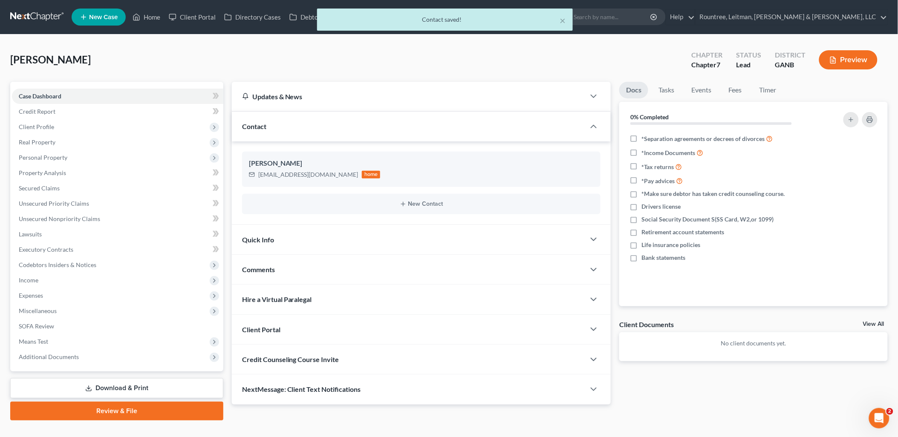
click at [445, 325] on div "Client Portal" at bounding box center [409, 329] width 354 height 29
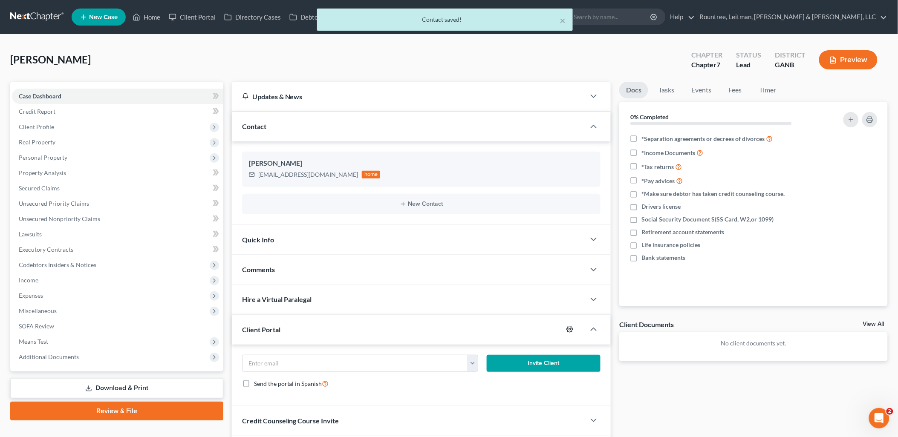
click at [570, 331] on icon "button" at bounding box center [570, 329] width 7 height 7
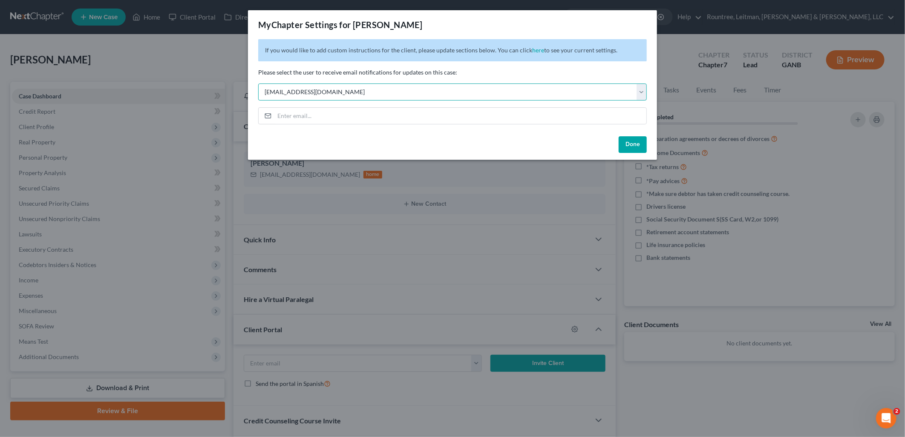
click at [382, 88] on select "Select [EMAIL_ADDRESS][DOMAIN_NAME] [EMAIL_ADDRESS][DOMAIN_NAME] [EMAIL_ADDRESS…" at bounding box center [452, 92] width 389 height 17
select select "5"
click at [258, 84] on select "Select [EMAIL_ADDRESS][DOMAIN_NAME] [EMAIL_ADDRESS][DOMAIN_NAME] [EMAIL_ADDRESS…" at bounding box center [452, 92] width 389 height 17
click at [329, 137] on div "Done" at bounding box center [452, 146] width 409 height 27
click at [627, 144] on button "Done" at bounding box center [633, 144] width 28 height 17
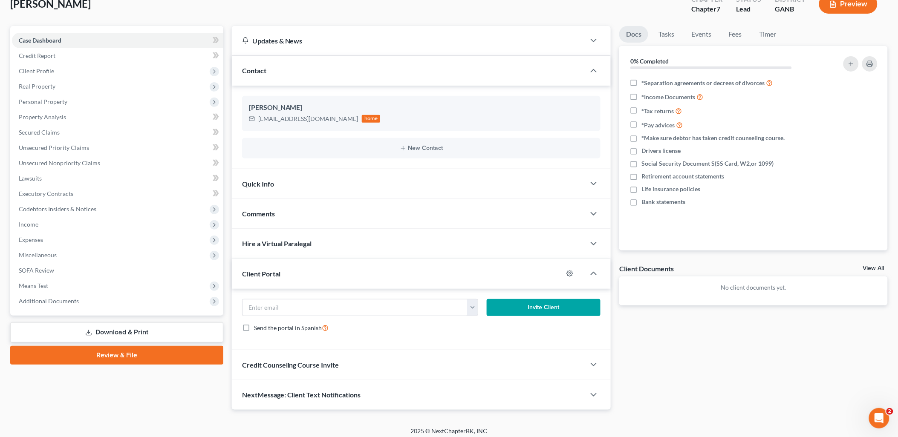
scroll to position [61, 0]
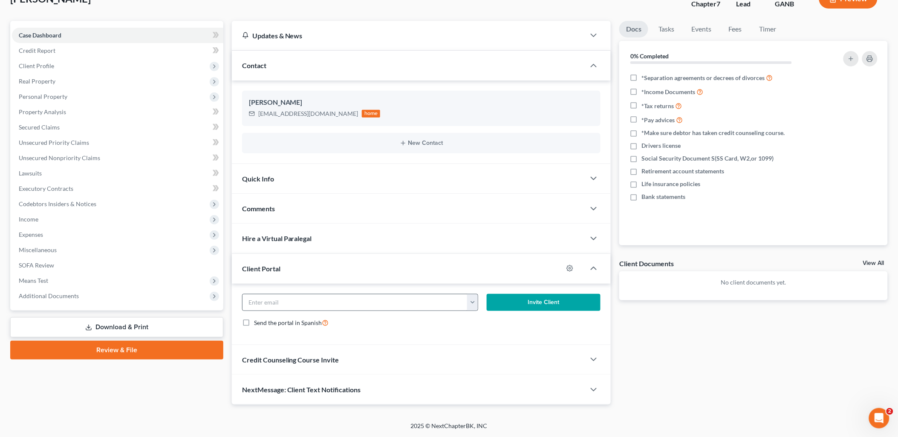
click at [472, 300] on button "button" at bounding box center [472, 303] width 11 height 16
click at [480, 319] on link "laurensnider@yahoo.com" at bounding box center [526, 321] width 116 height 14
type input "laurensnider@yahoo.com"
click at [527, 303] on button "Invite Client" at bounding box center [544, 302] width 114 height 17
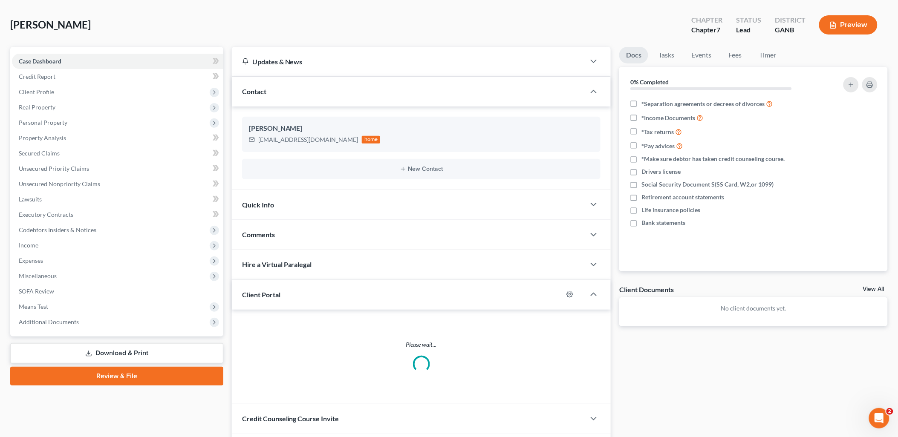
scroll to position [0, 0]
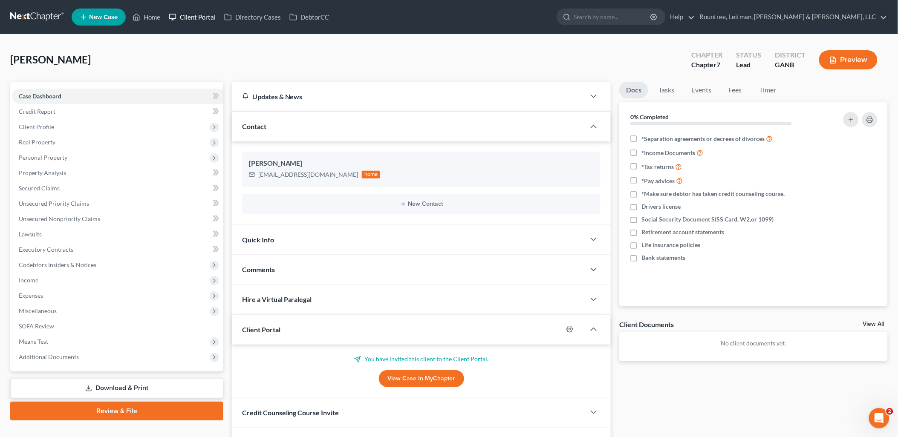
drag, startPoint x: 195, startPoint y: 15, endPoint x: 203, endPoint y: 39, distance: 25.2
click at [195, 15] on link "Client Portal" at bounding box center [192, 16] width 55 height 15
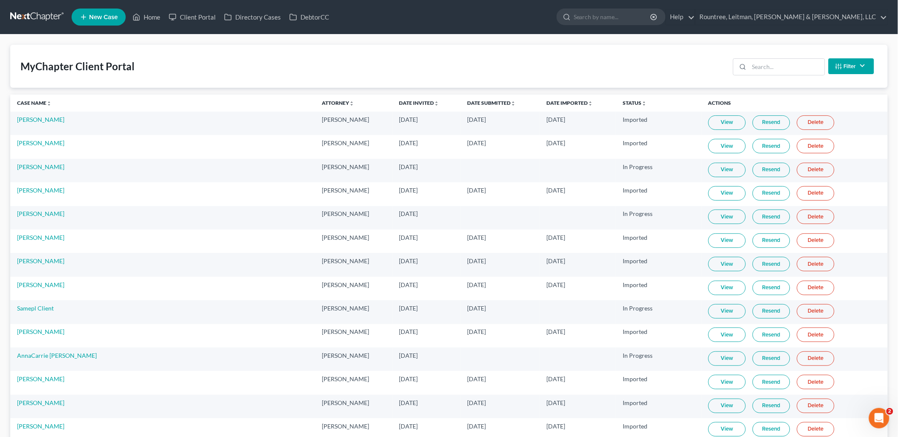
click at [105, 18] on span "New Case" at bounding box center [103, 17] width 29 height 6
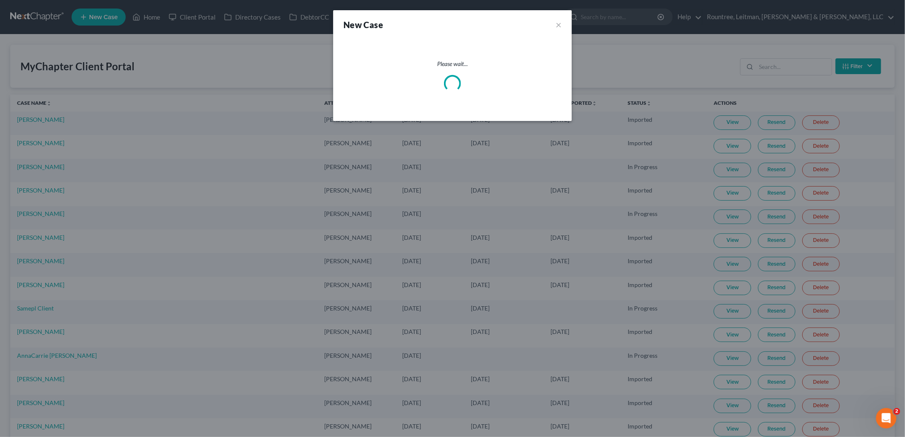
select select "19"
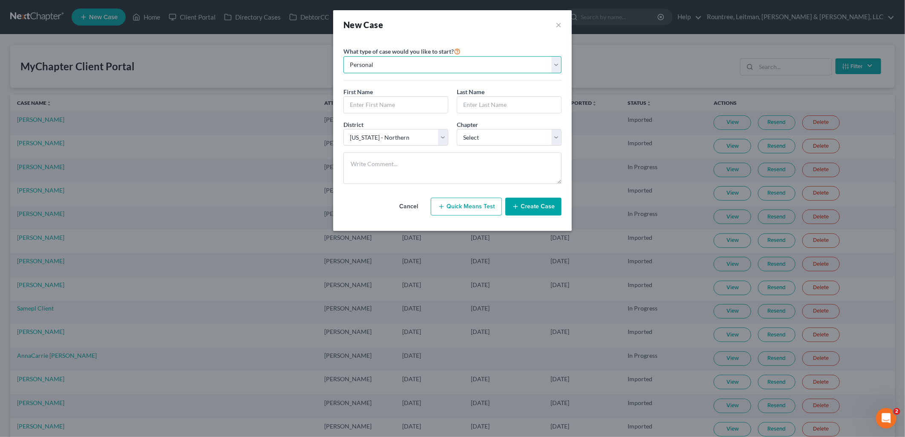
drag, startPoint x: 405, startPoint y: 63, endPoint x: 403, endPoint y: 81, distance: 18.5
click at [405, 63] on select "Personal Business" at bounding box center [453, 64] width 218 height 17
click at [393, 100] on input "text" at bounding box center [396, 105] width 104 height 16
click at [388, 112] on input "text" at bounding box center [396, 105] width 104 height 16
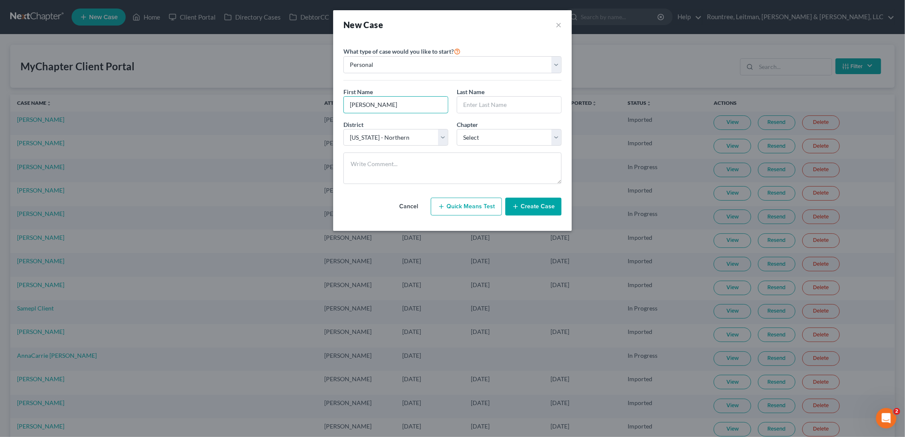
type input "Tom"
type input "Gailes"
click at [484, 133] on select "Select 7 11 12 13" at bounding box center [509, 137] width 105 height 17
select select "0"
click at [457, 129] on select "Select 7 11 12 13" at bounding box center [509, 137] width 105 height 17
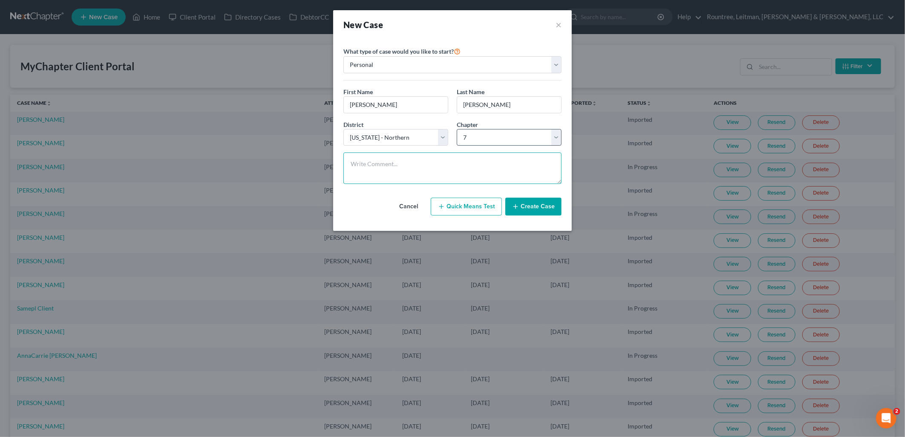
click at [486, 156] on textarea at bounding box center [453, 169] width 218 height 32
click at [502, 139] on select "Select 7 11 12 13" at bounding box center [509, 137] width 105 height 17
drag, startPoint x: 493, startPoint y: 137, endPoint x: 477, endPoint y: 145, distance: 18.5
click at [493, 137] on select "Select 7 11 12 13" at bounding box center [509, 137] width 105 height 17
click at [531, 207] on button "Create Case" at bounding box center [534, 207] width 56 height 18
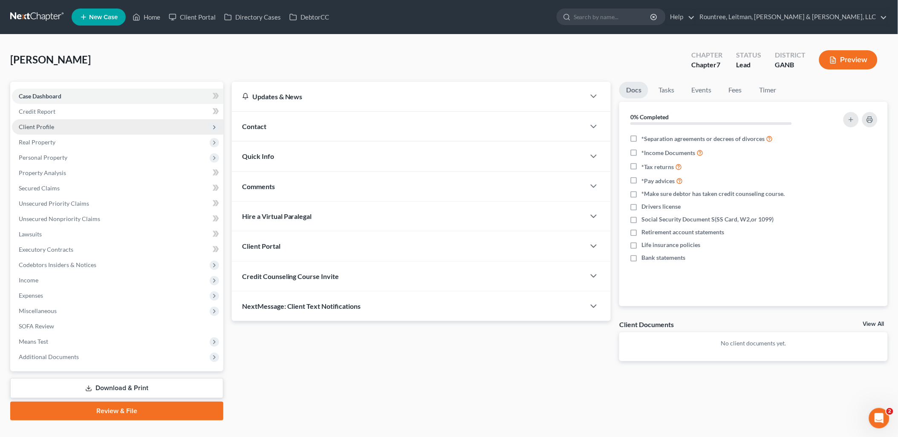
click at [105, 128] on span "Client Profile" at bounding box center [117, 126] width 211 height 15
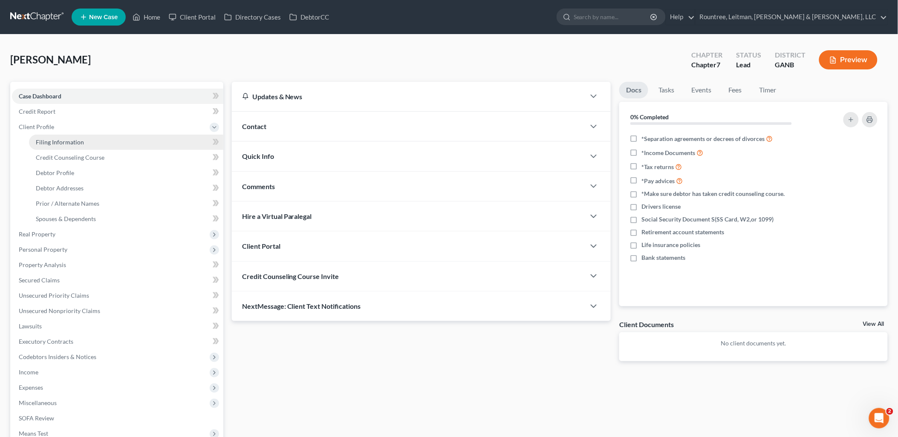
click at [70, 147] on link "Filing Information" at bounding box center [126, 142] width 194 height 15
select select "1"
select select "0"
select select "19"
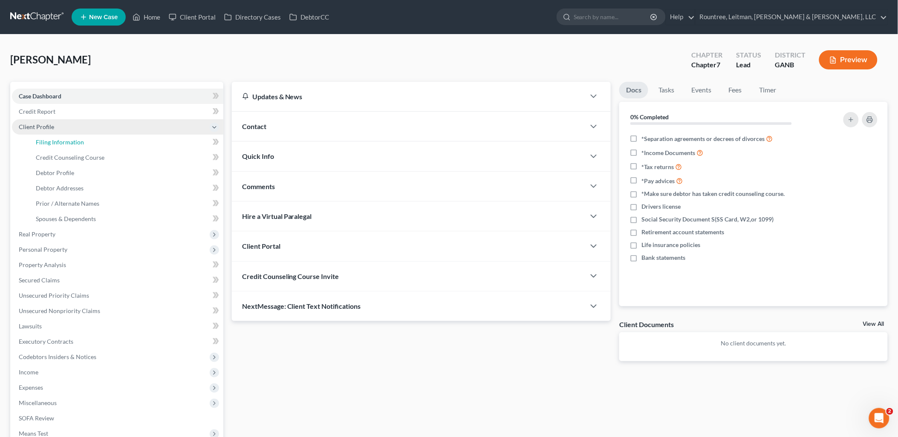
select select "10"
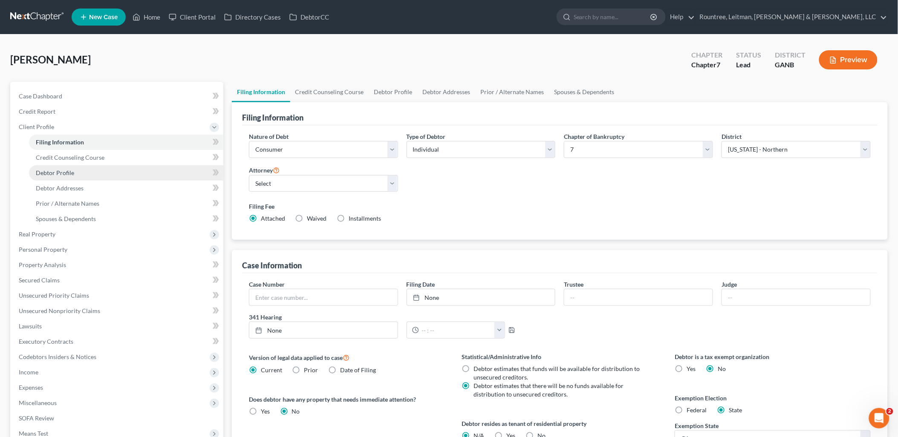
click at [75, 178] on link "Debtor Profile" at bounding box center [126, 172] width 194 height 15
select select "0"
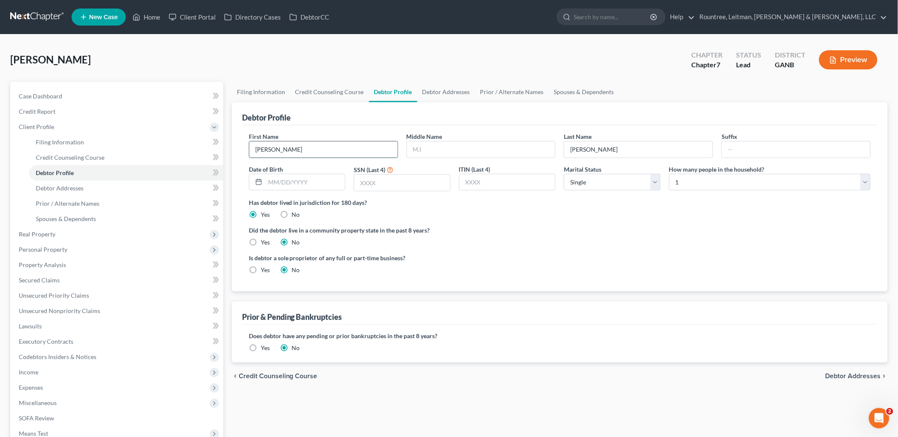
click at [304, 147] on input "Tom" at bounding box center [323, 150] width 148 height 16
type input "Thomas"
click at [586, 182] on select "Select Single Married Separated Divorced Widowed" at bounding box center [612, 182] width 97 height 17
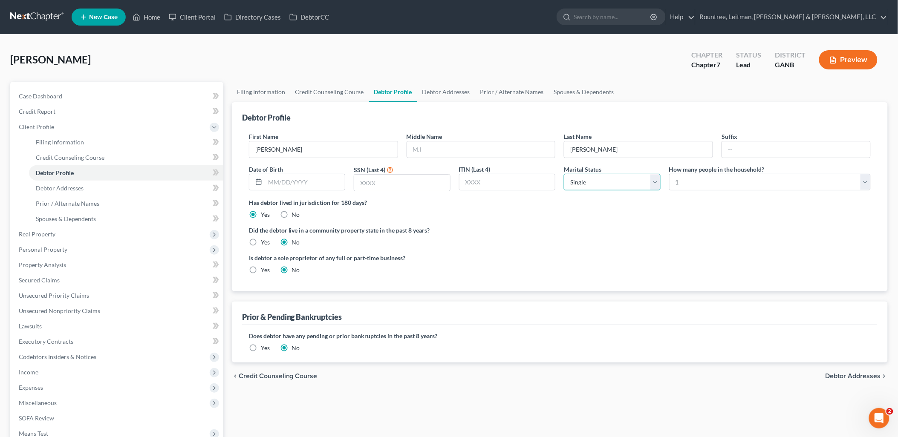
drag, startPoint x: 586, startPoint y: 182, endPoint x: 586, endPoint y: 189, distance: 7.7
click at [586, 182] on select "Select Single Married Separated Divorced Widowed" at bounding box center [612, 182] width 97 height 17
select select "1"
click at [564, 174] on select "Select Single Married Separated Divorced Widowed" at bounding box center [612, 182] width 97 height 17
click at [70, 142] on span "Filing Information" at bounding box center [60, 142] width 48 height 7
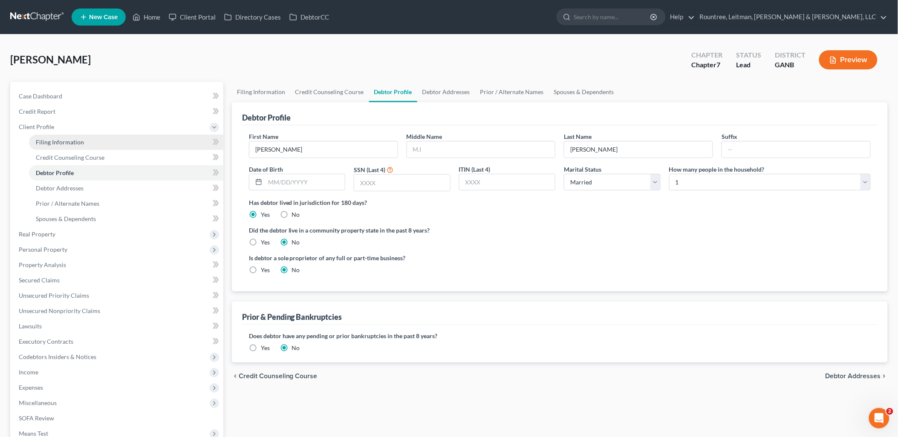
select select "1"
select select "0"
select select "19"
select select "10"
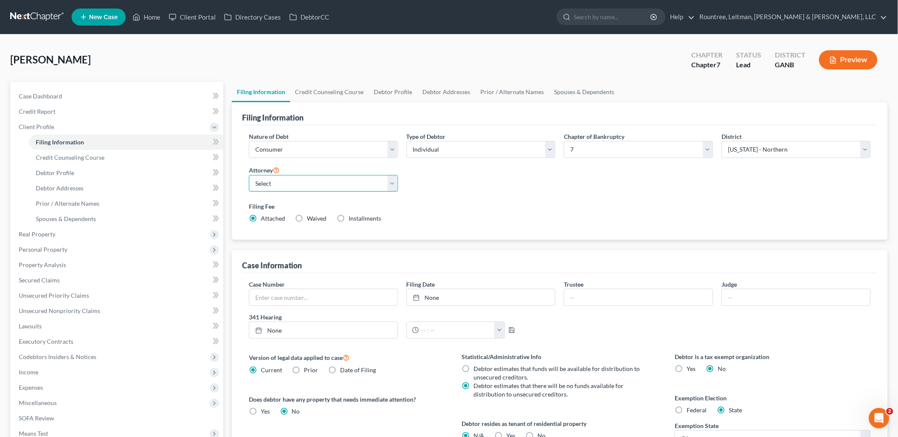
click at [356, 190] on select "Select Will Geer - GANB Will Geer - GAMB Will Geer - GASB William Rountree - GA…" at bounding box center [323, 183] width 149 height 17
select select "3"
click at [249, 175] on select "Select Will Geer - GANB Will Geer - GAMB Will Geer - GASB William Rountree - GA…" at bounding box center [323, 183] width 149 height 17
click at [506, 148] on select "Select Individual Joint" at bounding box center [481, 149] width 149 height 17
select select "1"
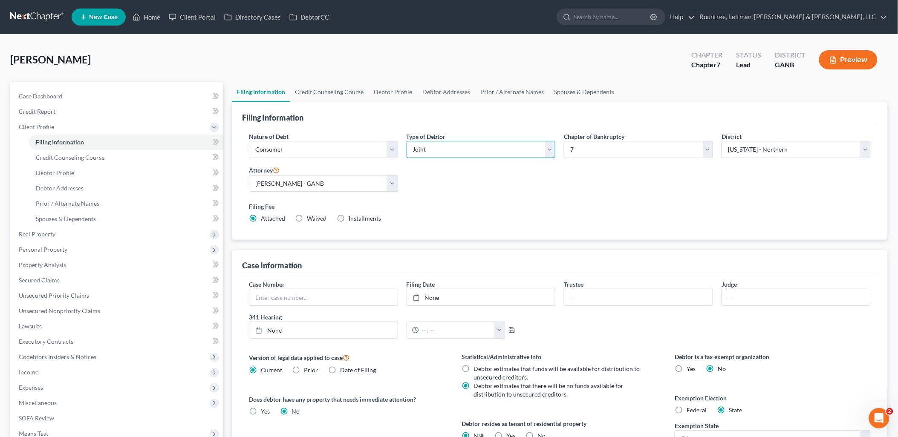
click at [407, 141] on select "Select Individual Joint" at bounding box center [481, 149] width 149 height 17
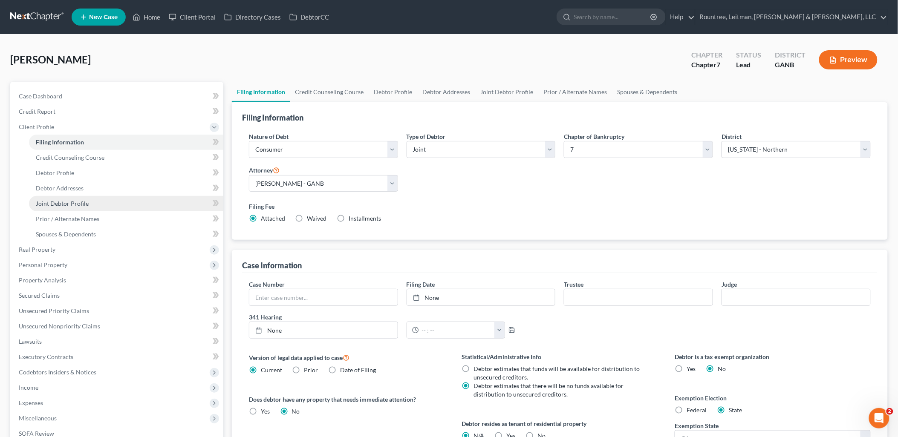
click at [81, 203] on span "Joint Debtor Profile" at bounding box center [62, 203] width 53 height 7
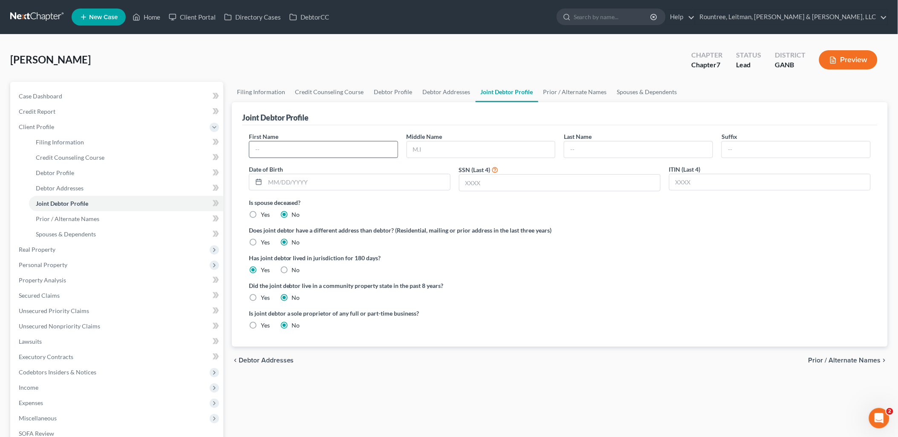
click at [290, 150] on input "text" at bounding box center [323, 150] width 148 height 16
type input "Elizabeth"
type input "Gailes"
click at [638, 243] on div "Does joint debtor have a different address than debtor? (Residential, mailing o…" at bounding box center [560, 236] width 622 height 21
click at [61, 142] on span "Filing Information" at bounding box center [60, 142] width 48 height 7
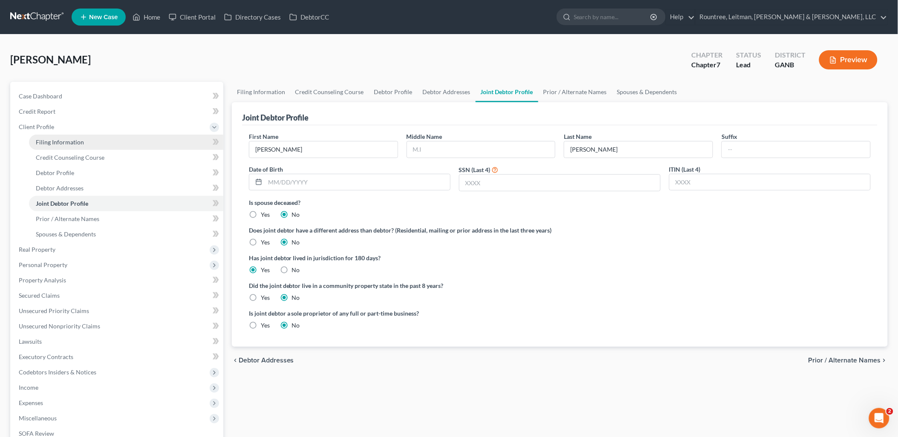
select select "1"
select select "0"
select select "19"
select select "3"
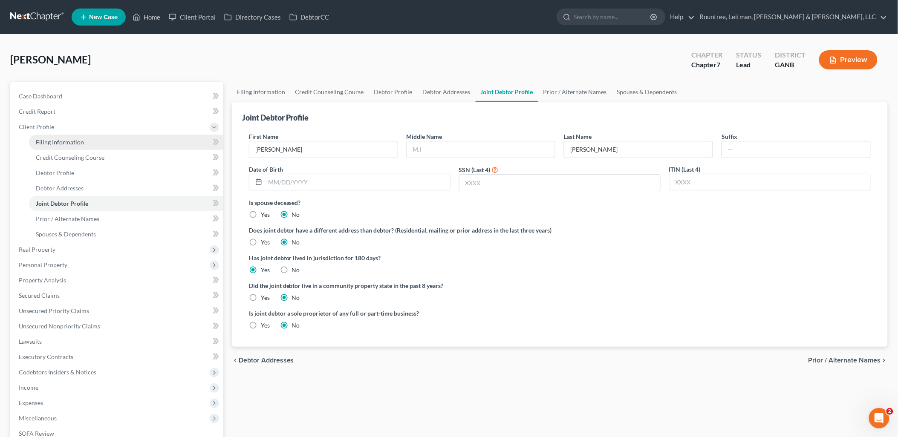
select select "10"
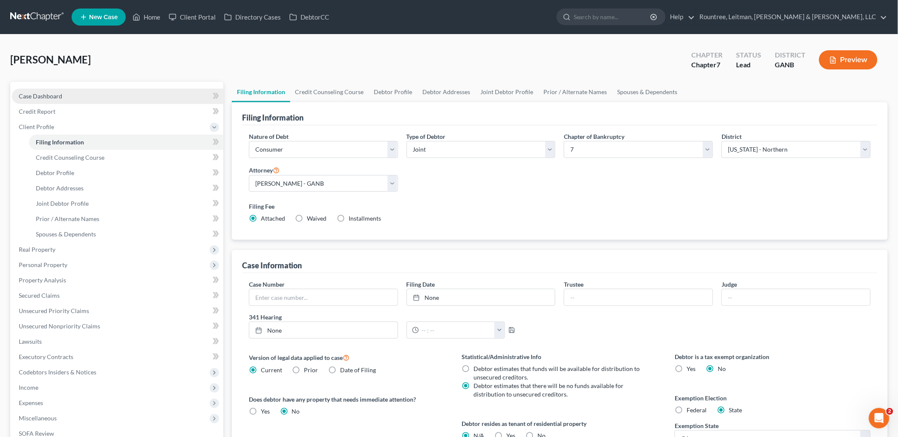
click at [56, 94] on span "Case Dashboard" at bounding box center [40, 95] width 43 height 7
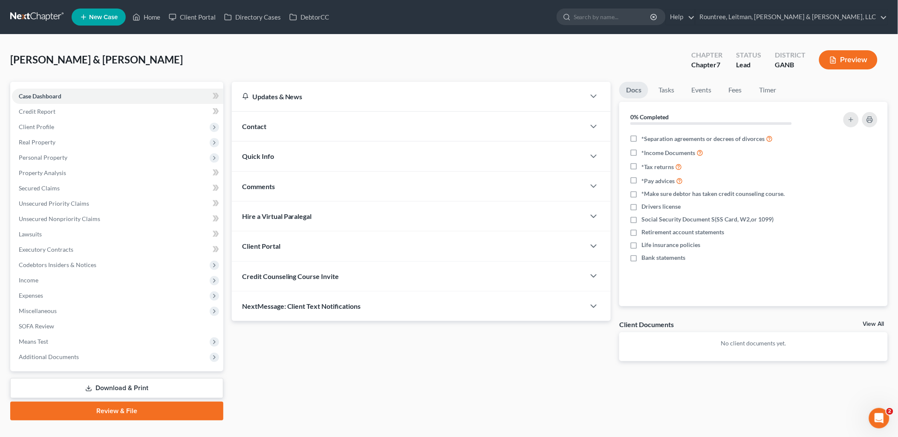
click at [314, 122] on div "Contact" at bounding box center [409, 126] width 354 height 29
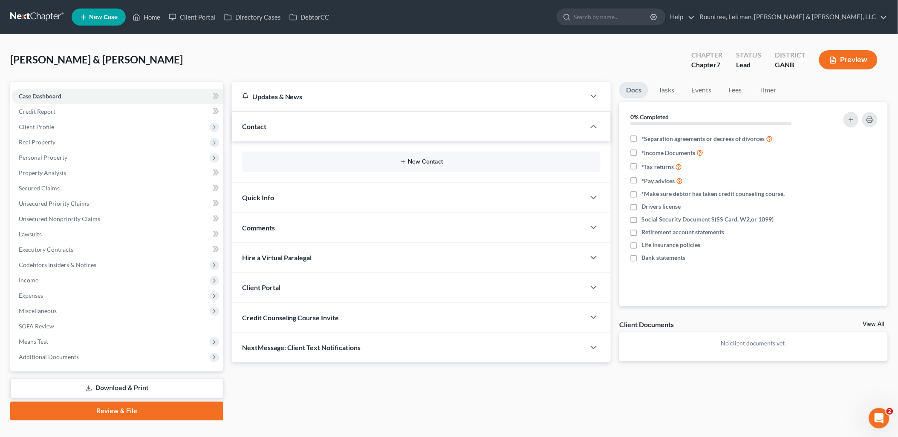
click at [406, 160] on icon "button" at bounding box center [403, 162] width 7 height 7
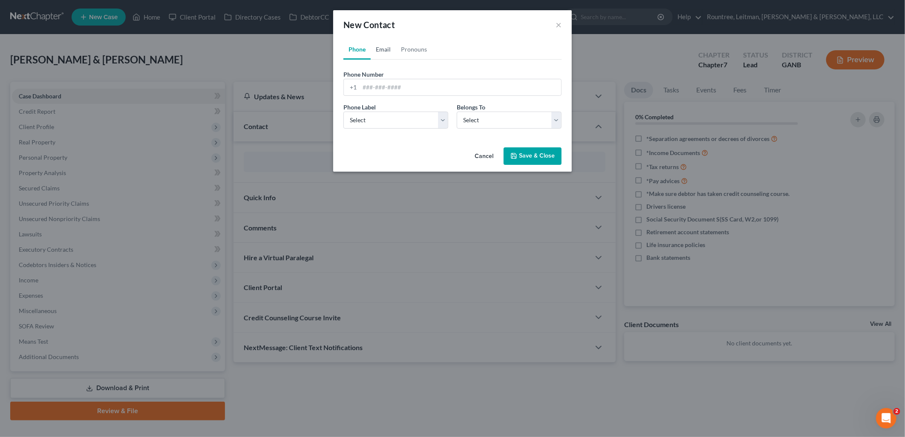
click at [384, 50] on link "Email" at bounding box center [383, 49] width 25 height 20
click at [417, 75] on div "Email Address" at bounding box center [453, 83] width 218 height 26
click at [407, 92] on input "email" at bounding box center [461, 87] width 202 height 16
paste input "[EMAIL_ADDRESS][DOMAIN_NAME]"
type input "[EMAIL_ADDRESS][DOMAIN_NAME]"
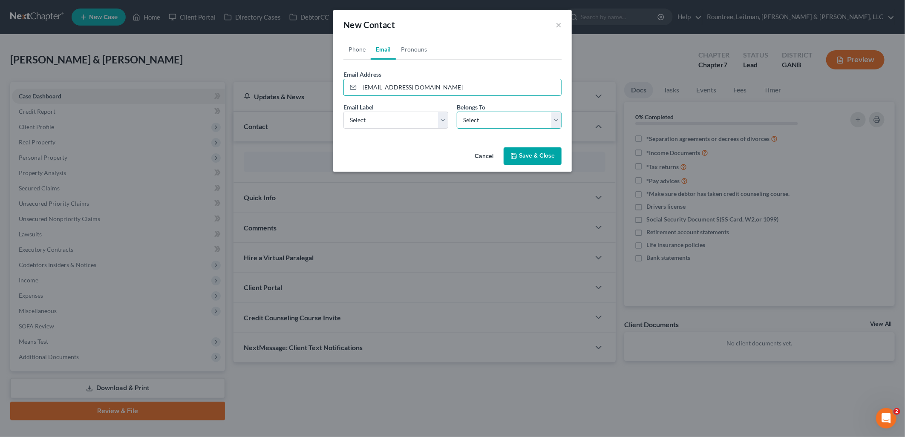
click at [473, 117] on select "Select Client Spouse Other" at bounding box center [509, 120] width 105 height 17
select select "0"
click at [457, 112] on select "Select Client Spouse Other" at bounding box center [509, 120] width 105 height 17
click at [426, 124] on select "Select Home Work Other" at bounding box center [396, 120] width 105 height 17
select select "0"
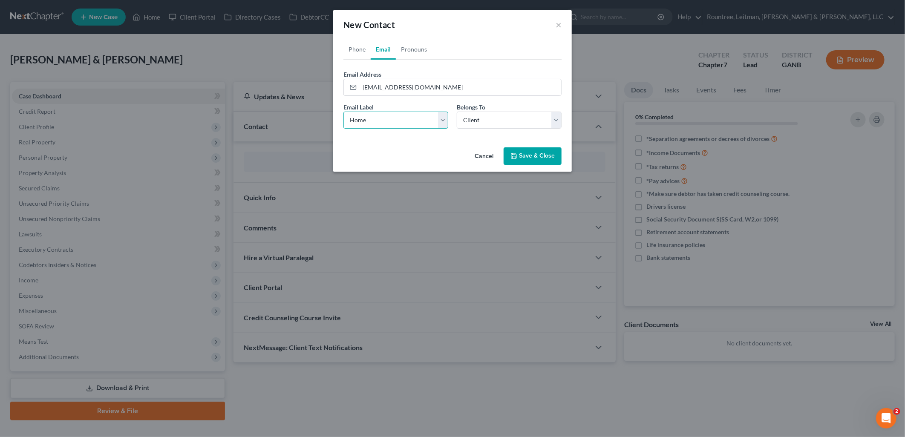
click at [344, 112] on select "Select Home Work Other" at bounding box center [396, 120] width 105 height 17
click at [535, 160] on button "Save & Close" at bounding box center [533, 156] width 58 height 18
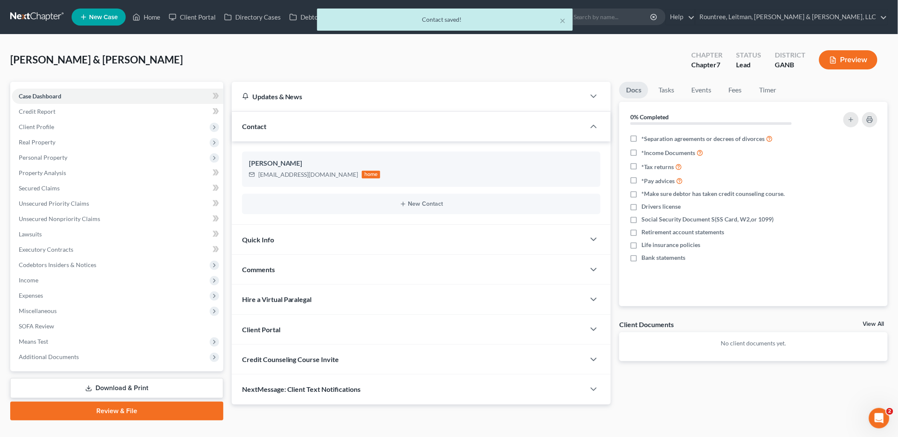
click at [416, 326] on div "Client Portal" at bounding box center [409, 329] width 354 height 29
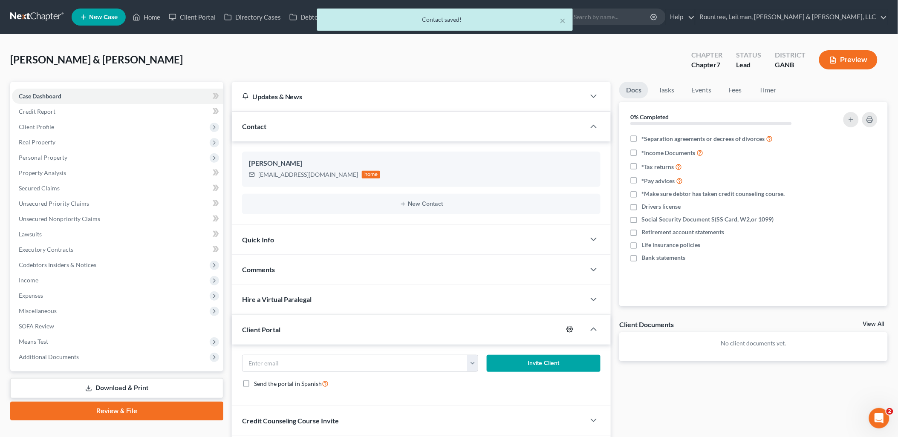
click at [569, 331] on icon "button" at bounding box center [570, 329] width 7 height 7
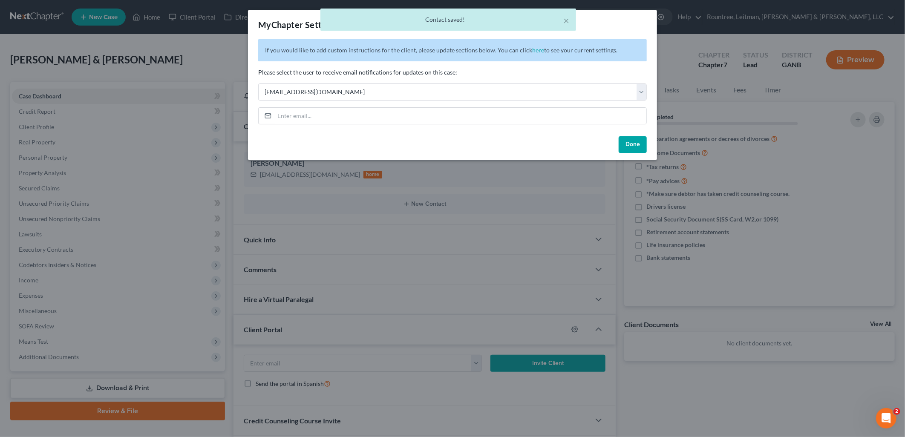
click at [476, 104] on div "If you would like to add custom instructions for the client, please update sect…" at bounding box center [452, 86] width 409 height 94
click at [474, 99] on select "Select [EMAIL_ADDRESS][DOMAIN_NAME] [EMAIL_ADDRESS][DOMAIN_NAME] [EMAIL_ADDRESS…" at bounding box center [452, 92] width 389 height 17
select select "5"
click at [258, 84] on select "Select [EMAIL_ADDRESS][DOMAIN_NAME] [EMAIL_ADDRESS][DOMAIN_NAME] [EMAIL_ADDRESS…" at bounding box center [452, 92] width 389 height 17
click at [636, 146] on button "Done" at bounding box center [633, 144] width 28 height 17
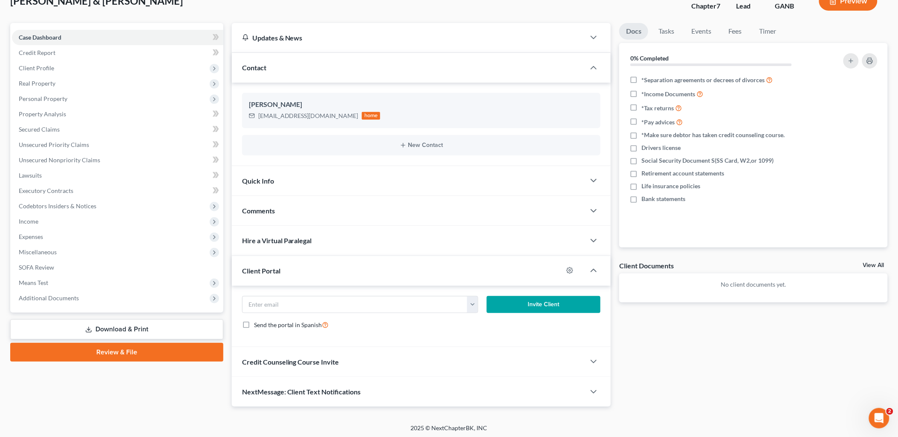
scroll to position [61, 0]
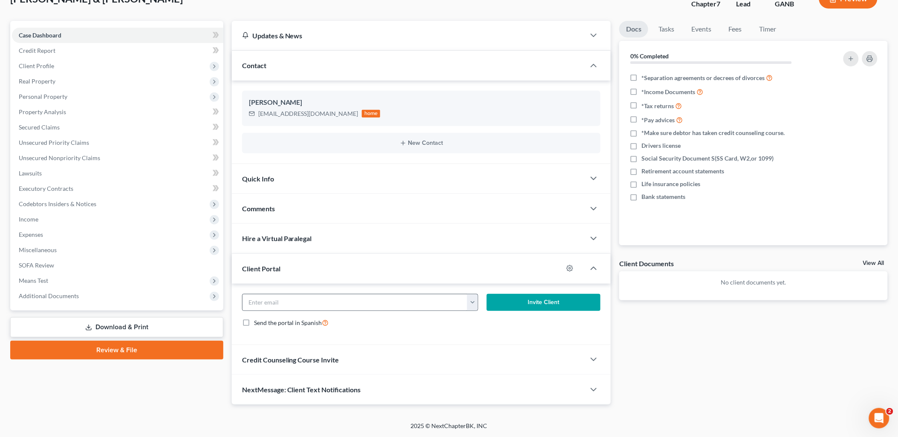
click at [472, 301] on button "button" at bounding box center [472, 303] width 11 height 16
click at [490, 323] on link "[EMAIL_ADDRESS][DOMAIN_NAME]" at bounding box center [526, 321] width 116 height 14
type input "[EMAIL_ADDRESS][DOMAIN_NAME]"
click at [570, 305] on button "Invite Client" at bounding box center [544, 302] width 114 height 17
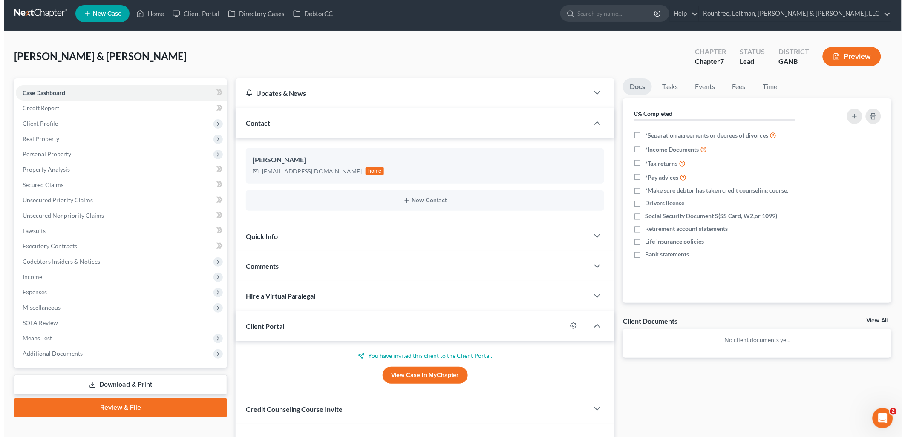
scroll to position [0, 0]
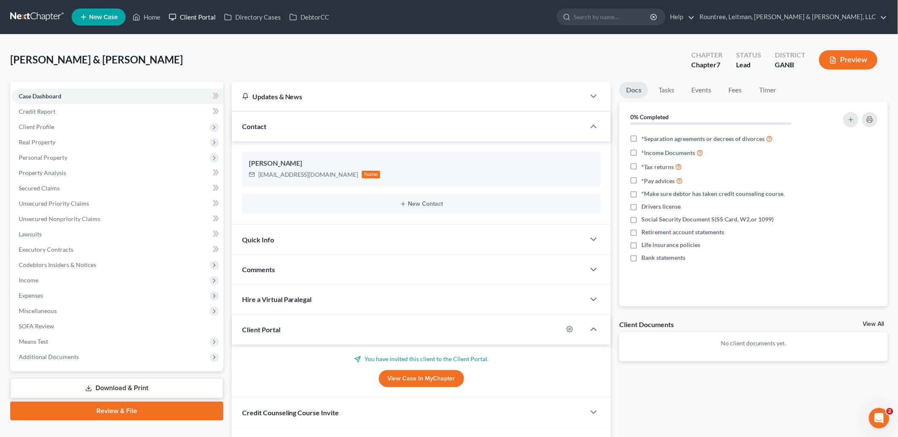
click at [182, 17] on link "Client Portal" at bounding box center [192, 16] width 55 height 15
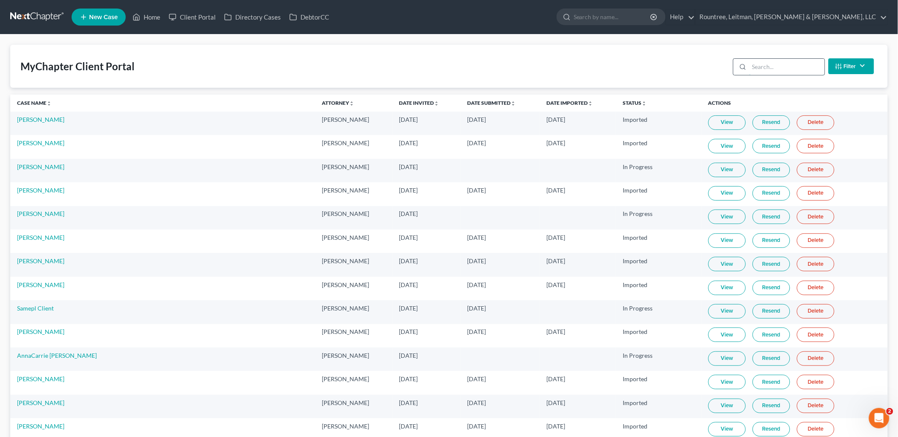
click at [792, 66] on input "search" at bounding box center [786, 67] width 75 height 16
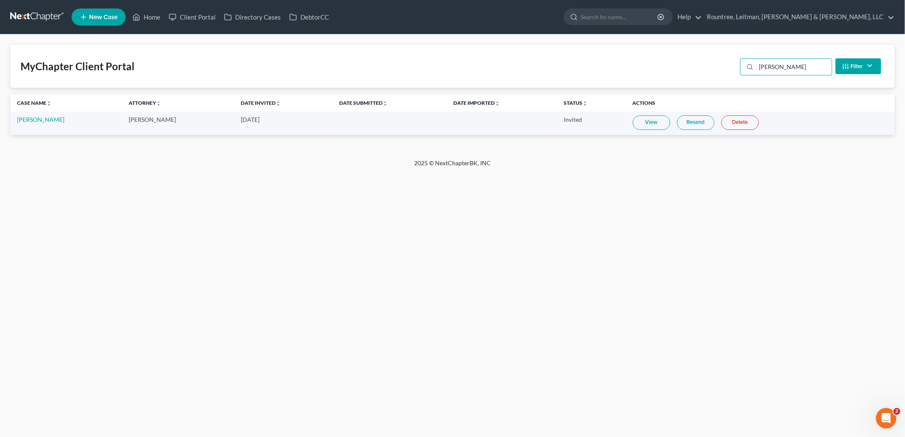
type input "[PERSON_NAME]"
click at [644, 118] on link "View" at bounding box center [652, 123] width 38 height 14
click at [682, 120] on link "Resend" at bounding box center [696, 123] width 38 height 14
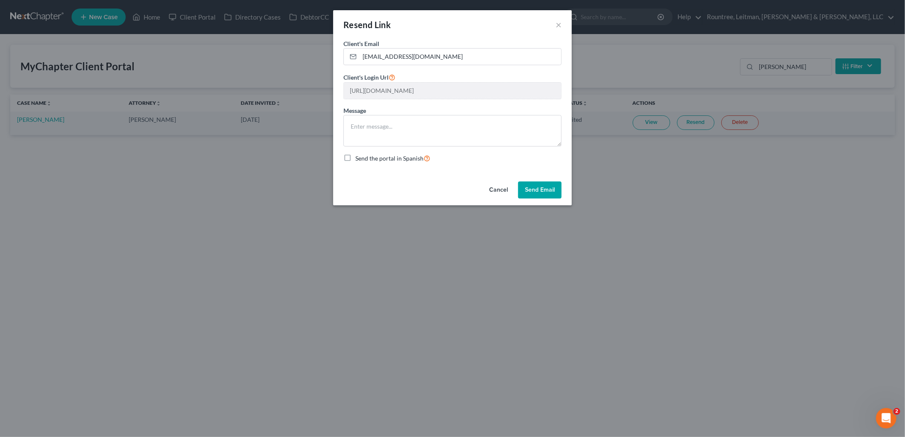
scroll to position [0, 163]
click at [761, 114] on div "Resend Link × Client's Email * [EMAIL_ADDRESS][DOMAIN_NAME] Client's Login Url …" at bounding box center [452, 218] width 905 height 437
click at [0, 88] on html "Home New Case Client Portal Directory Cases DebtorCC Rountree, Leitman, [PERSON…" at bounding box center [452, 218] width 905 height 437
